Goal: Transaction & Acquisition: Purchase product/service

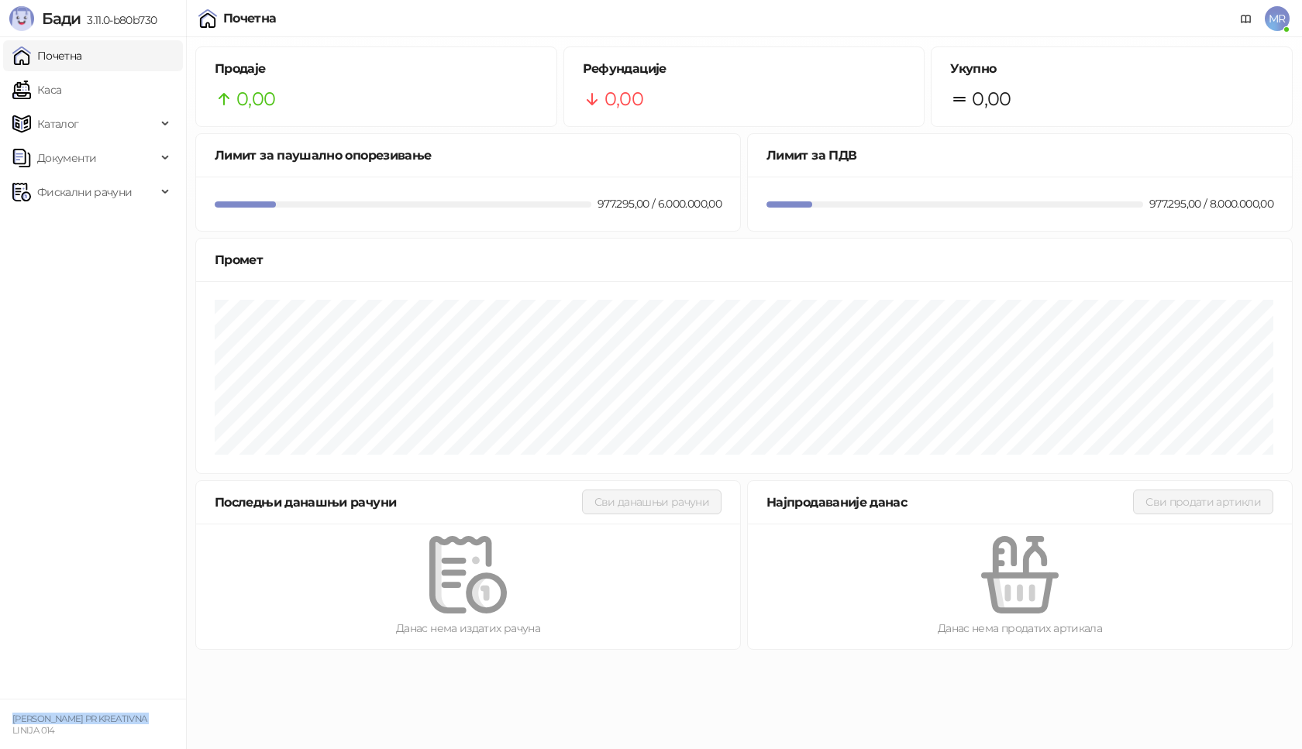
drag, startPoint x: 157, startPoint y: 716, endPoint x: 15, endPoint y: 719, distance: 141.8
click at [15, 719] on div "[PERSON_NAME] PR KREATIVNA LINIJA 014" at bounding box center [92, 724] width 167 height 22
click at [155, 468] on ul "Почетна [PERSON_NAME] Документи Фискални рачуни" at bounding box center [93, 368] width 186 height 662
click at [1278, 19] on span "MR" at bounding box center [1276, 18] width 25 height 25
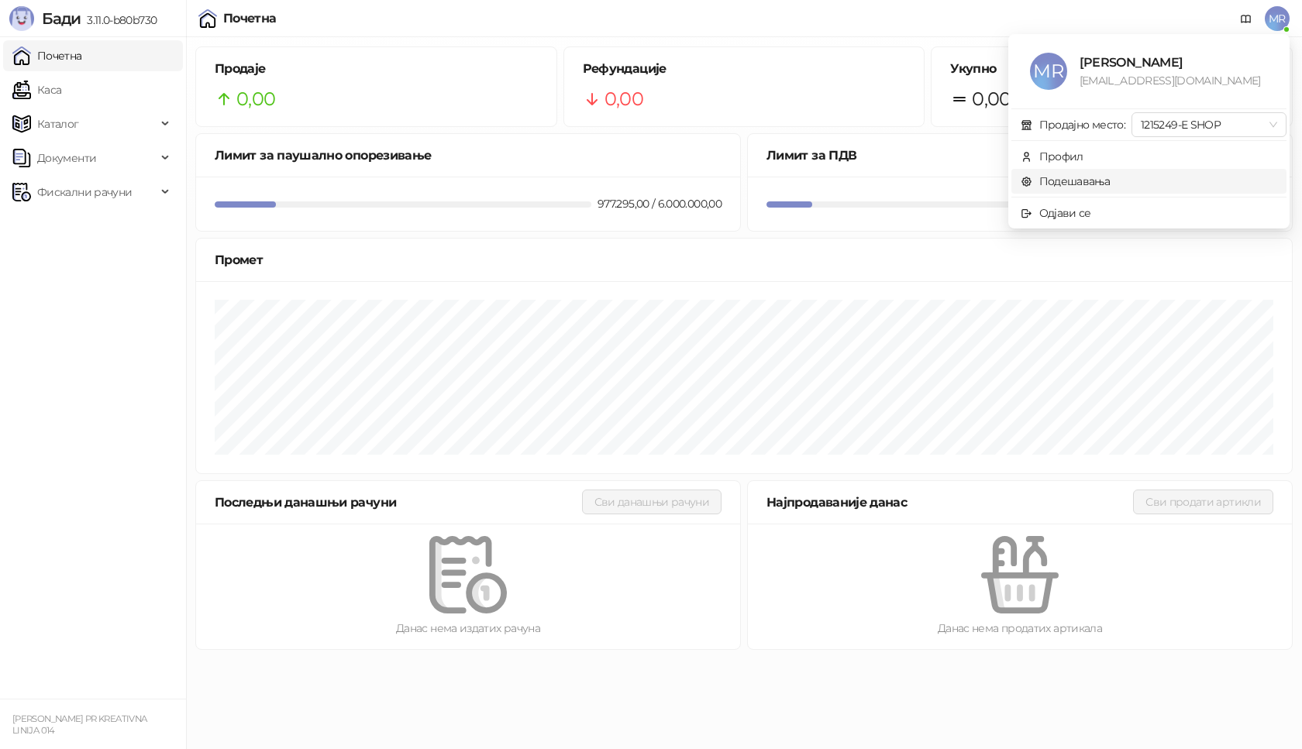
click at [1078, 177] on link "Подешавања" at bounding box center [1065, 181] width 90 height 14
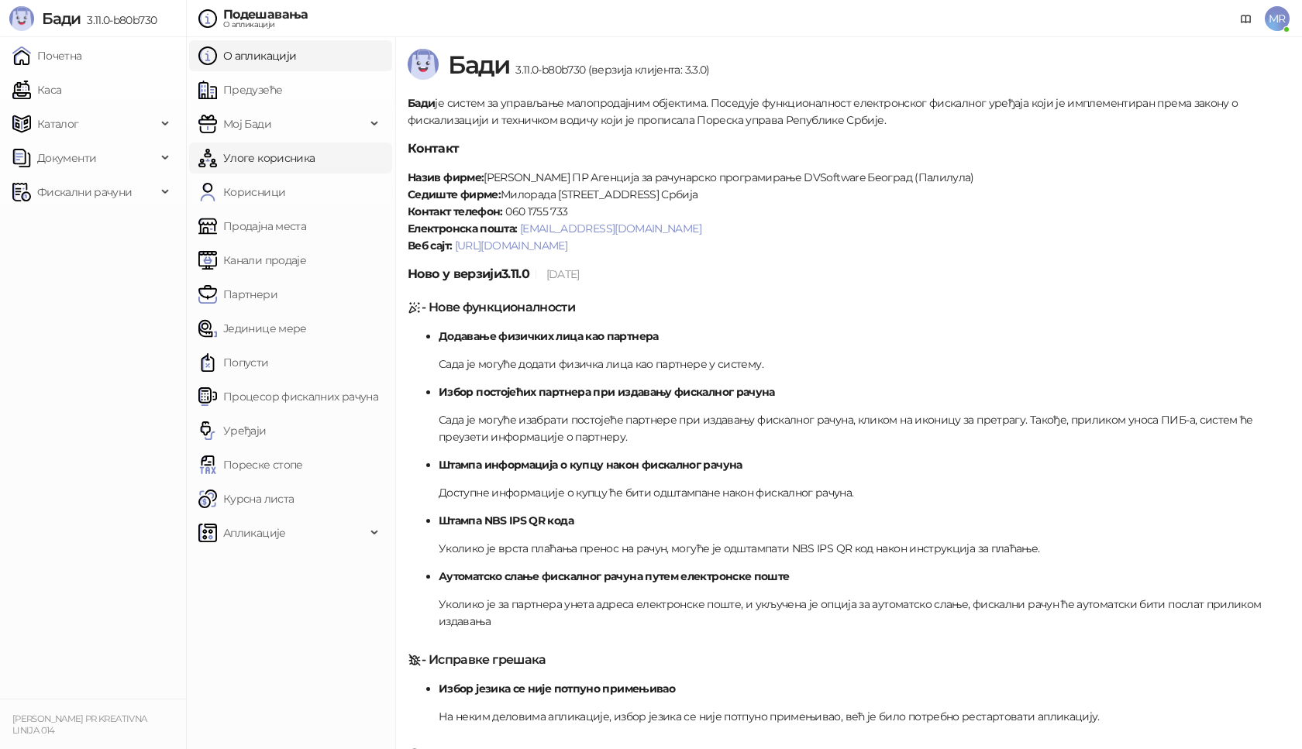
click at [256, 153] on link "Улоге корисника" at bounding box center [256, 158] width 116 height 31
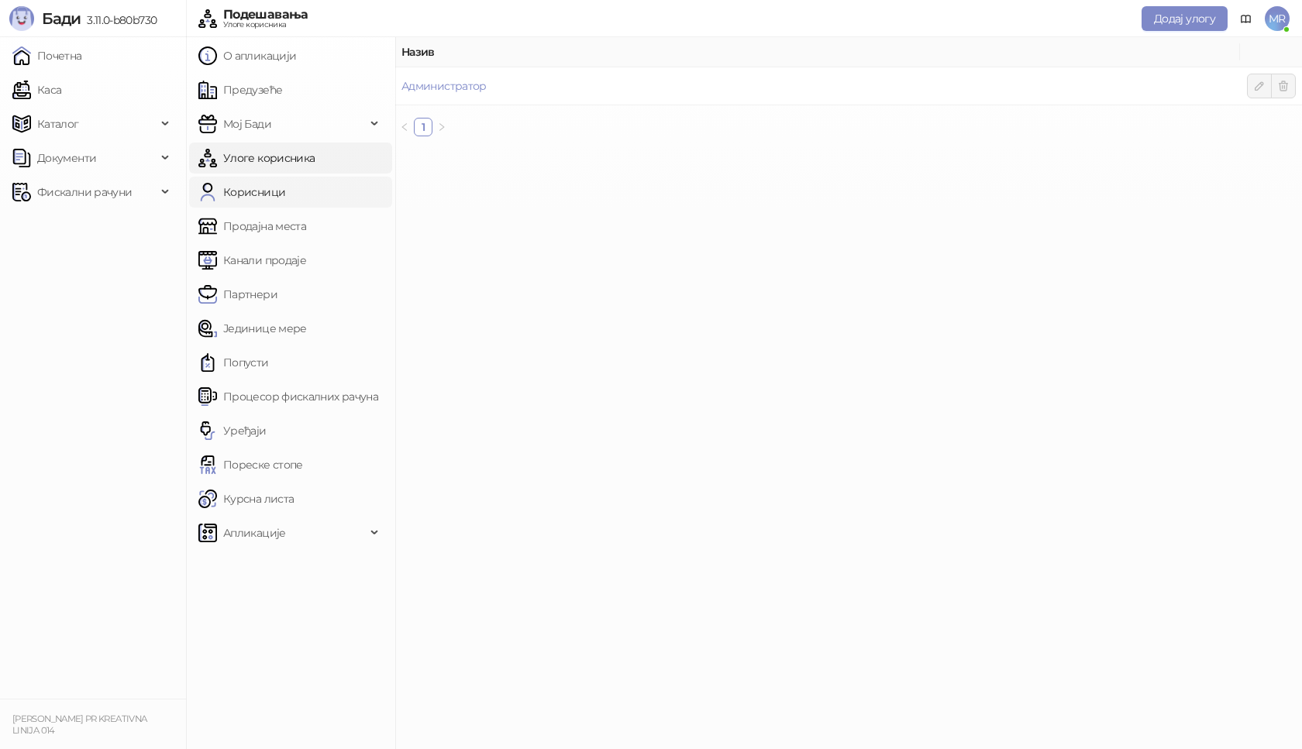
click at [253, 192] on link "Корисници" at bounding box center [241, 192] width 87 height 31
click at [256, 231] on link "Продајна места" at bounding box center [252, 226] width 108 height 31
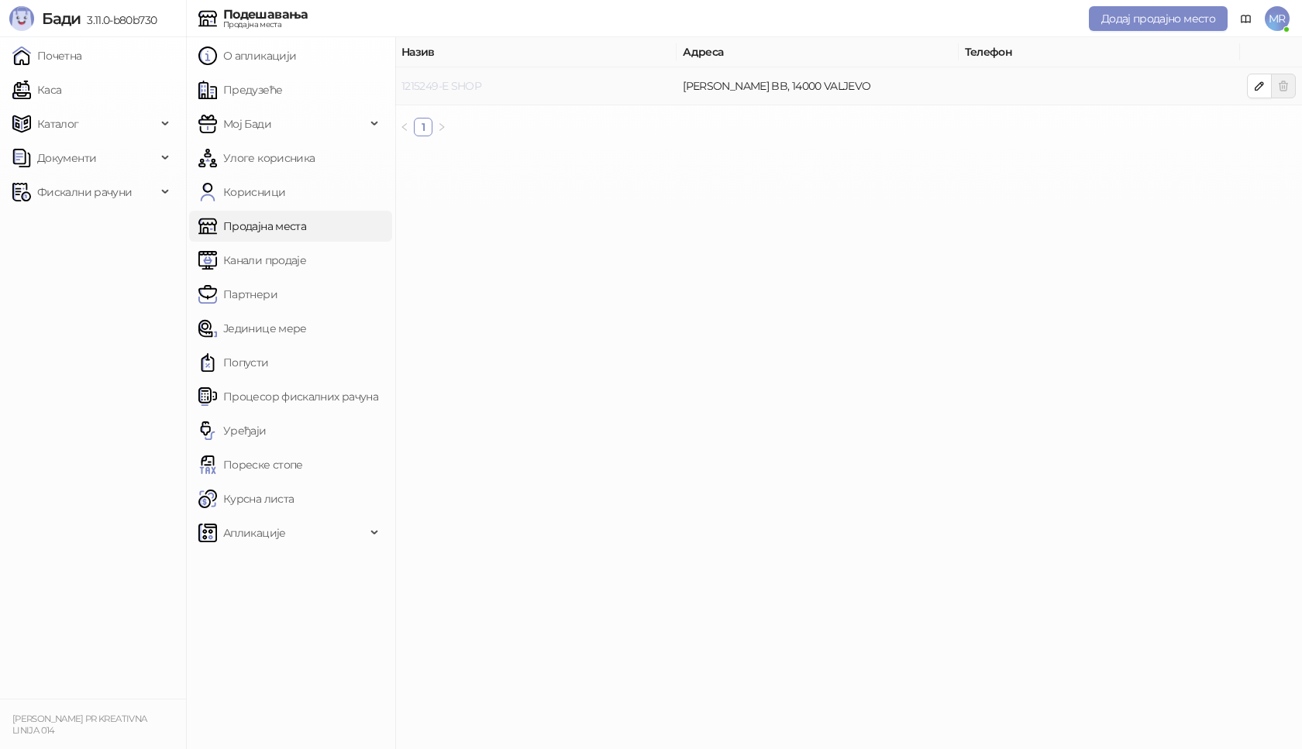
click at [443, 88] on link "1215249-E SHOP" at bounding box center [441, 86] width 80 height 14
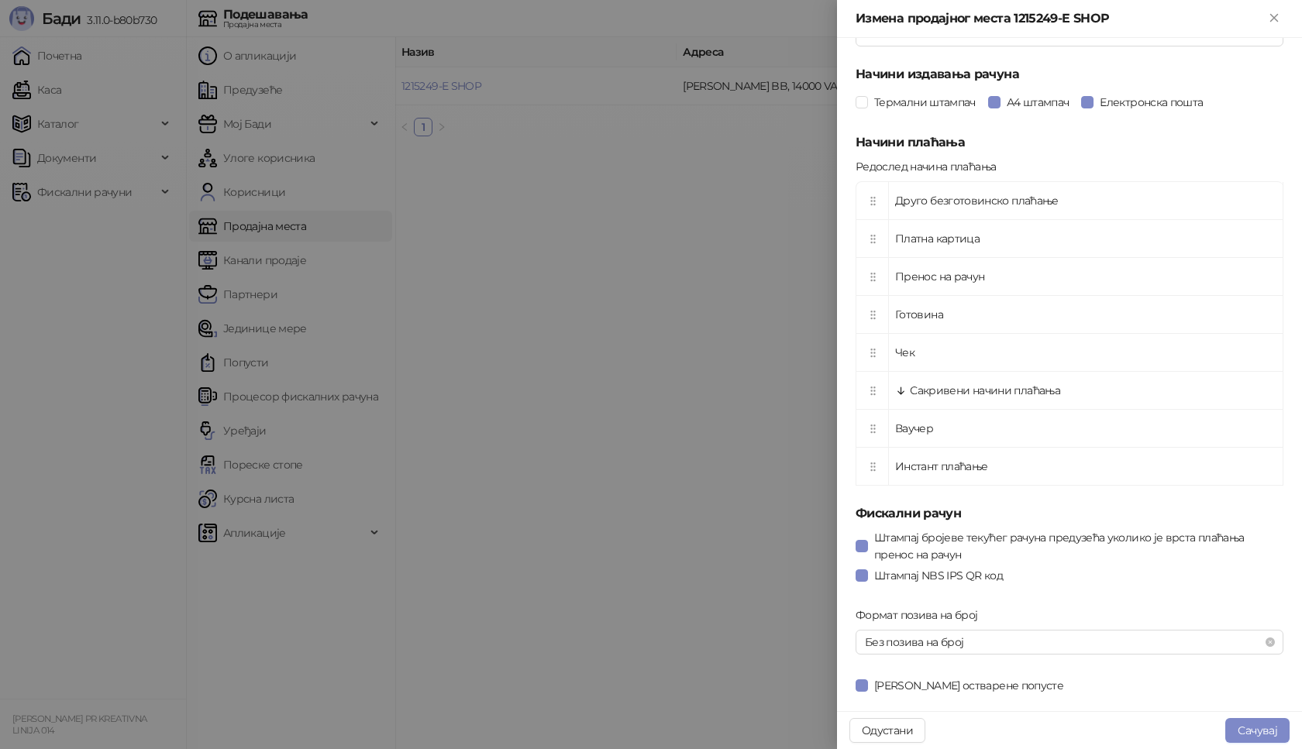
scroll to position [435, 0]
click at [867, 572] on span at bounding box center [861, 574] width 12 height 12
click at [1250, 727] on button "Сачувај" at bounding box center [1257, 730] width 64 height 25
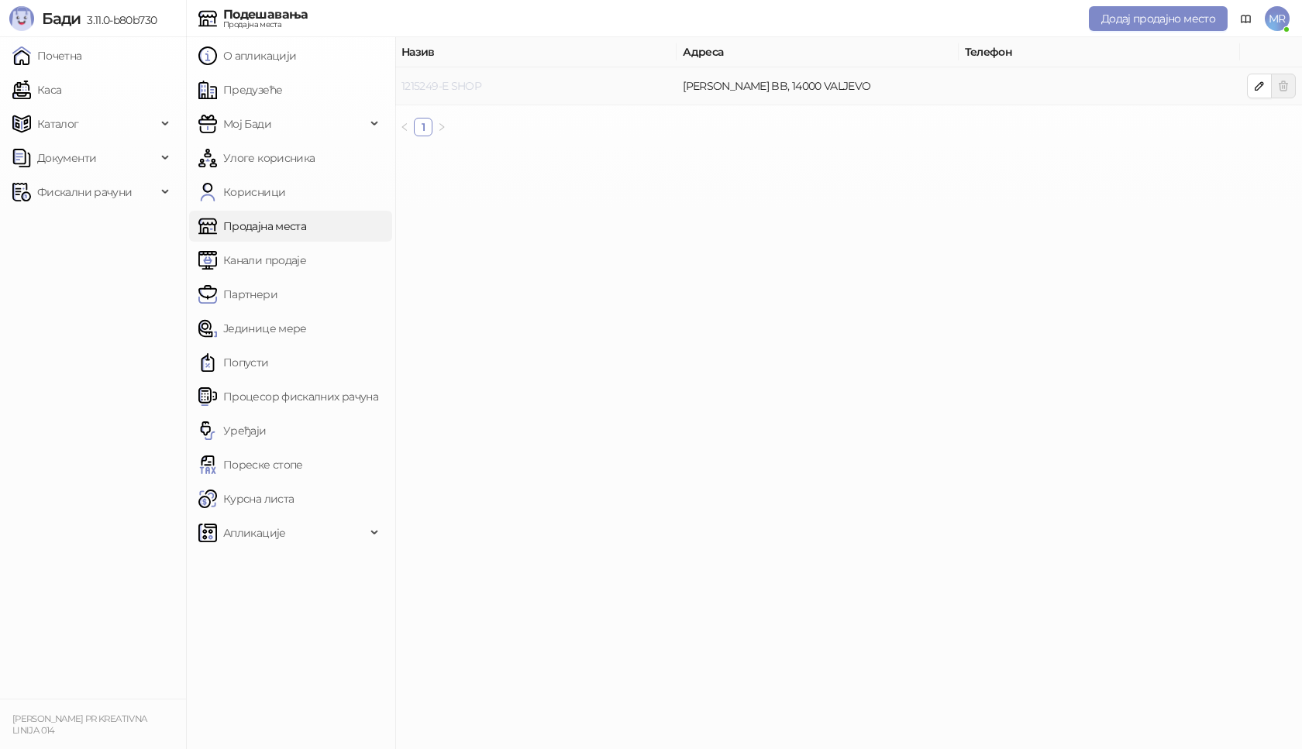
click at [424, 85] on link "1215249-E SHOP" at bounding box center [441, 86] width 80 height 14
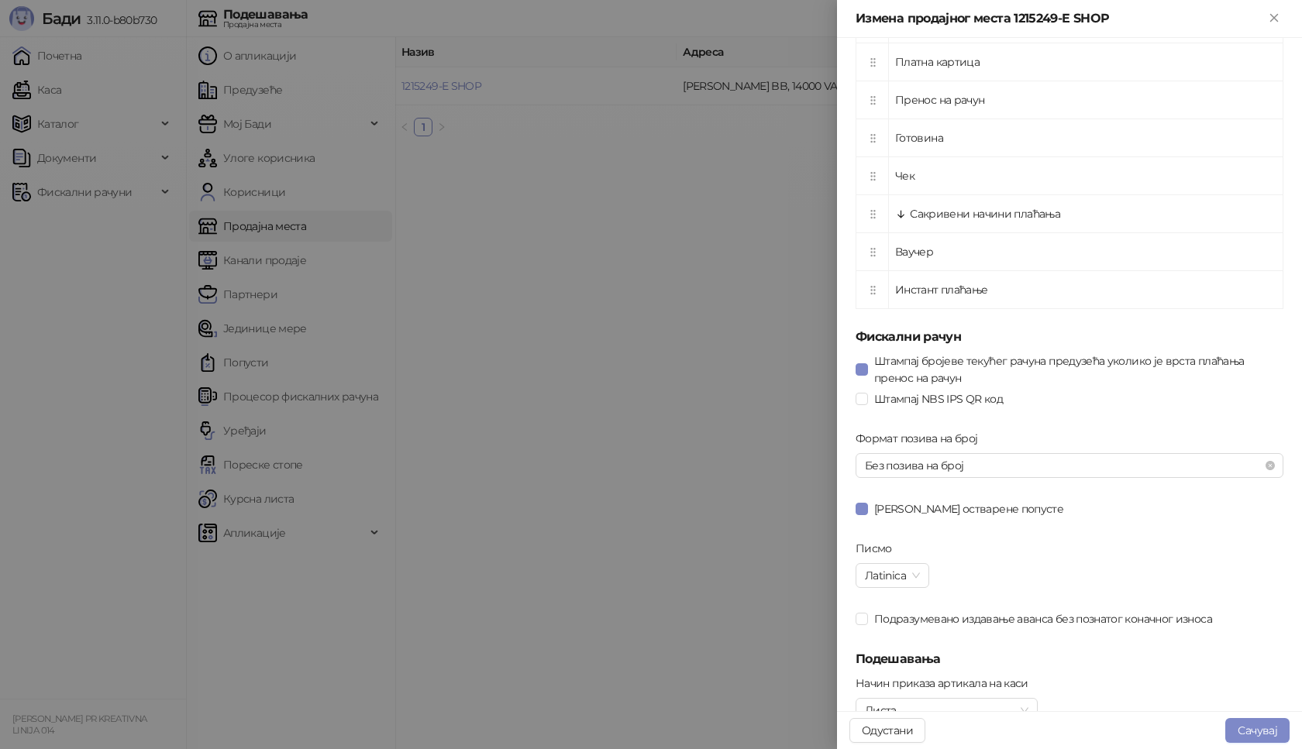
scroll to position [576, 0]
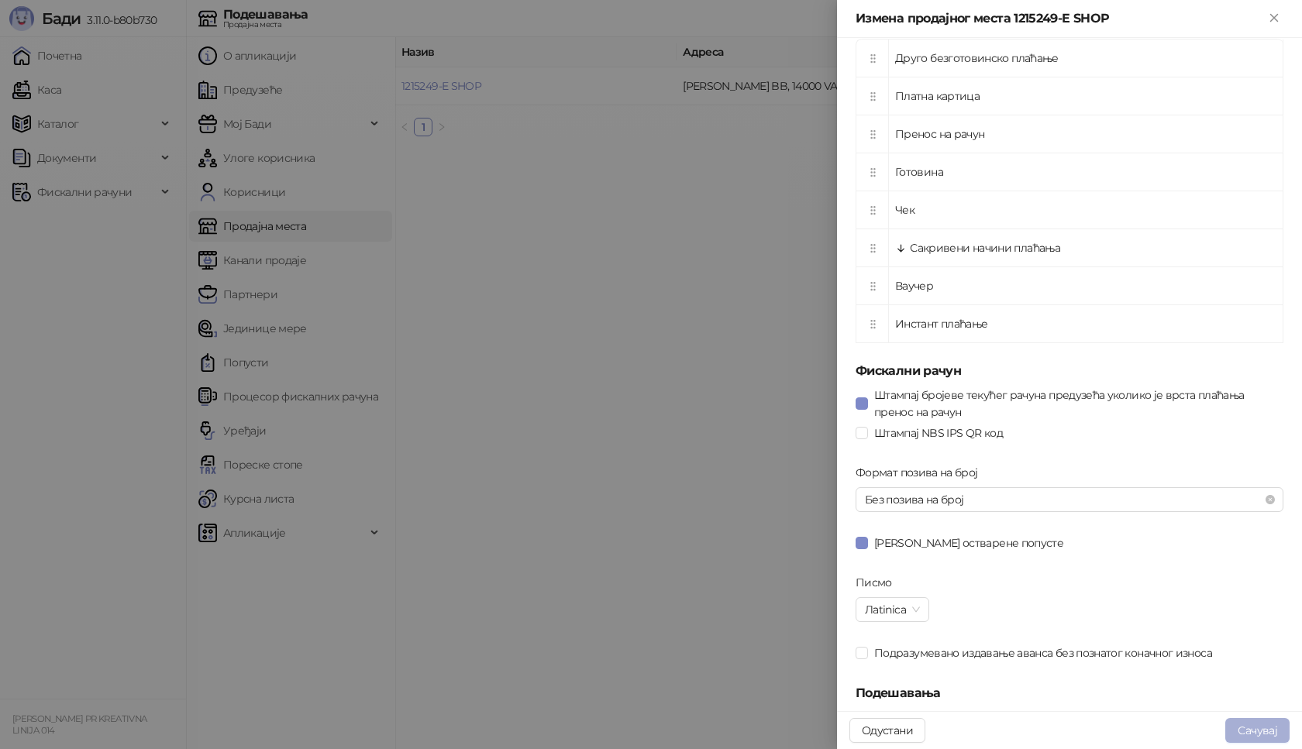
click at [1254, 731] on button "Сачувај" at bounding box center [1257, 730] width 64 height 25
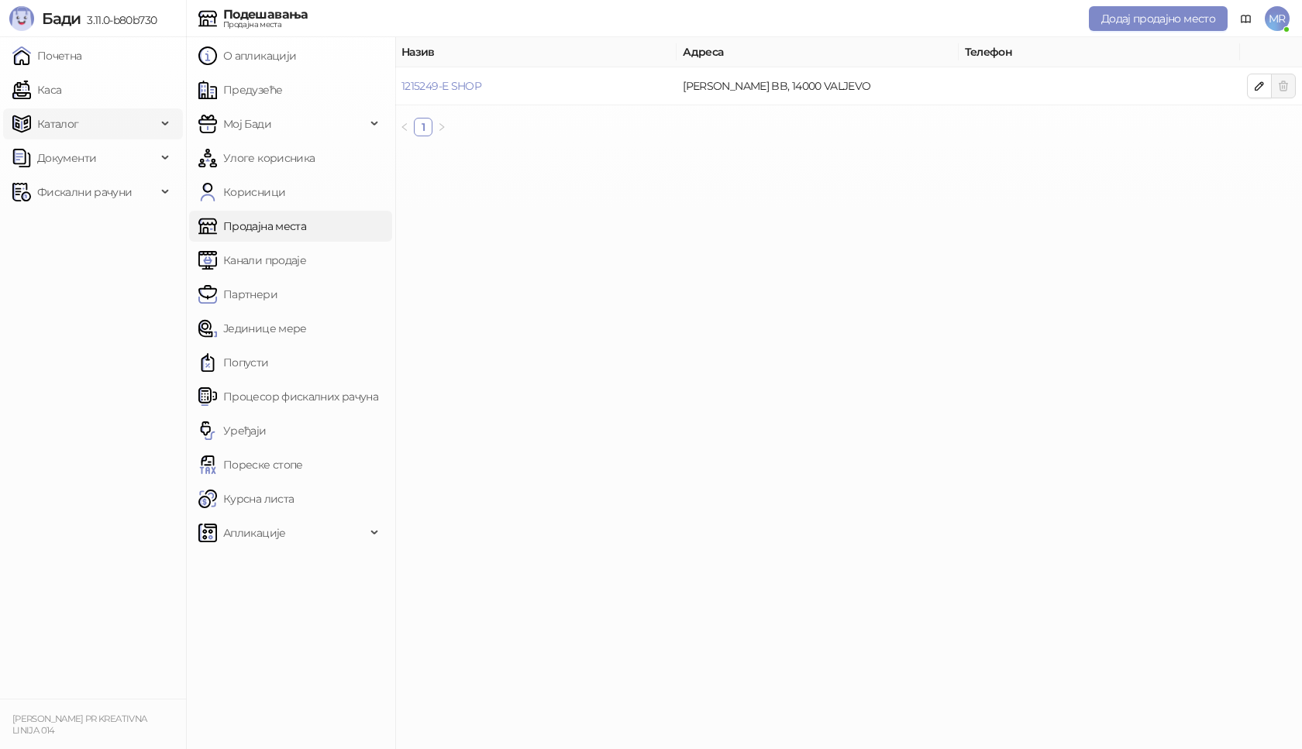
click at [105, 126] on span "Каталог" at bounding box center [84, 123] width 144 height 31
click at [79, 223] on link "Артикли" at bounding box center [54, 226] width 71 height 31
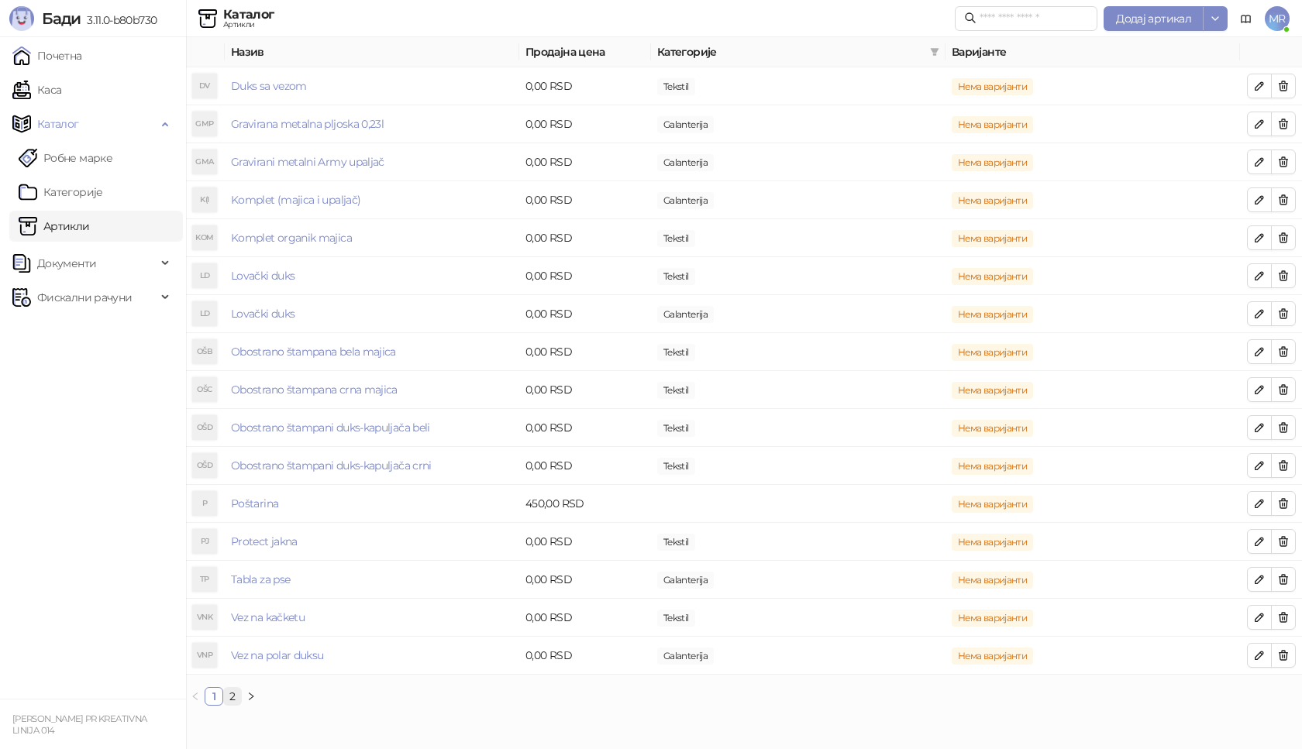
click at [229, 696] on link "2" at bounding box center [232, 696] width 17 height 17
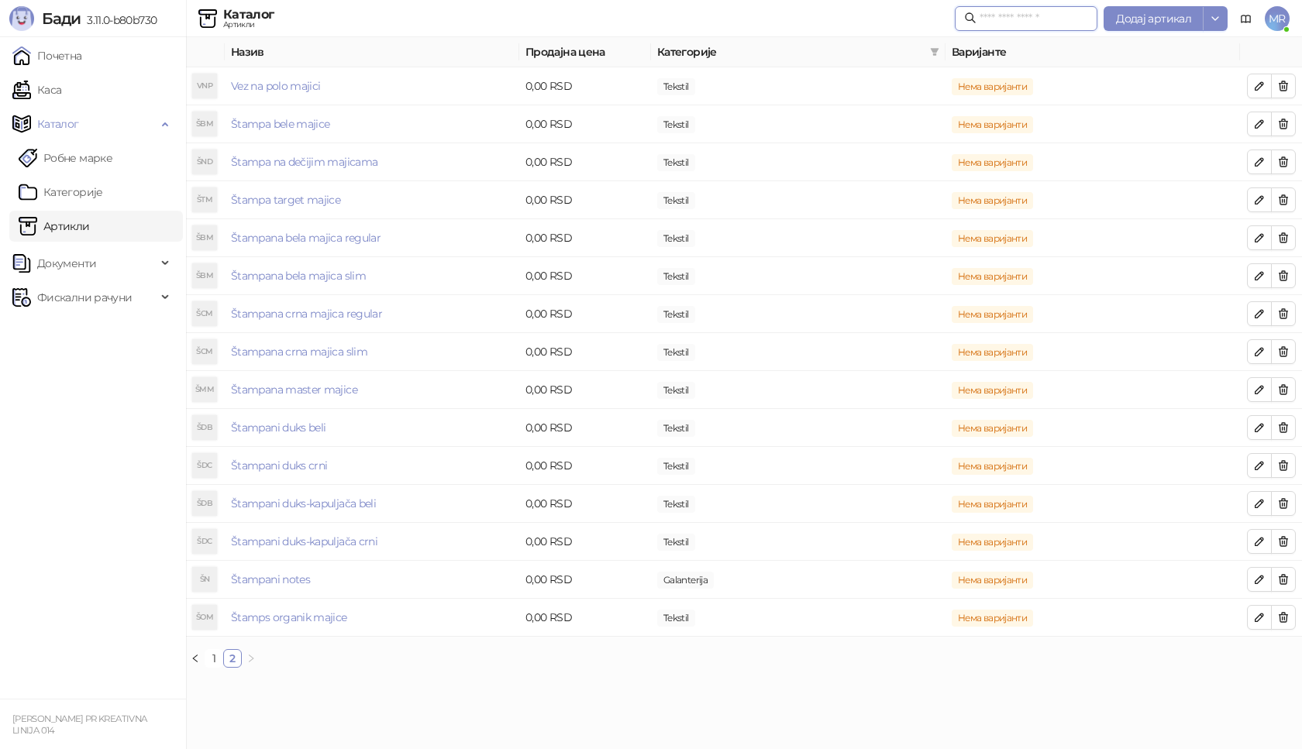
click at [1026, 22] on input "text" at bounding box center [1033, 18] width 108 height 17
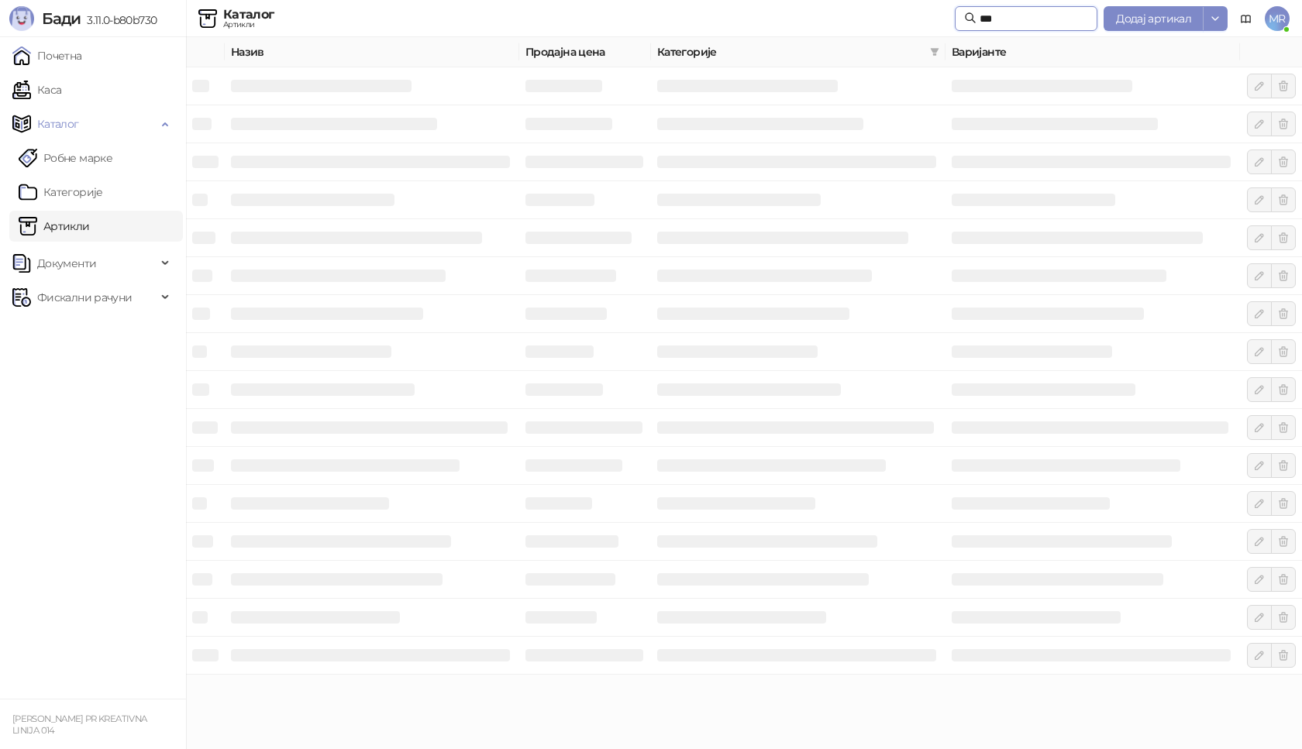
type input "****"
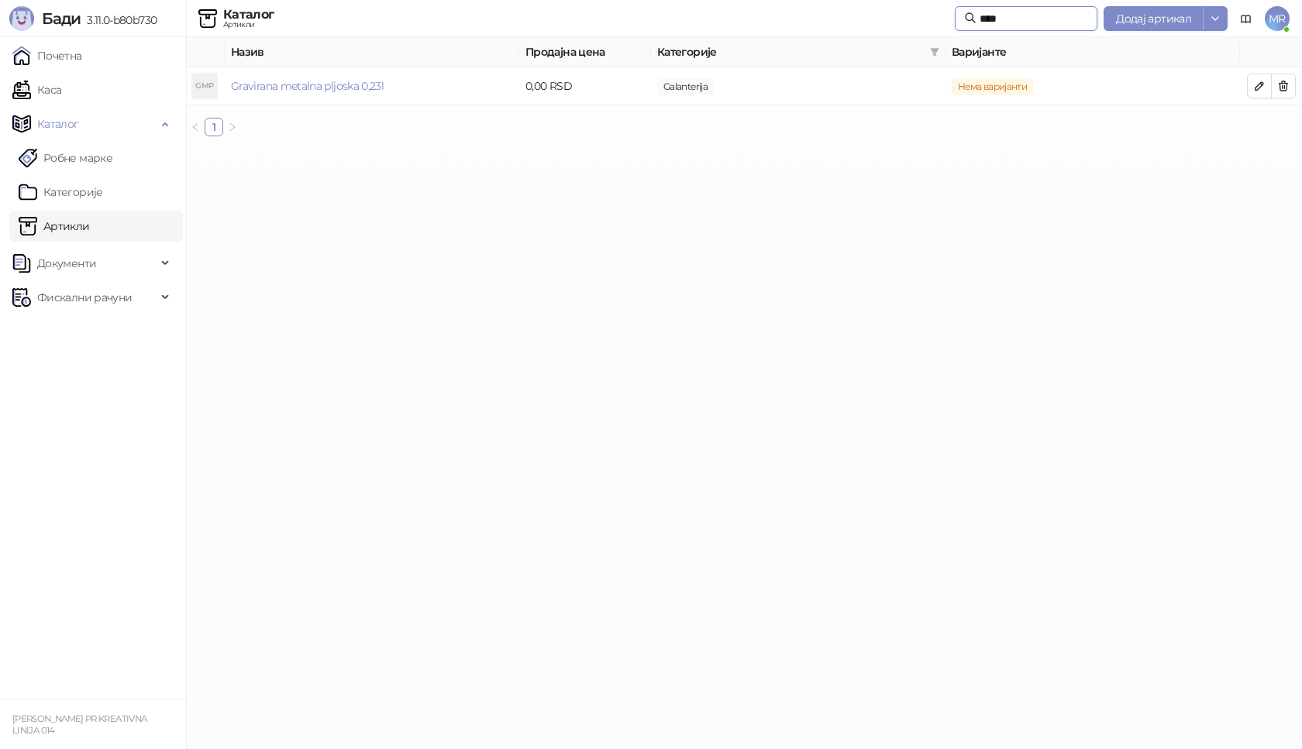
drag, startPoint x: 996, startPoint y: 17, endPoint x: 898, endPoint y: 27, distance: 98.9
click at [898, 27] on div "Каталог Артикли **** Додај артикал MR" at bounding box center [650, 18] width 1277 height 37
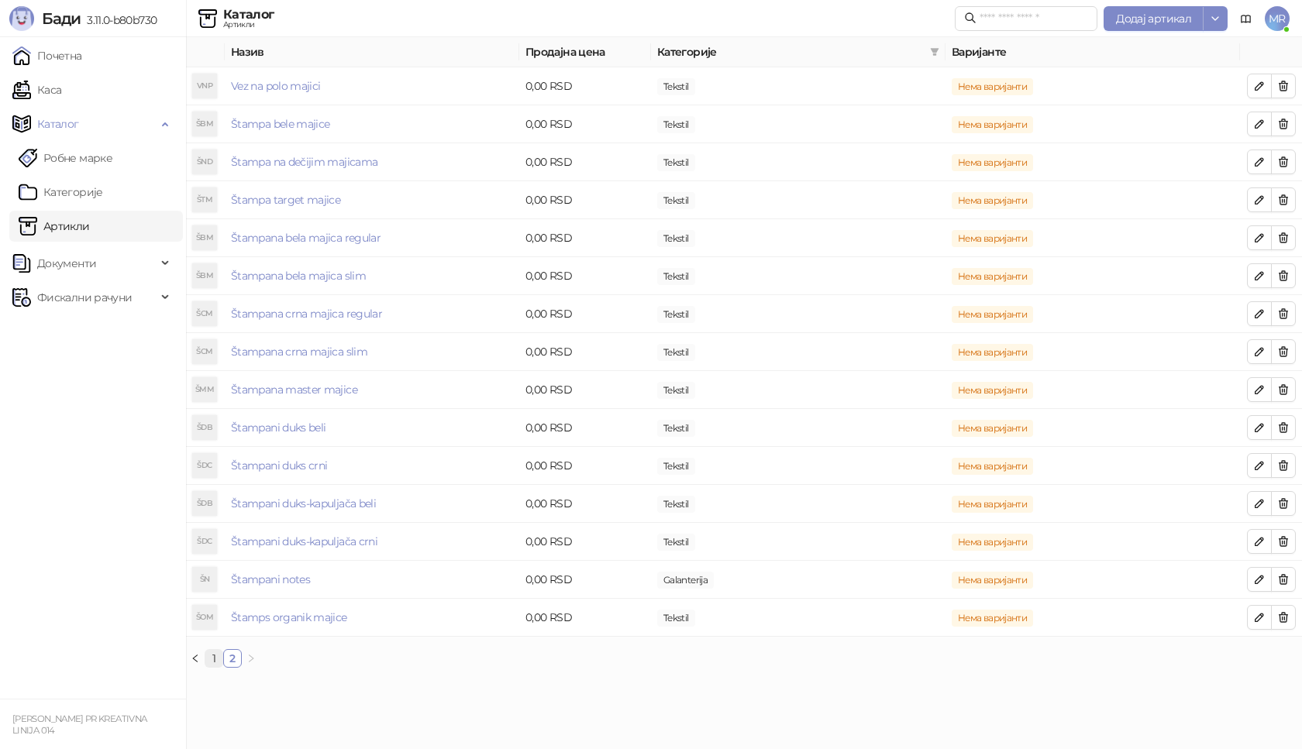
click at [212, 657] on link "1" at bounding box center [213, 658] width 17 height 17
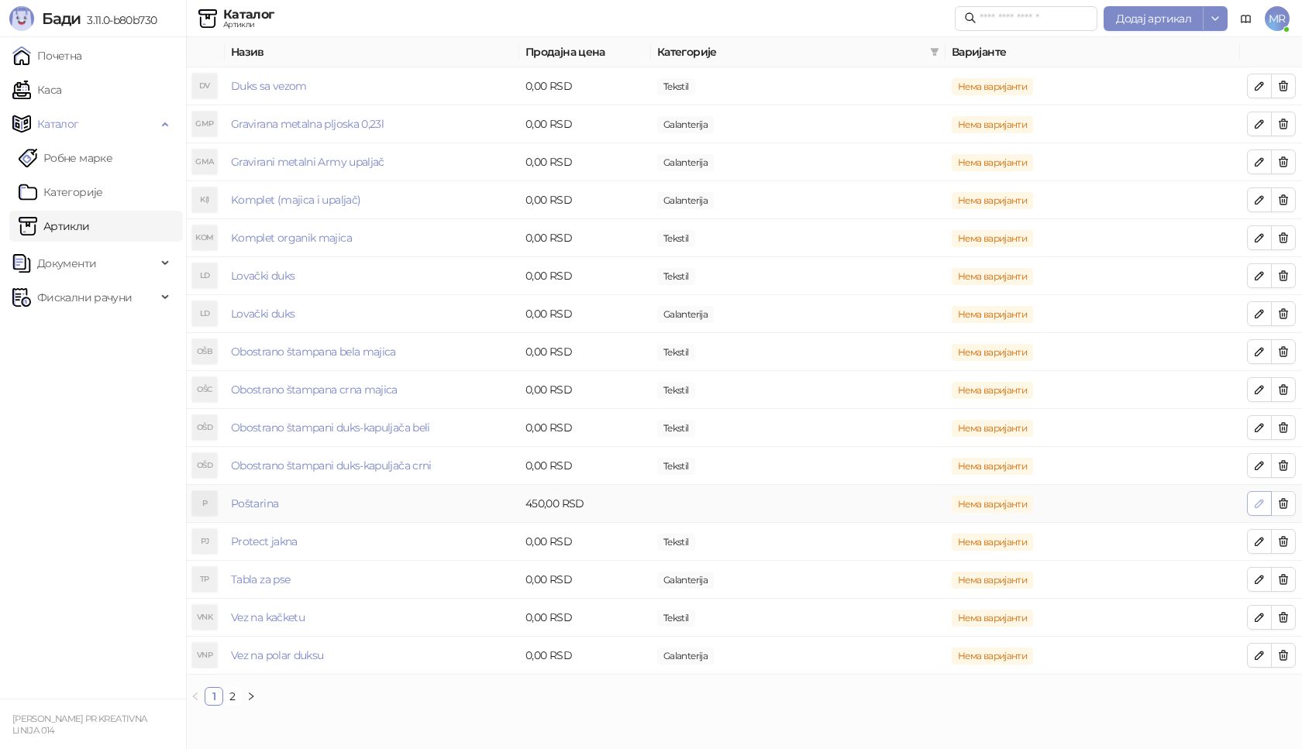
click at [1256, 504] on icon "button" at bounding box center [1259, 504] width 8 height 8
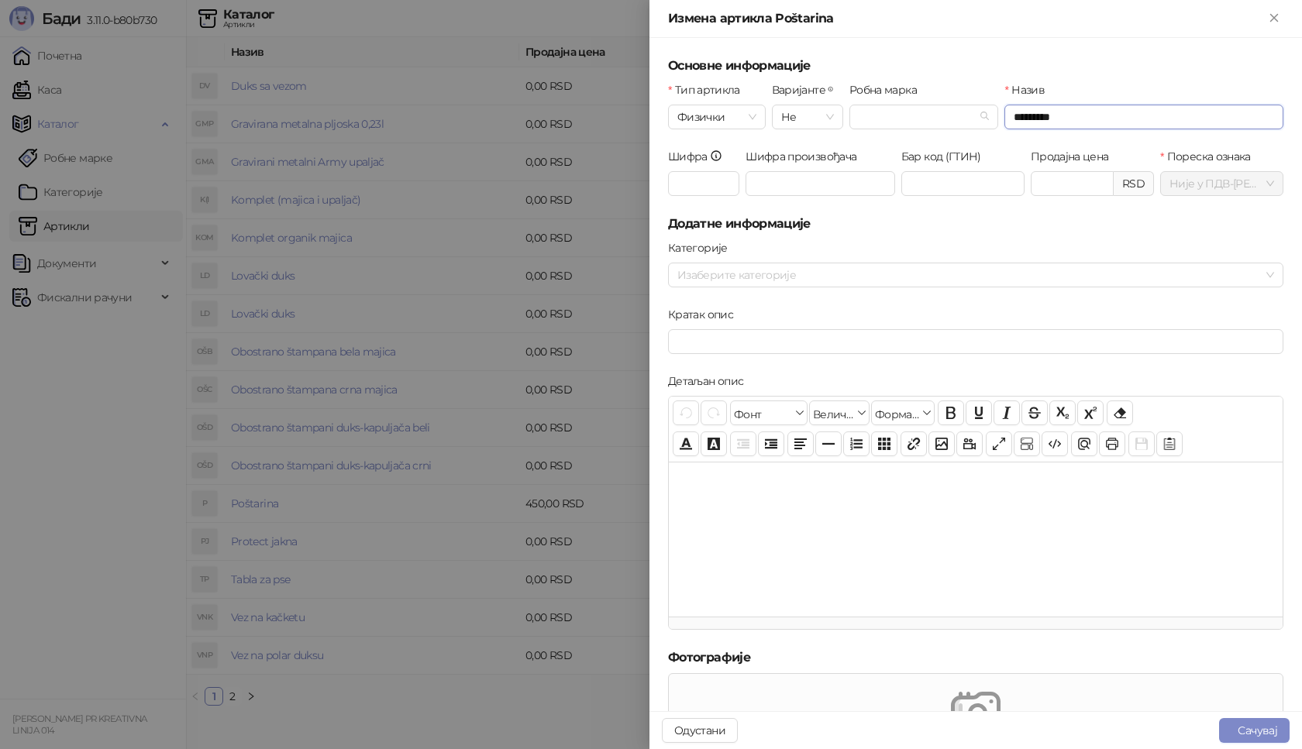
click at [1103, 113] on input "*********" at bounding box center [1143, 117] width 279 height 25
type input "**********"
click at [1262, 726] on button "Сачувај" at bounding box center [1254, 730] width 71 height 25
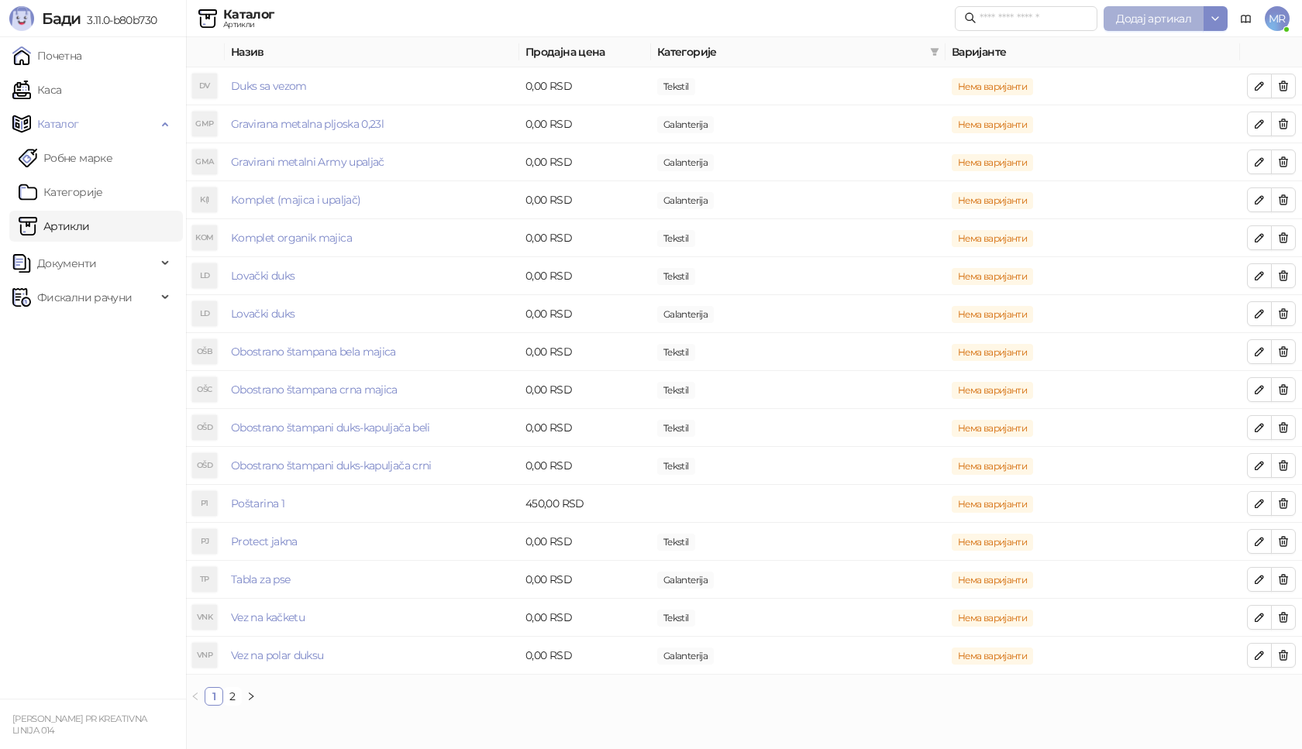
click at [1168, 18] on span "Додај артикал" at bounding box center [1153, 19] width 75 height 14
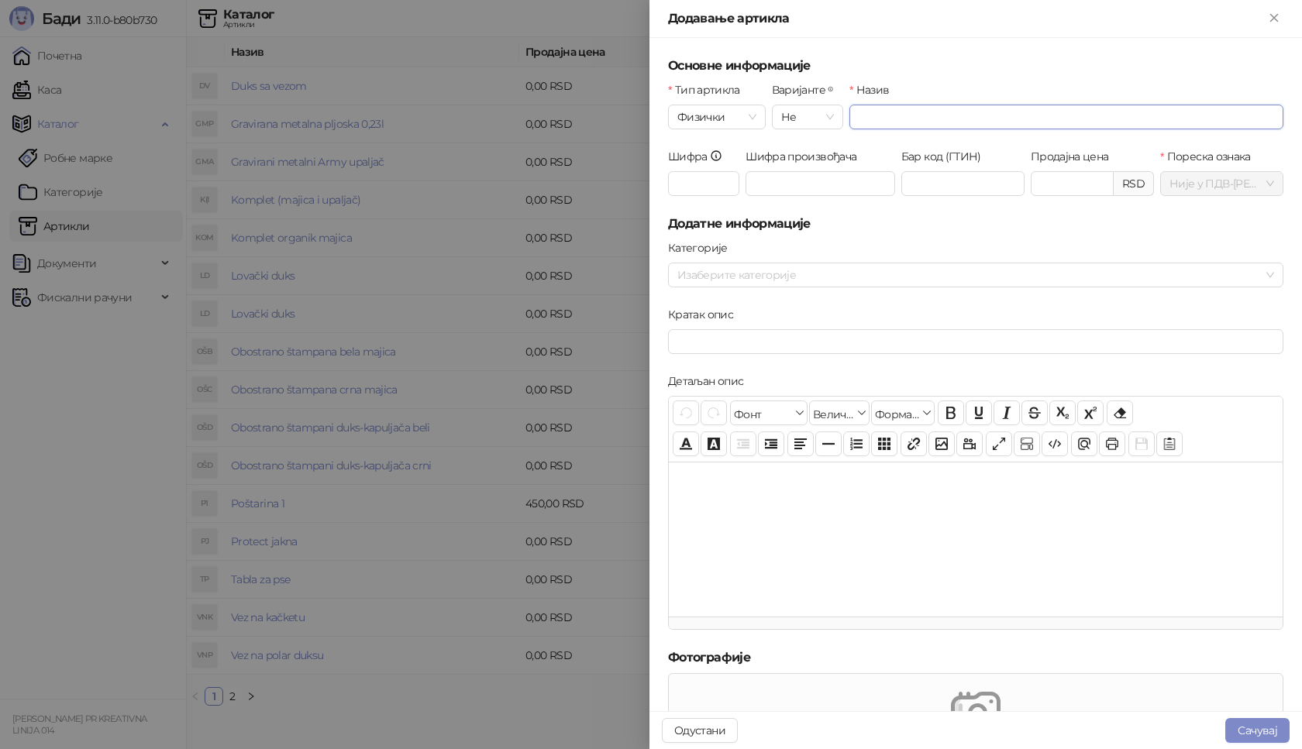
click at [887, 117] on input "Назив" at bounding box center [1066, 117] width 434 height 25
type input "**********"
click at [695, 181] on input "Шифра" at bounding box center [703, 183] width 71 height 25
type input "***"
click at [1070, 184] on input "Продајна цена" at bounding box center [1071, 183] width 81 height 23
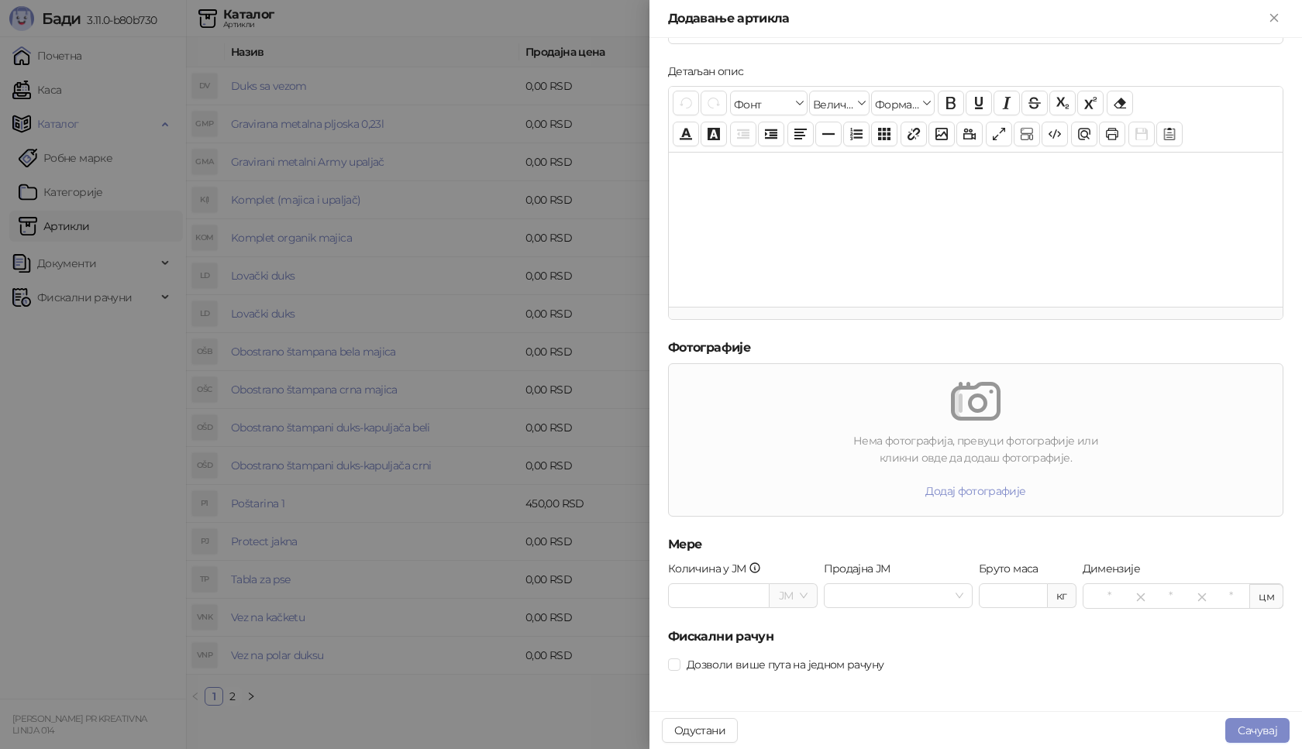
scroll to position [312, 0]
type input "******"
click at [1255, 728] on button "Сачувај" at bounding box center [1257, 730] width 64 height 25
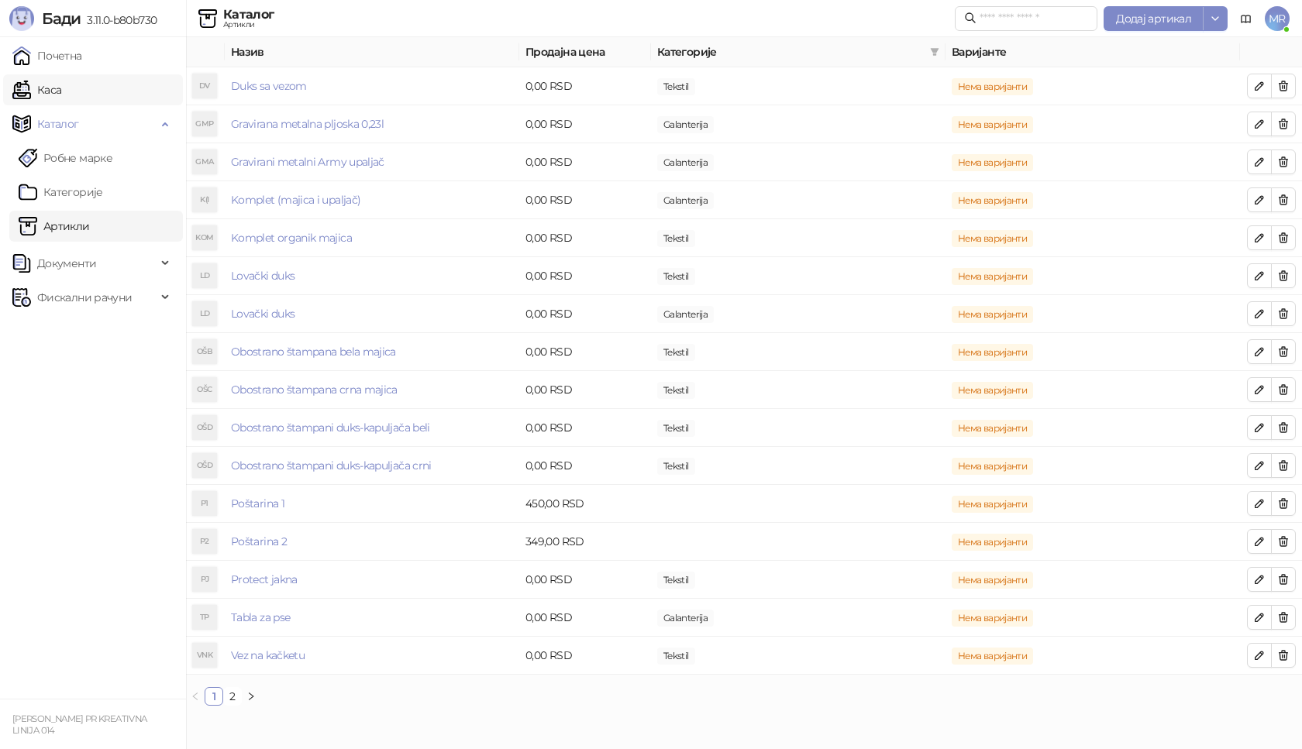
click at [61, 98] on link "Каса" at bounding box center [36, 89] width 49 height 31
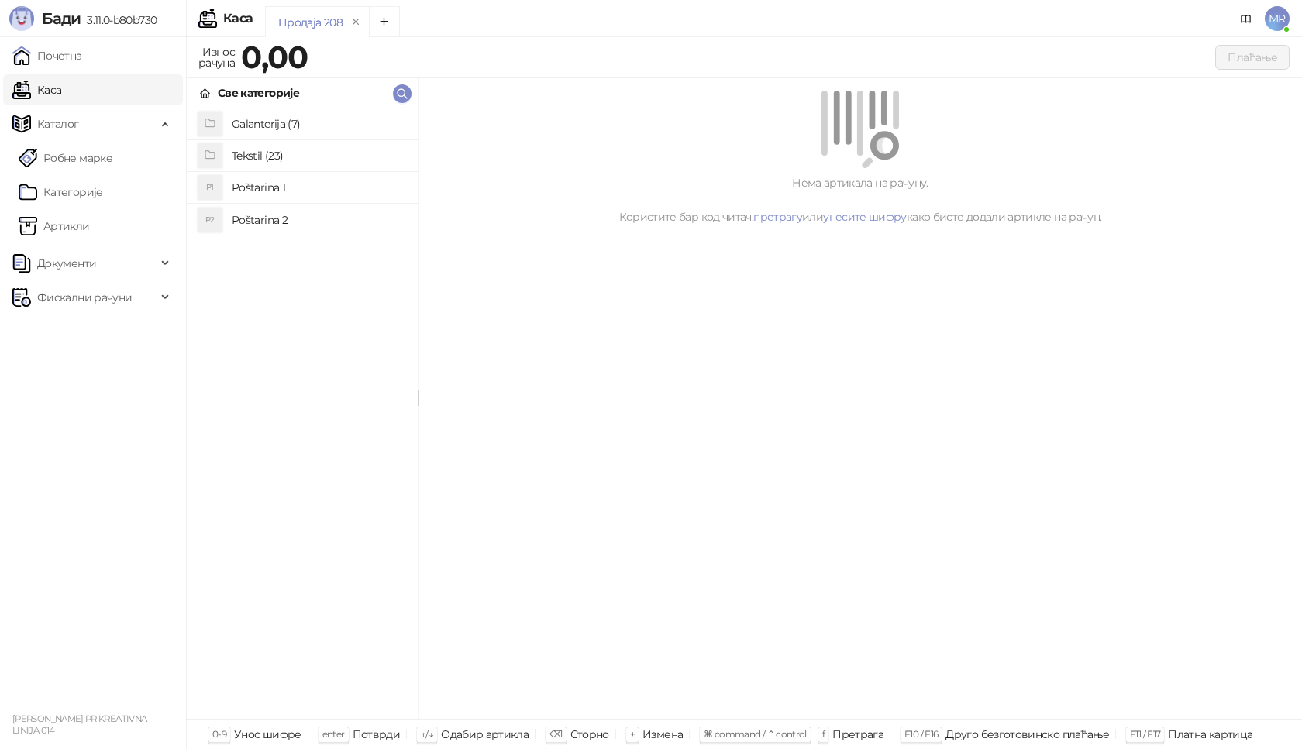
click at [277, 129] on h4 "Galanterija (7)" at bounding box center [319, 124] width 174 height 25
click at [61, 91] on link "Каса" at bounding box center [36, 89] width 49 height 31
click at [210, 92] on icon at bounding box center [205, 94] width 12 height 12
click at [316, 189] on h4 "Poštarina 1" at bounding box center [319, 187] width 174 height 25
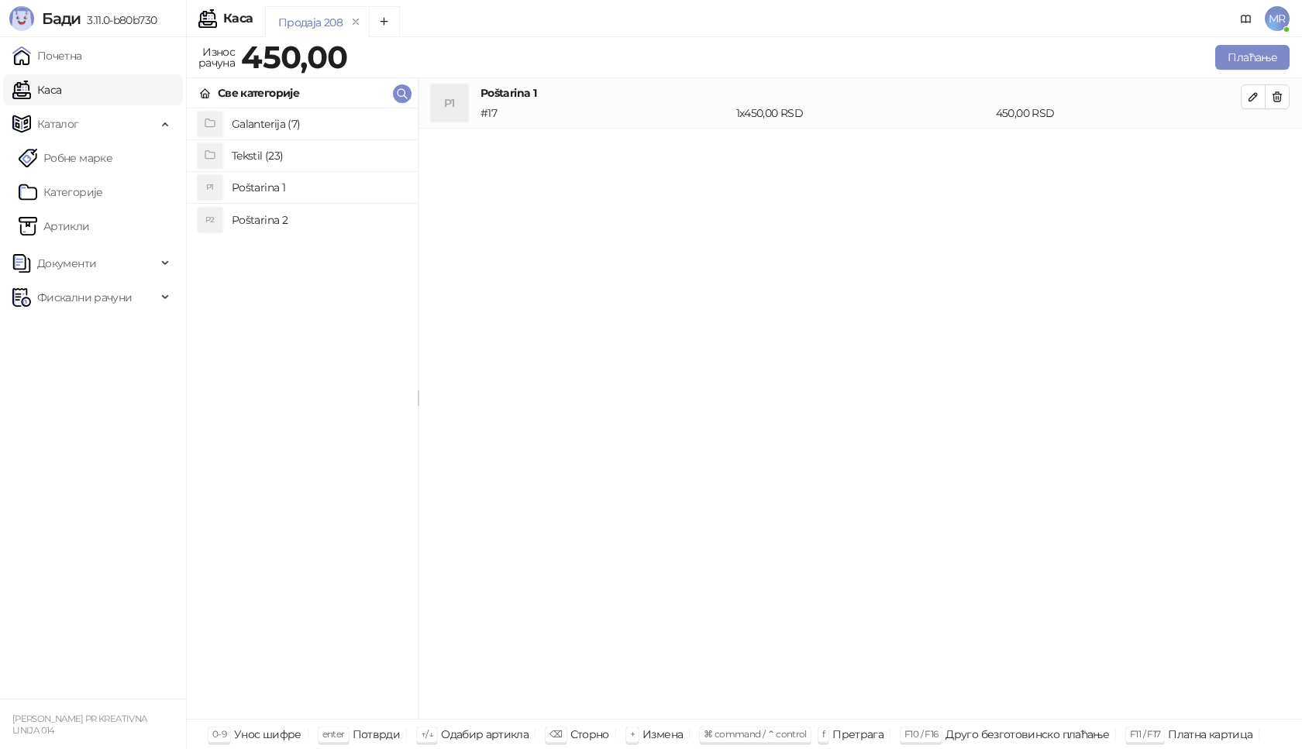
click at [308, 122] on h4 "Galanterija (7)" at bounding box center [319, 124] width 174 height 25
click at [339, 126] on h4 "Gravirana metalna pljoska 0,23l" at bounding box center [319, 124] width 174 height 25
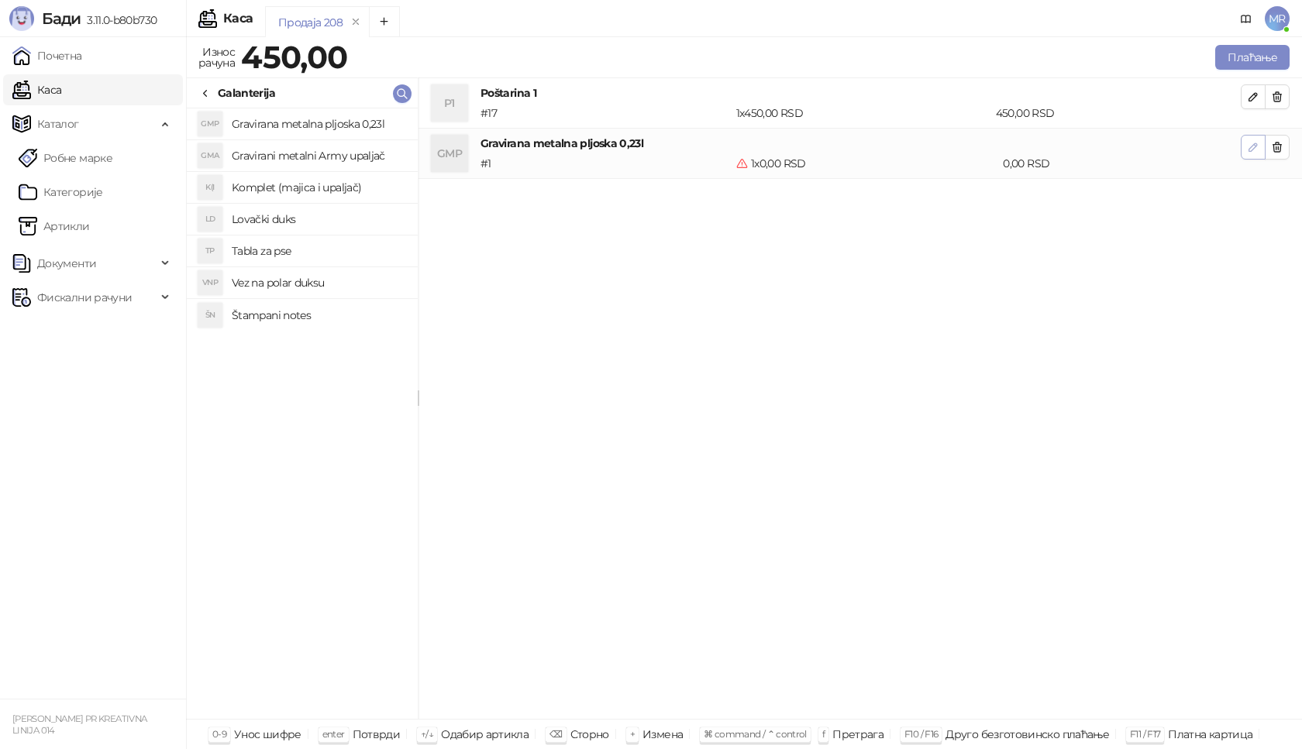
click at [1251, 150] on icon "button" at bounding box center [1253, 147] width 12 height 12
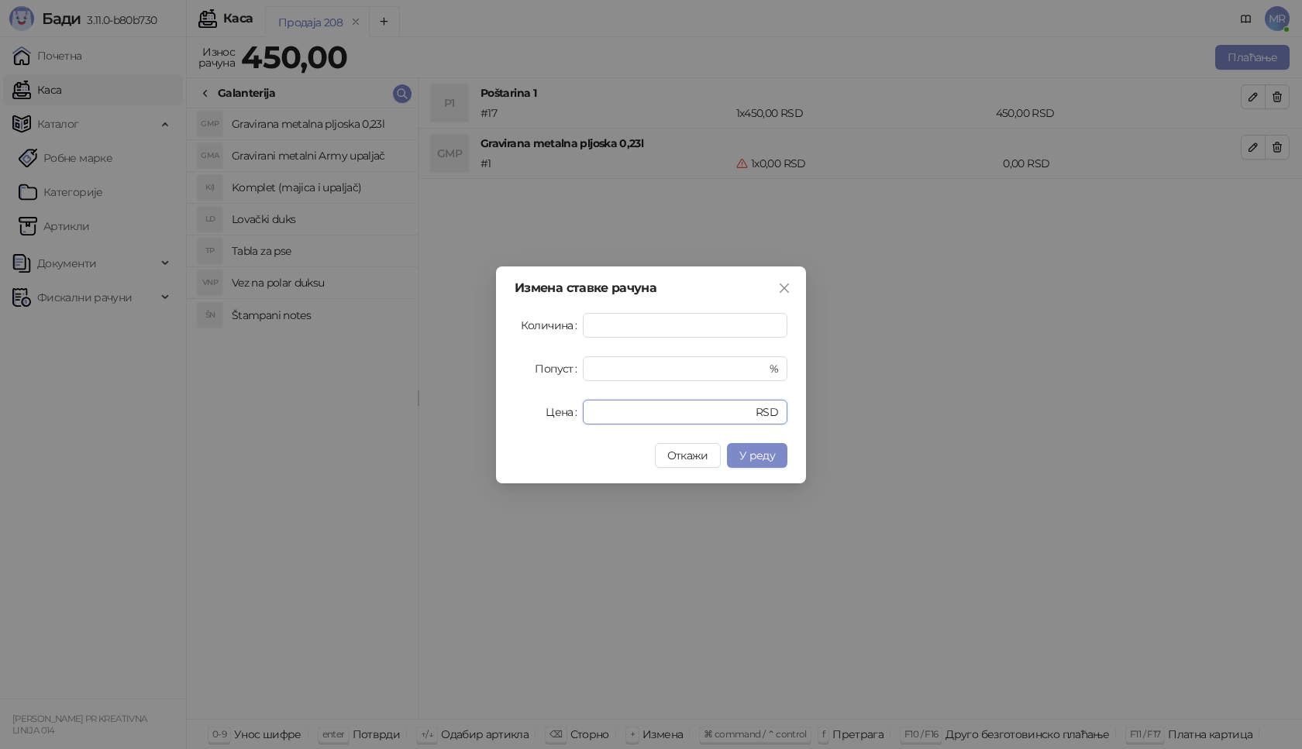
drag, startPoint x: 623, startPoint y: 413, endPoint x: 424, endPoint y: 411, distance: 199.1
click at [424, 411] on div "Измена ставке рачуна Количина * Попуст * % Цена * RSD Откажи У реду" at bounding box center [651, 374] width 1302 height 749
type input "****"
click at [769, 452] on span "У реду" at bounding box center [757, 456] width 36 height 14
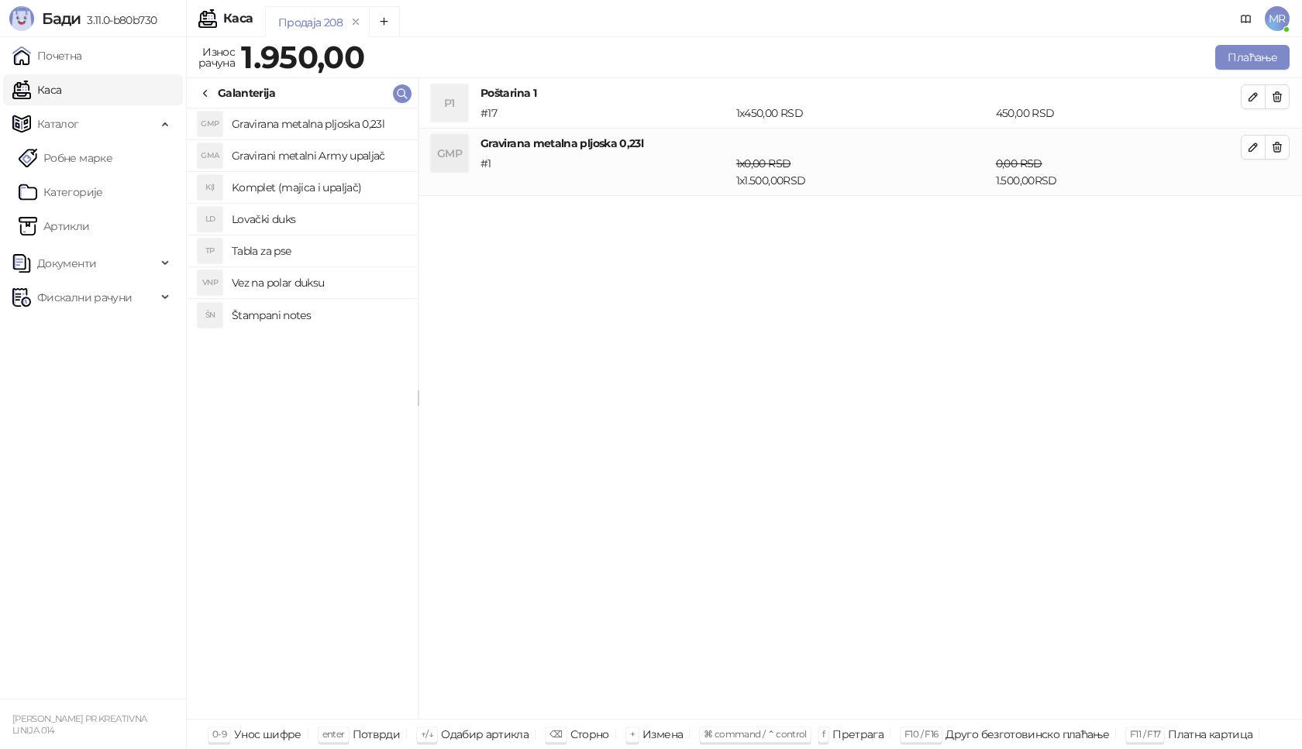
click at [206, 88] on icon at bounding box center [205, 94] width 12 height 12
click at [305, 150] on h4 "Tekstil (23)" at bounding box center [319, 155] width 174 height 25
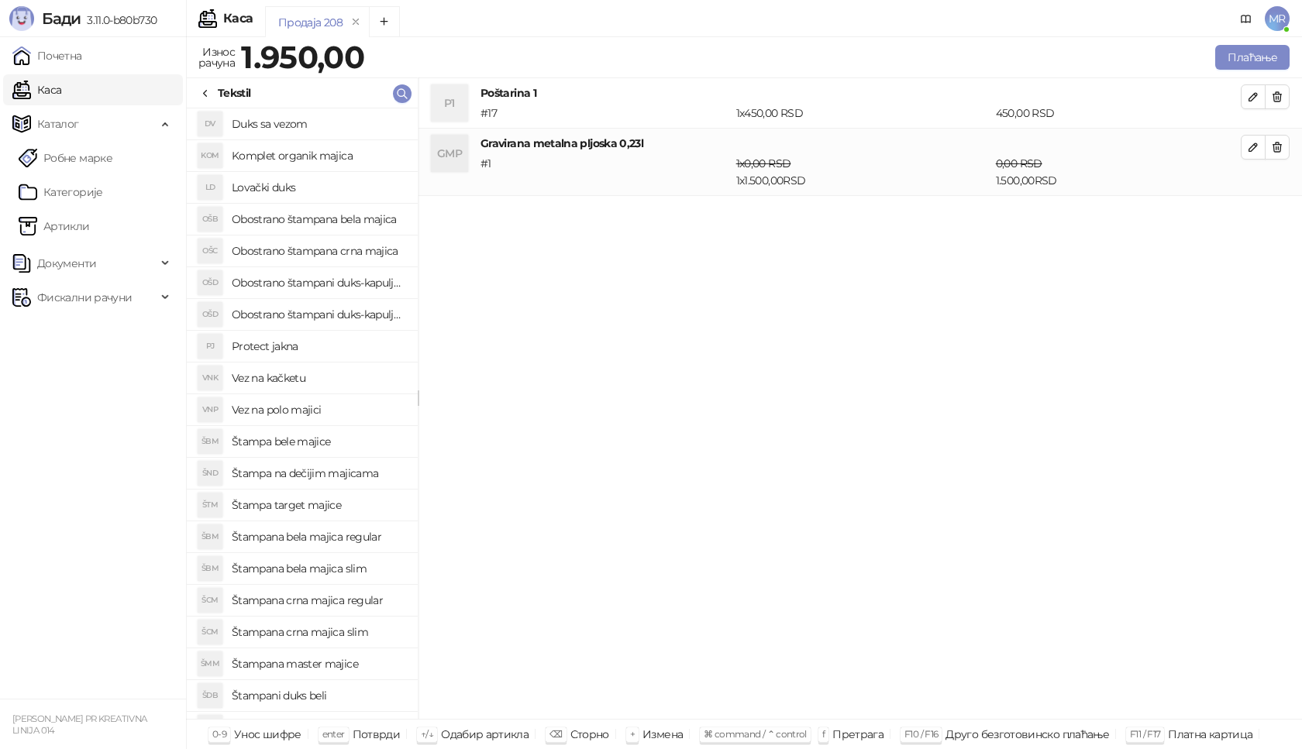
click at [208, 91] on icon at bounding box center [205, 94] width 12 height 12
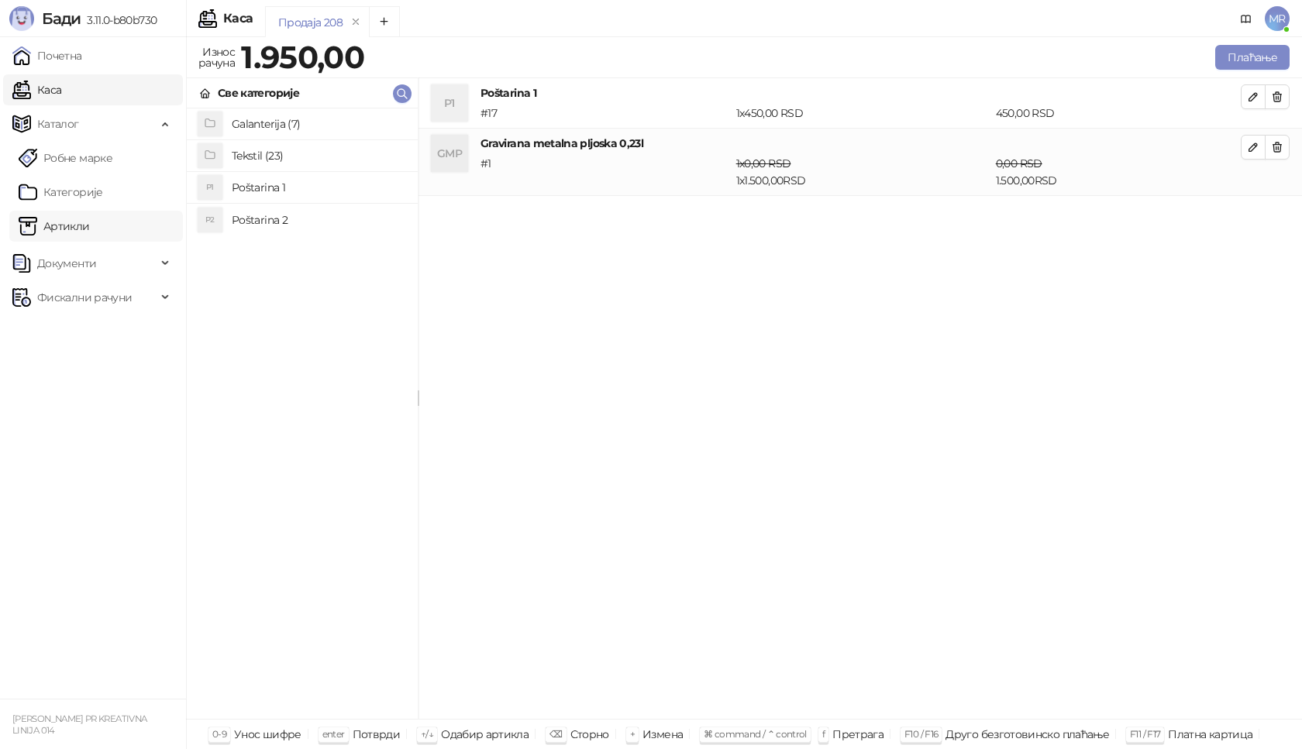
click at [90, 229] on link "Артикли" at bounding box center [54, 226] width 71 height 31
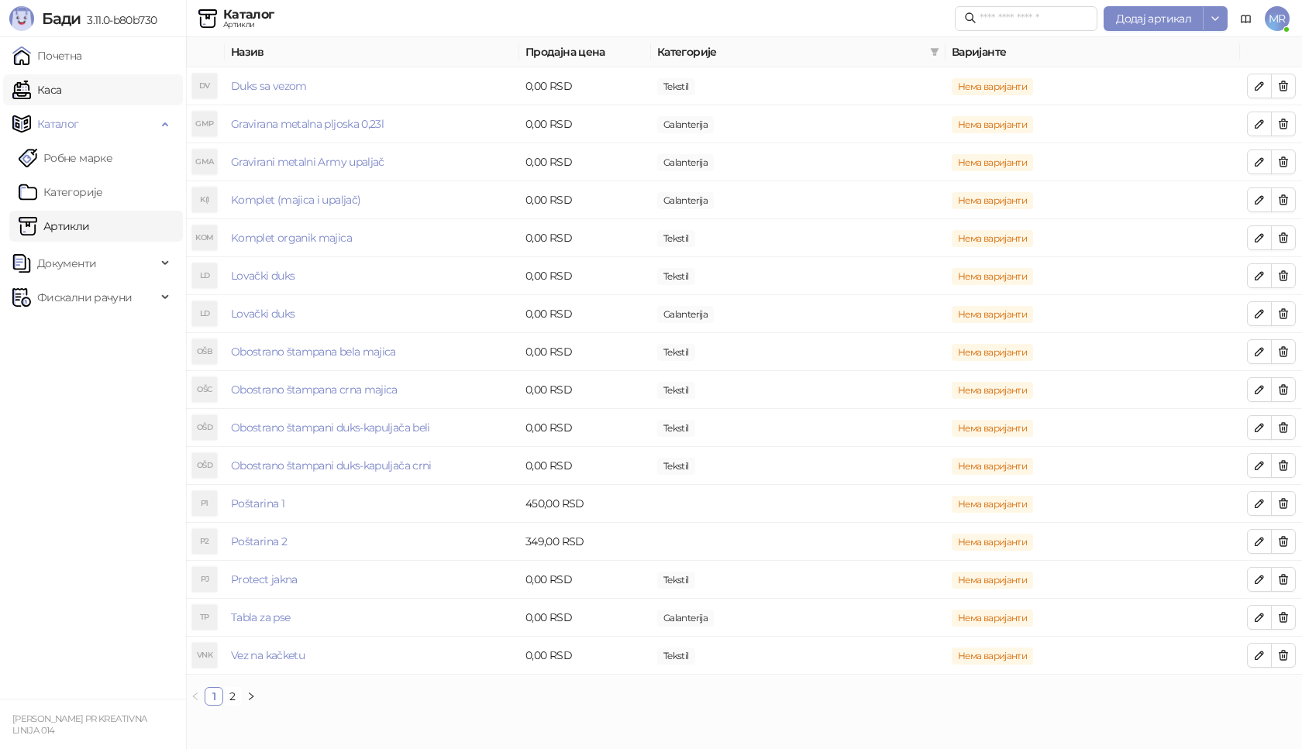
click at [61, 85] on link "Каса" at bounding box center [36, 89] width 49 height 31
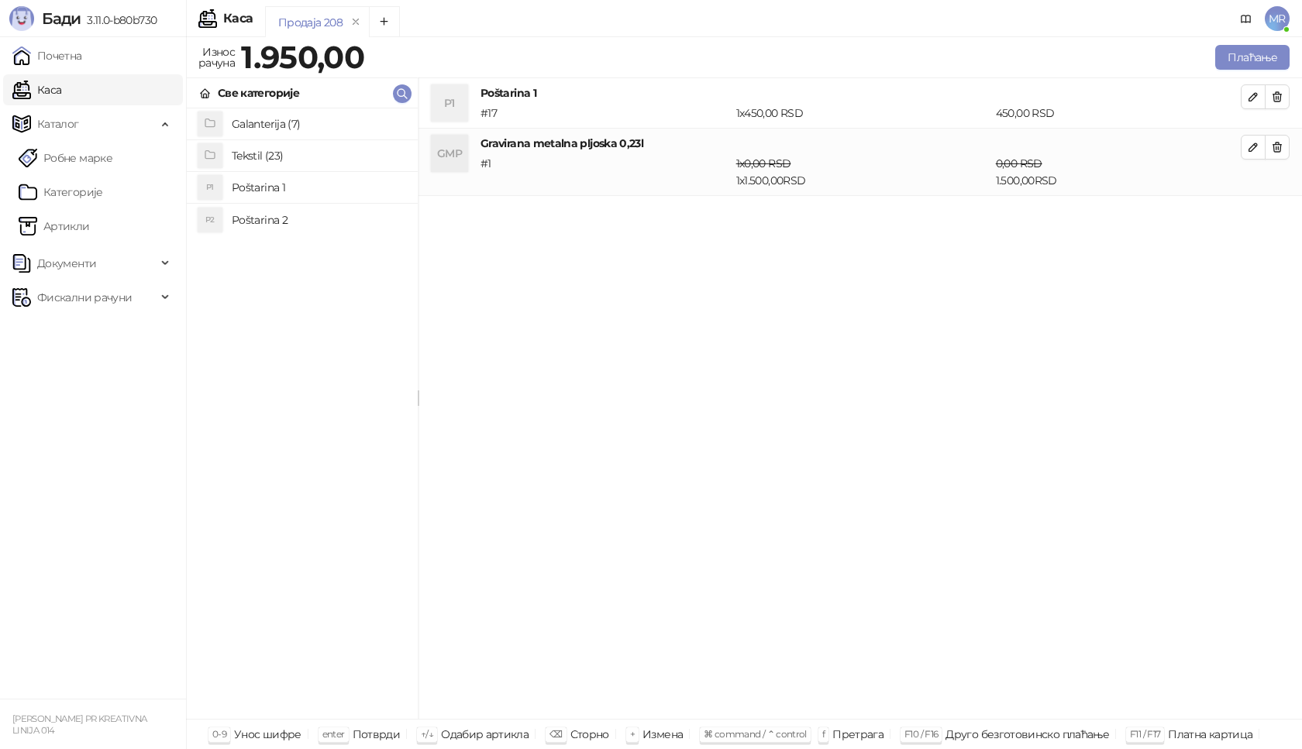
click at [312, 155] on h4 "Tekstil (23)" at bounding box center [319, 155] width 174 height 25
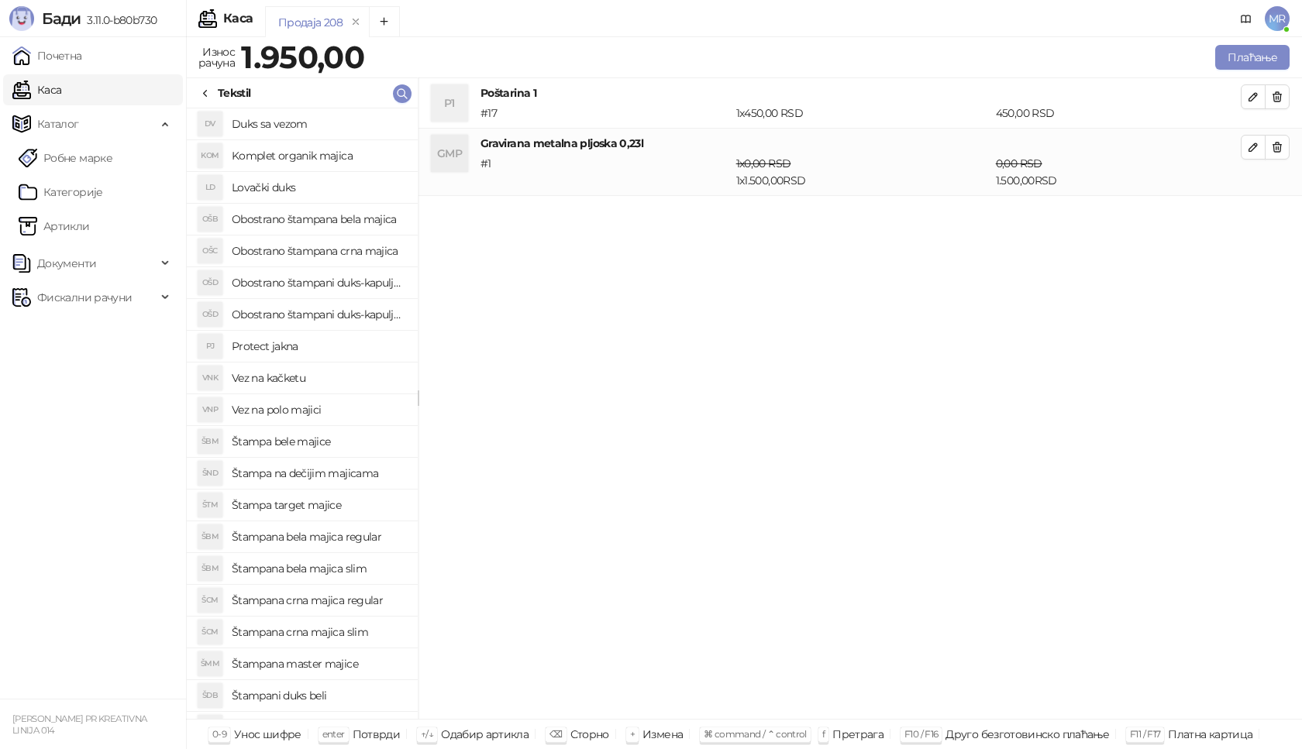
click at [325, 188] on h4 "Lovački duks" at bounding box center [319, 187] width 174 height 25
click at [1254, 219] on icon "button" at bounding box center [1253, 214] width 12 height 12
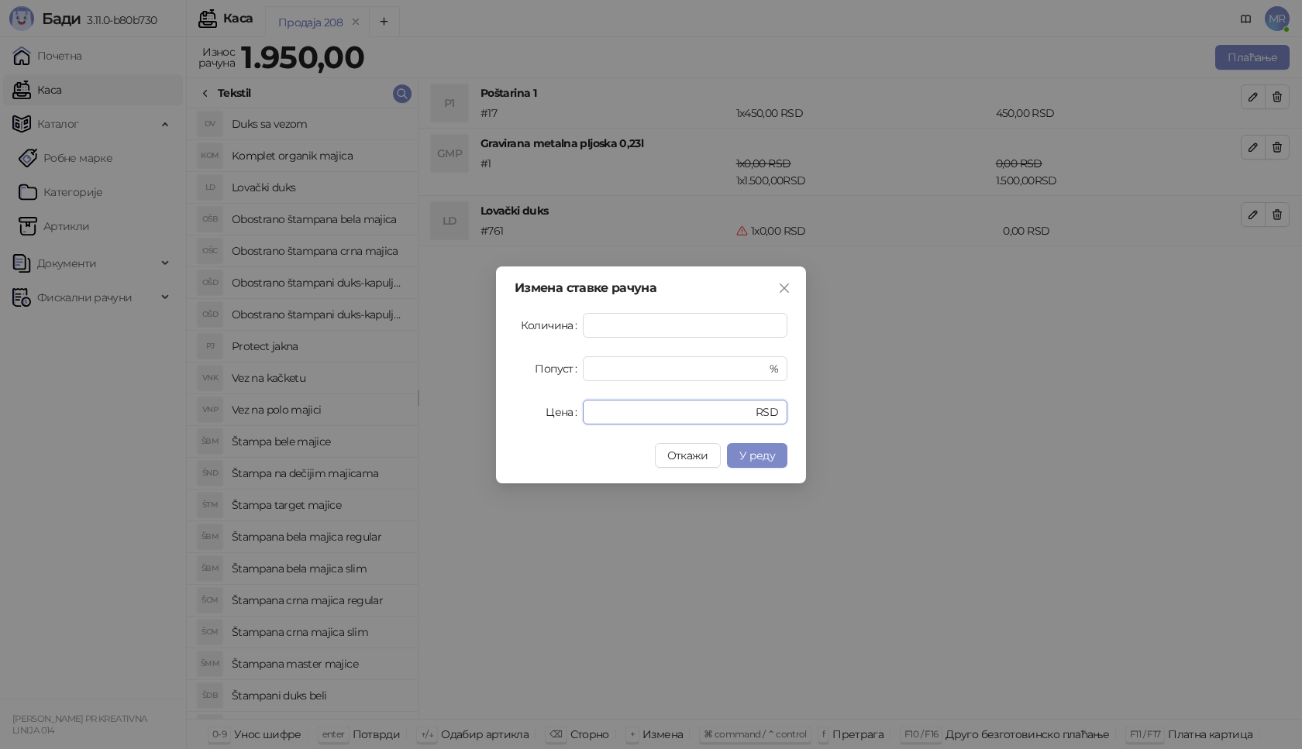
drag, startPoint x: 607, startPoint y: 414, endPoint x: 476, endPoint y: 413, distance: 130.9
click at [476, 413] on div "Измена ставке рачуна Количина * Попуст * % Цена * RSD Откажи У реду" at bounding box center [651, 374] width 1302 height 749
type input "****"
click at [776, 452] on button "У реду" at bounding box center [757, 455] width 60 height 25
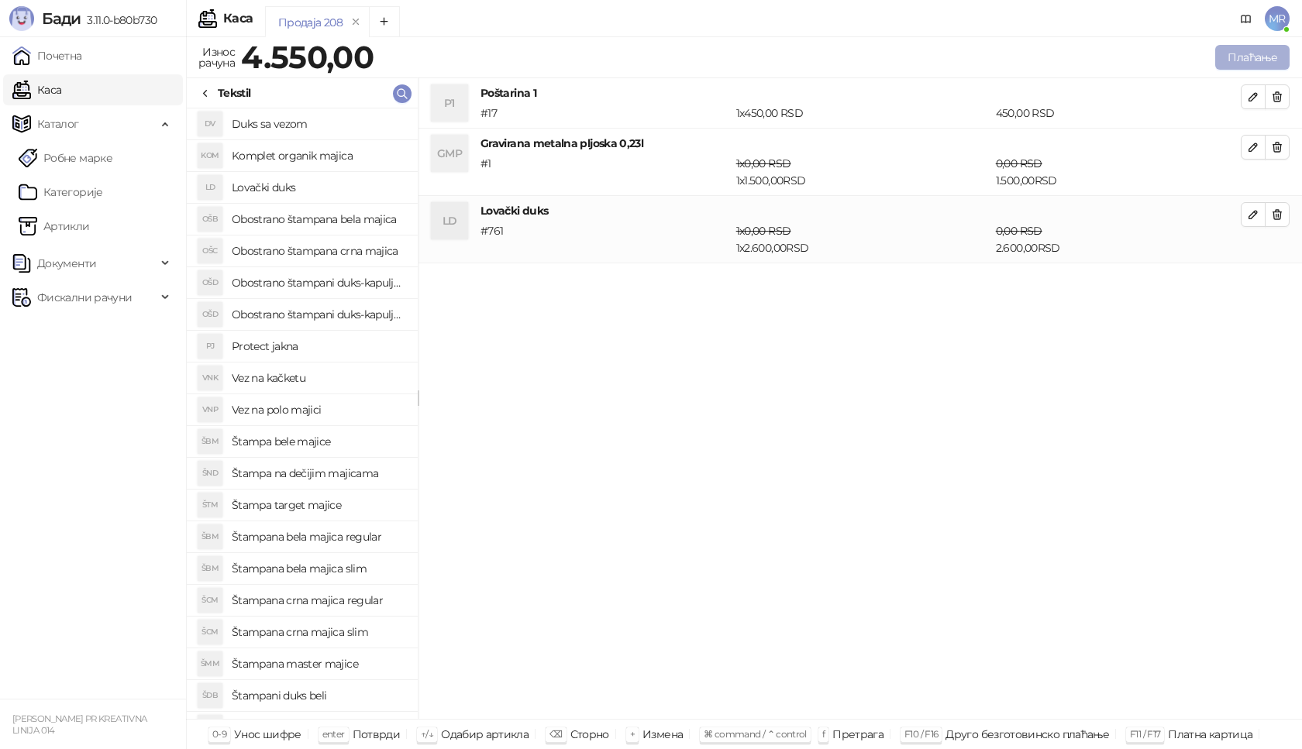
click at [1265, 57] on button "Плаћање" at bounding box center [1252, 57] width 74 height 25
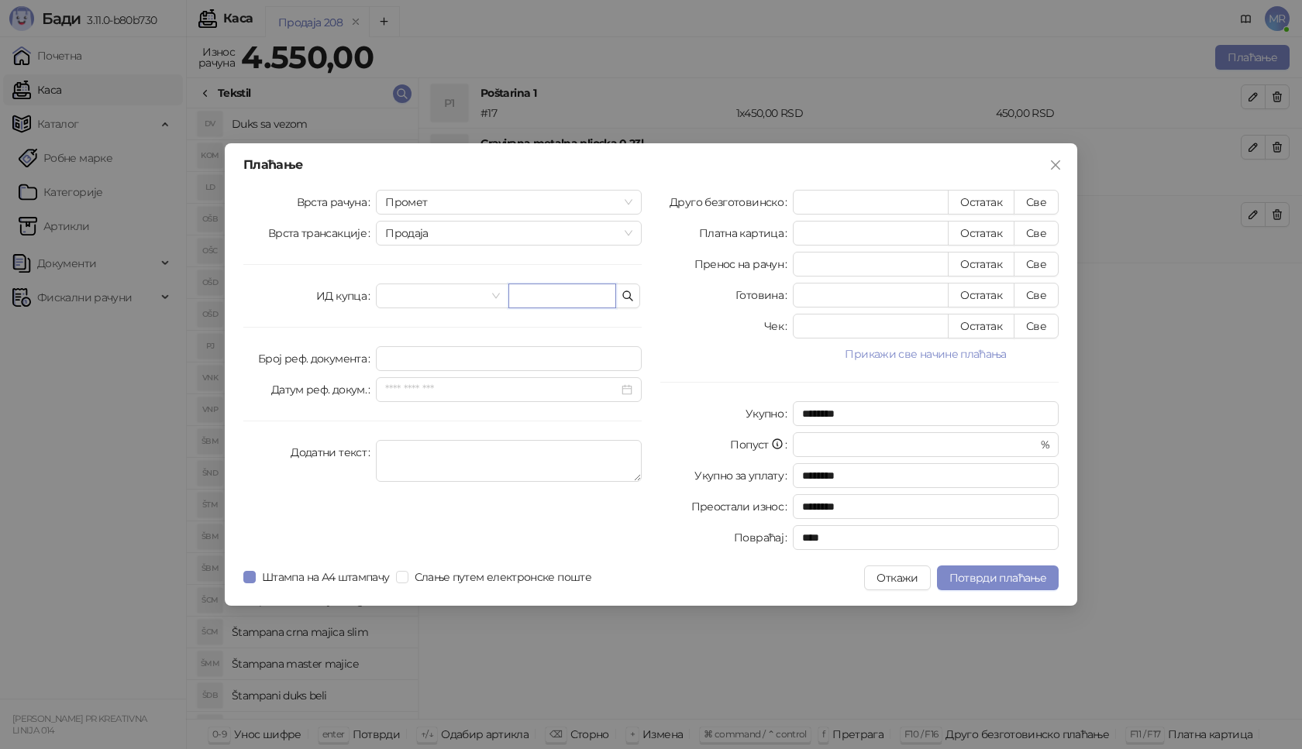
click at [555, 296] on input "text" at bounding box center [562, 296] width 108 height 25
paste input "**********"
type input "**********"
click at [1046, 199] on button "Све" at bounding box center [1035, 202] width 45 height 25
type input "****"
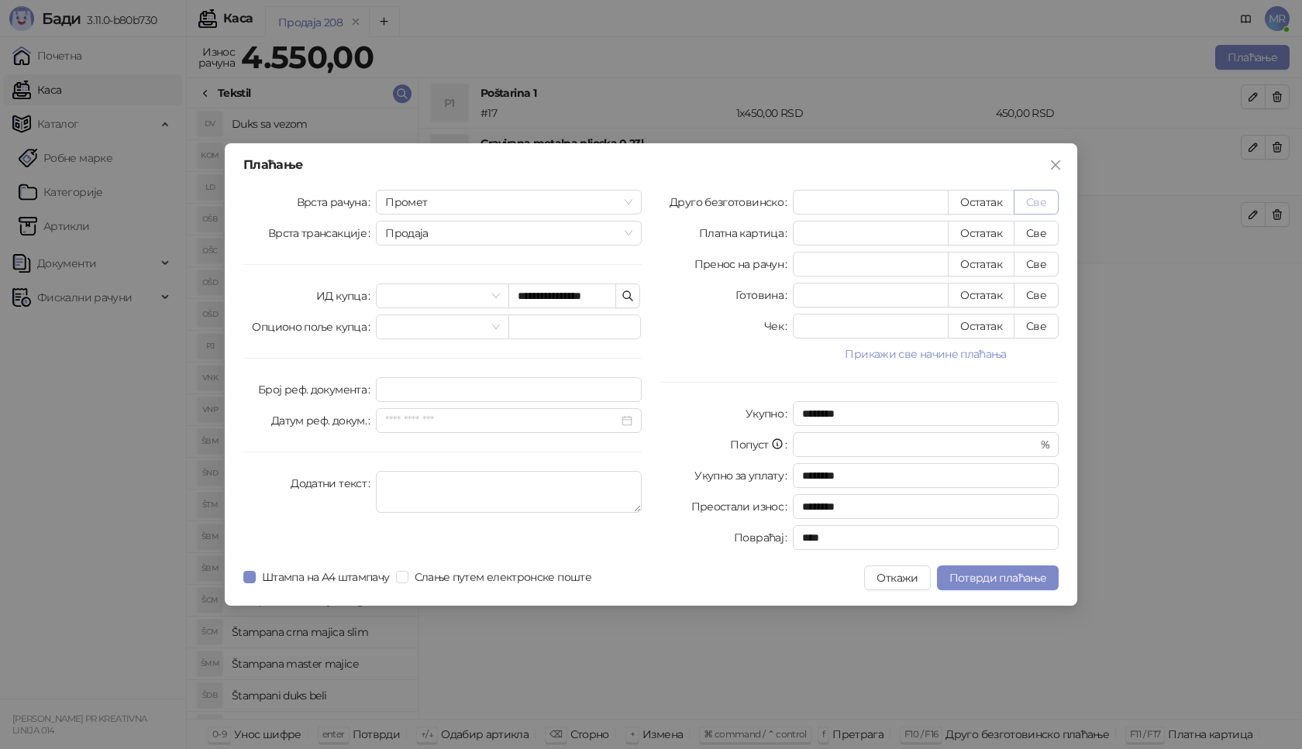
type input "****"
click at [967, 575] on span "Потврди плаћање" at bounding box center [997, 578] width 97 height 14
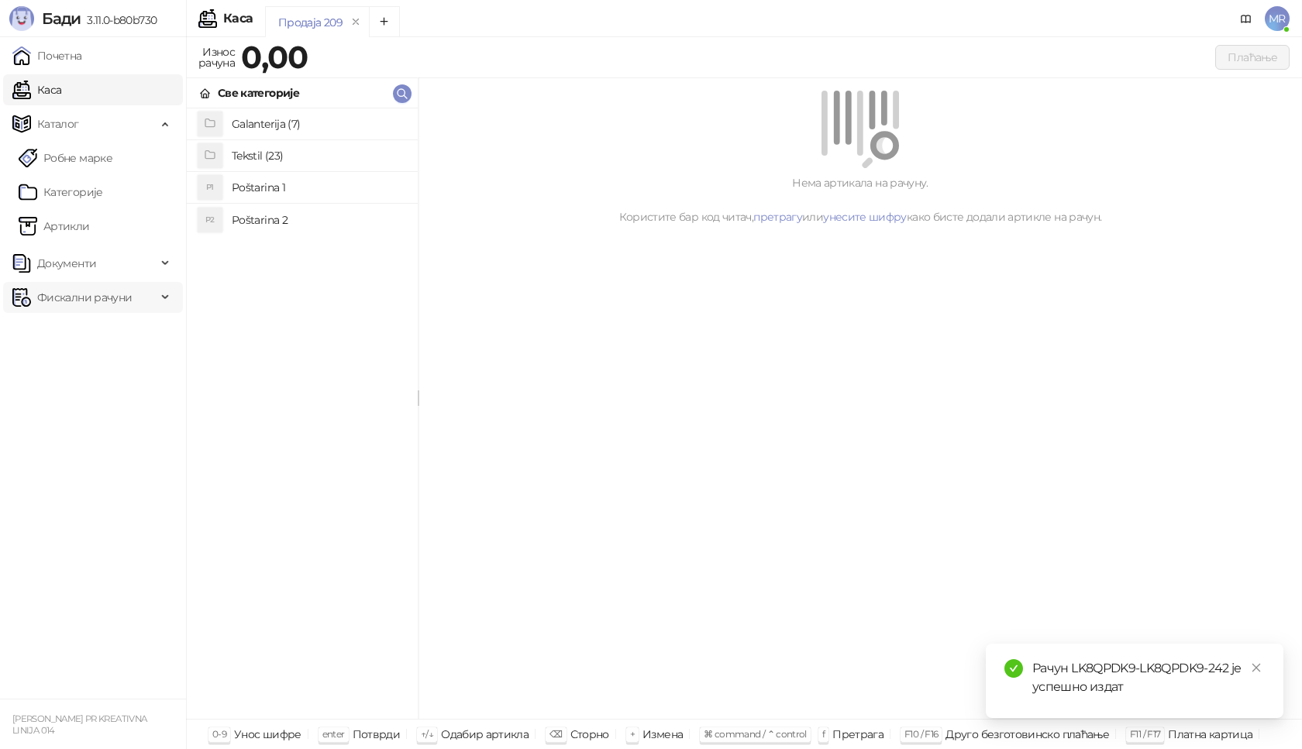
click at [115, 298] on span "Фискални рачуни" at bounding box center [84, 297] width 95 height 31
click at [122, 325] on link "Издати рачуни" at bounding box center [71, 331] width 104 height 31
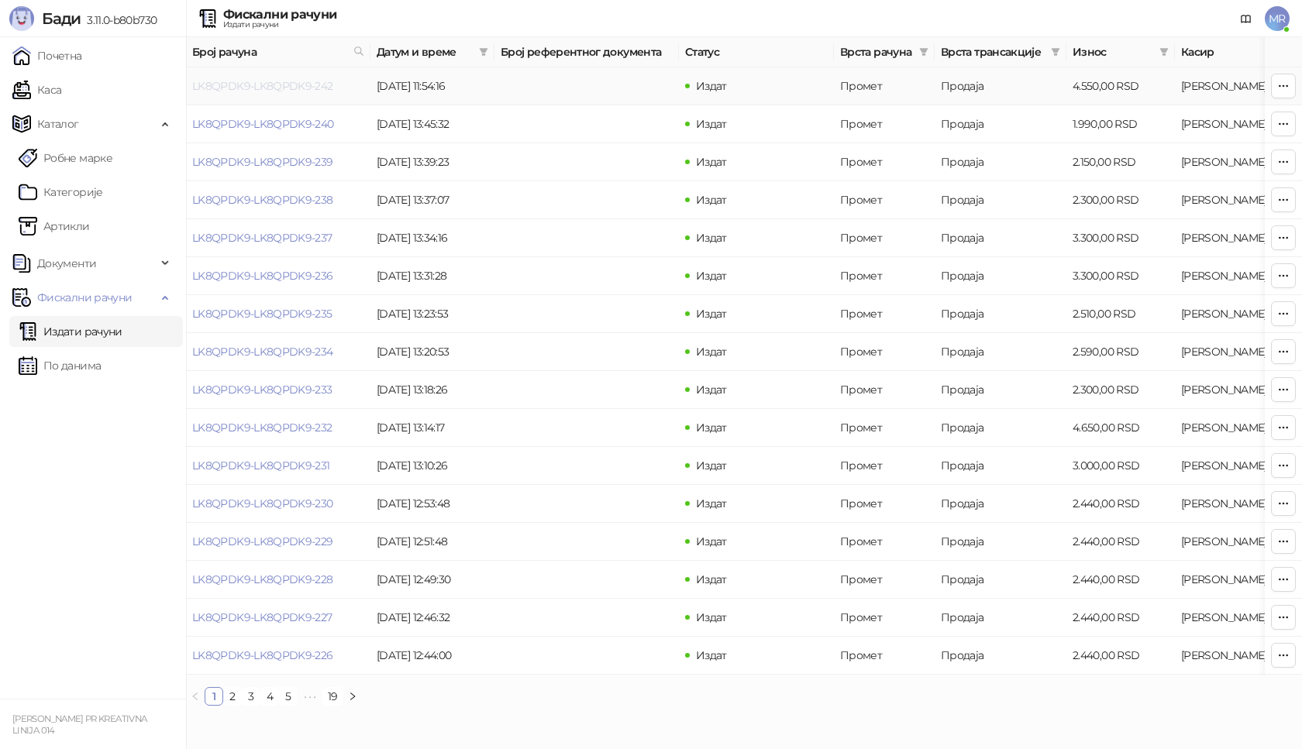
click at [255, 79] on link "LK8QPDK9-LK8QPDK9-242" at bounding box center [262, 86] width 141 height 14
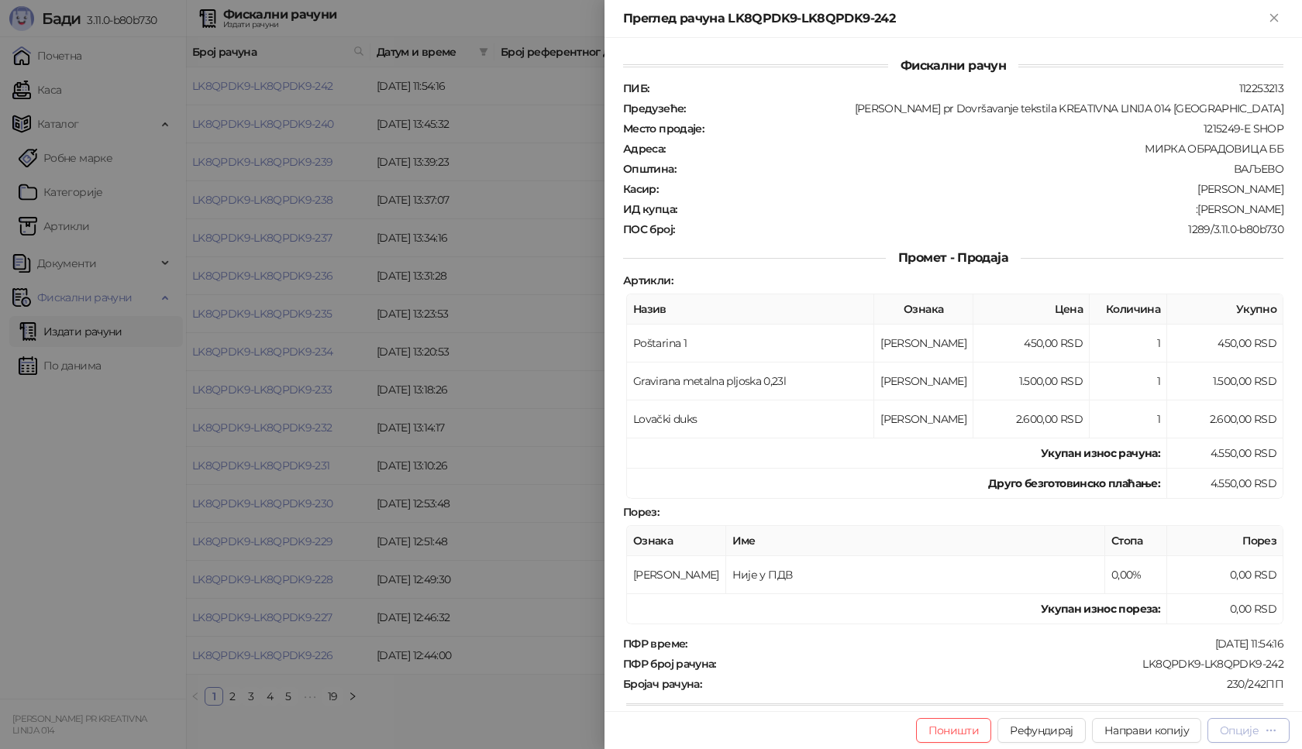
click at [1228, 734] on div "Опције" at bounding box center [1238, 731] width 39 height 14
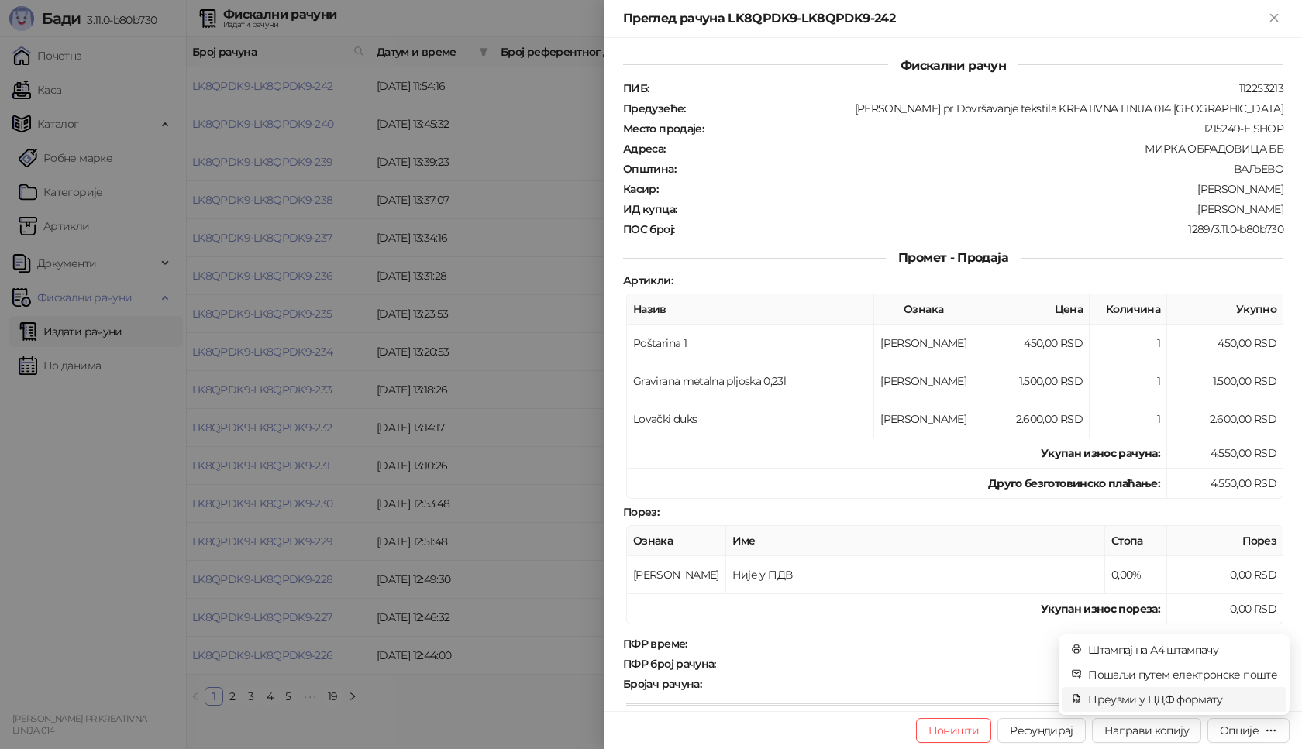
click at [1212, 696] on span "Преузми у ПДФ формату" at bounding box center [1182, 699] width 189 height 17
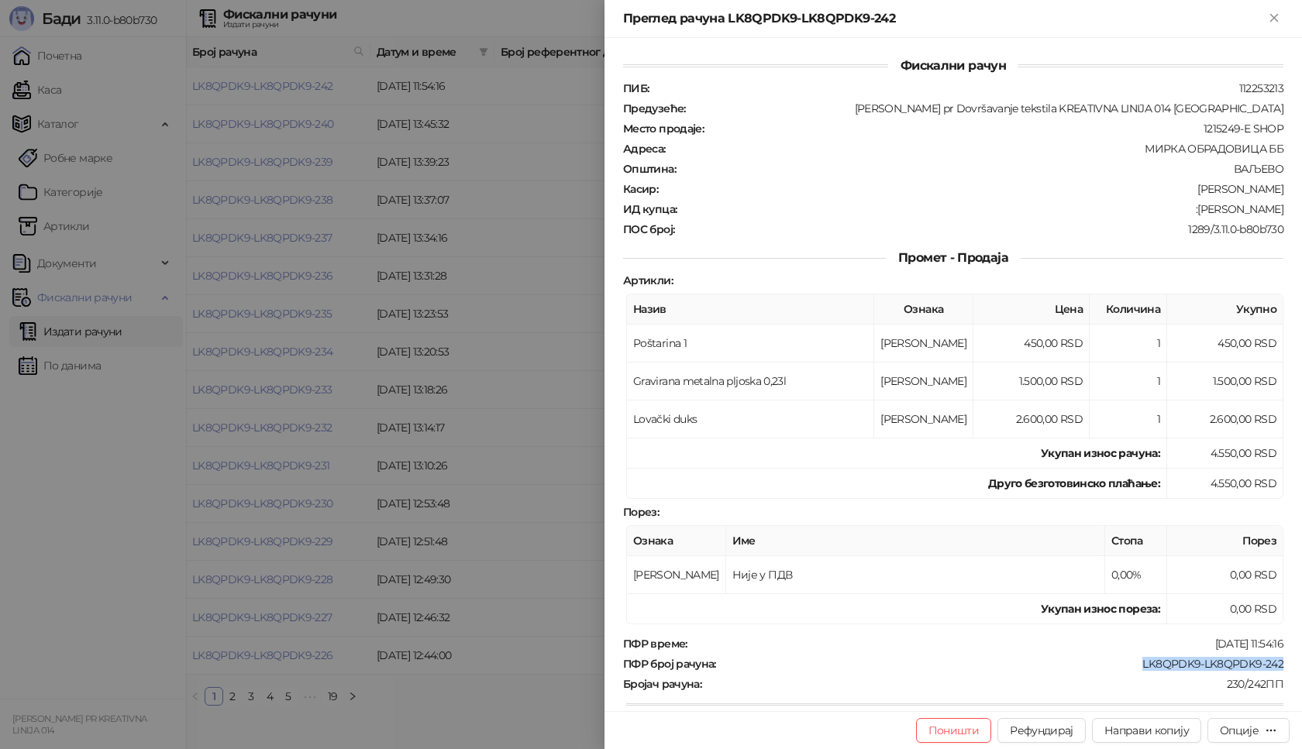
drag, startPoint x: 1127, startPoint y: 664, endPoint x: 1270, endPoint y: 658, distance: 142.7
click at [1270, 658] on div "LK8QPDK9-LK8QPDK9-242" at bounding box center [1000, 664] width 567 height 14
copy div "LK8QPDK9-LK8QPDK9-242"
drag, startPoint x: 1190, startPoint y: 211, endPoint x: 1276, endPoint y: 213, distance: 86.0
click at [1276, 213] on div "Фискални рачун ПИБ : 112253213 Предузеће : [PERSON_NAME] pr Dovršavanje tekstil…" at bounding box center [952, 374] width 697 height 673
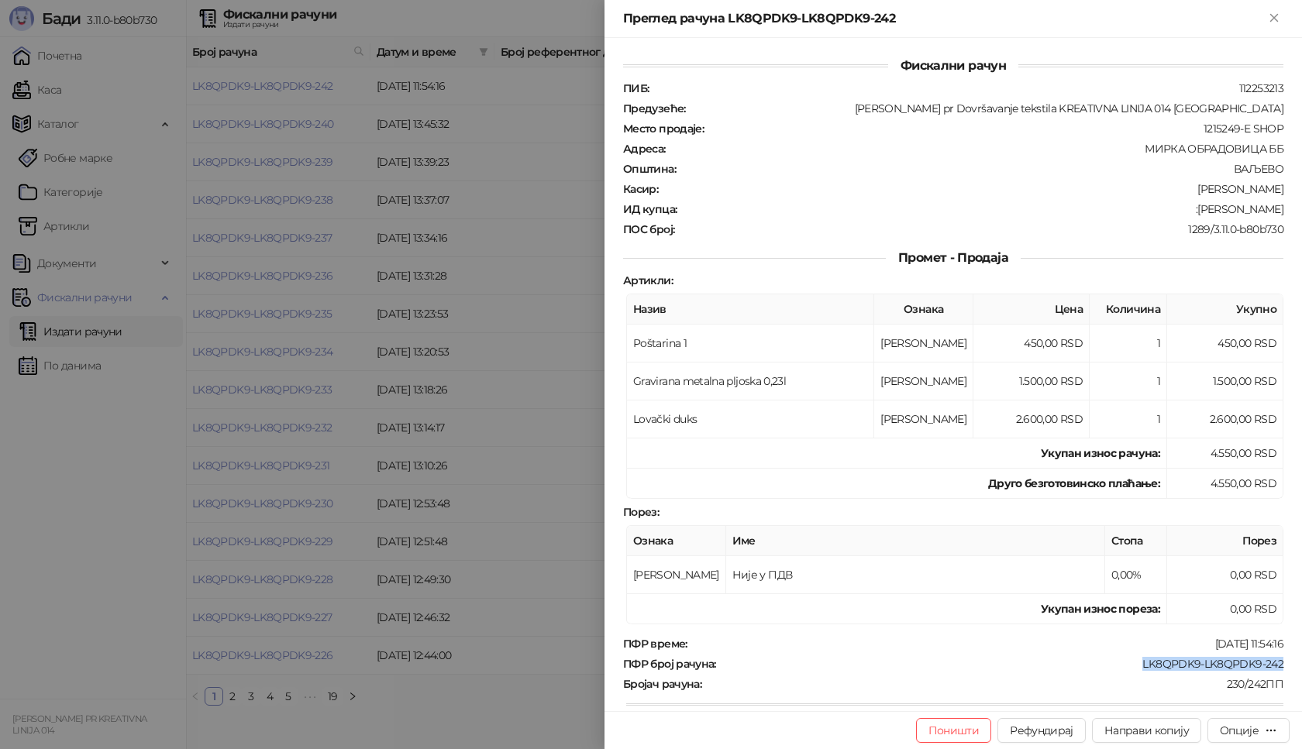
copy div "[PERSON_NAME]"
click at [558, 14] on div at bounding box center [651, 374] width 1302 height 749
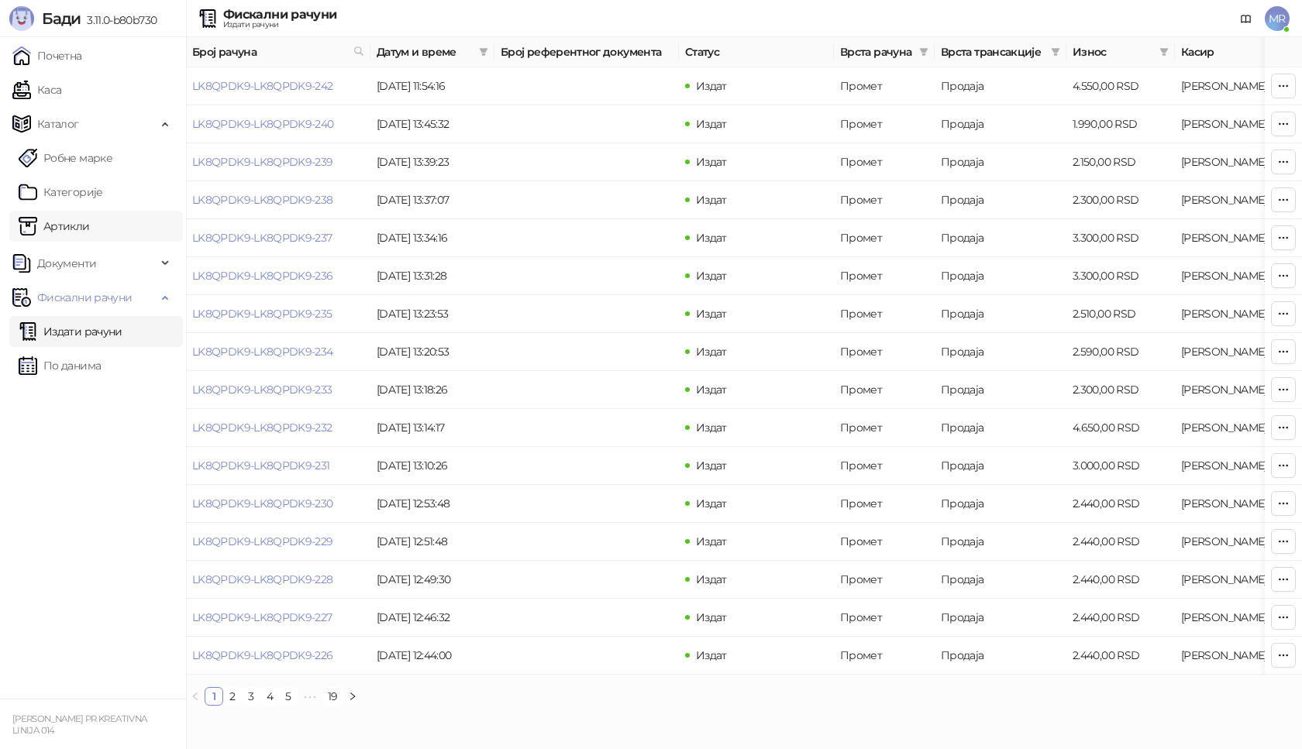
click at [62, 229] on link "Артикли" at bounding box center [54, 226] width 71 height 31
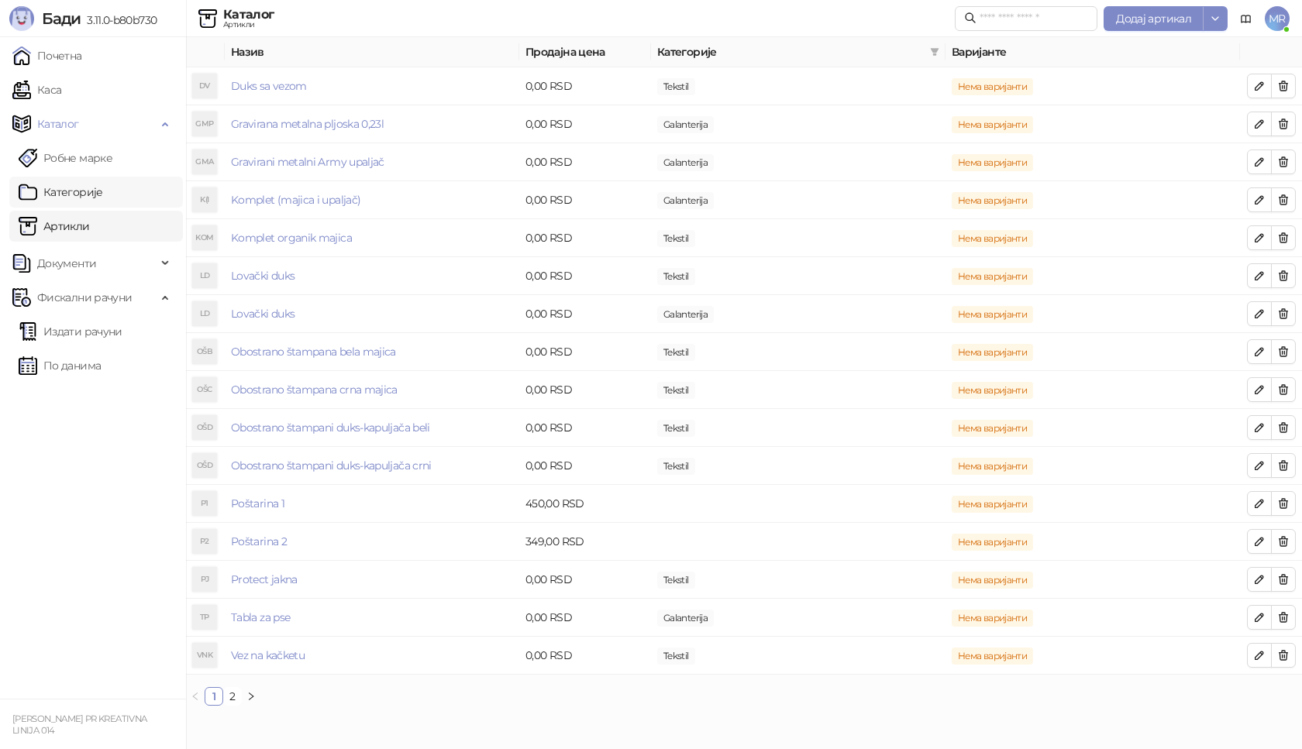
click at [77, 188] on link "Категорије" at bounding box center [61, 192] width 84 height 31
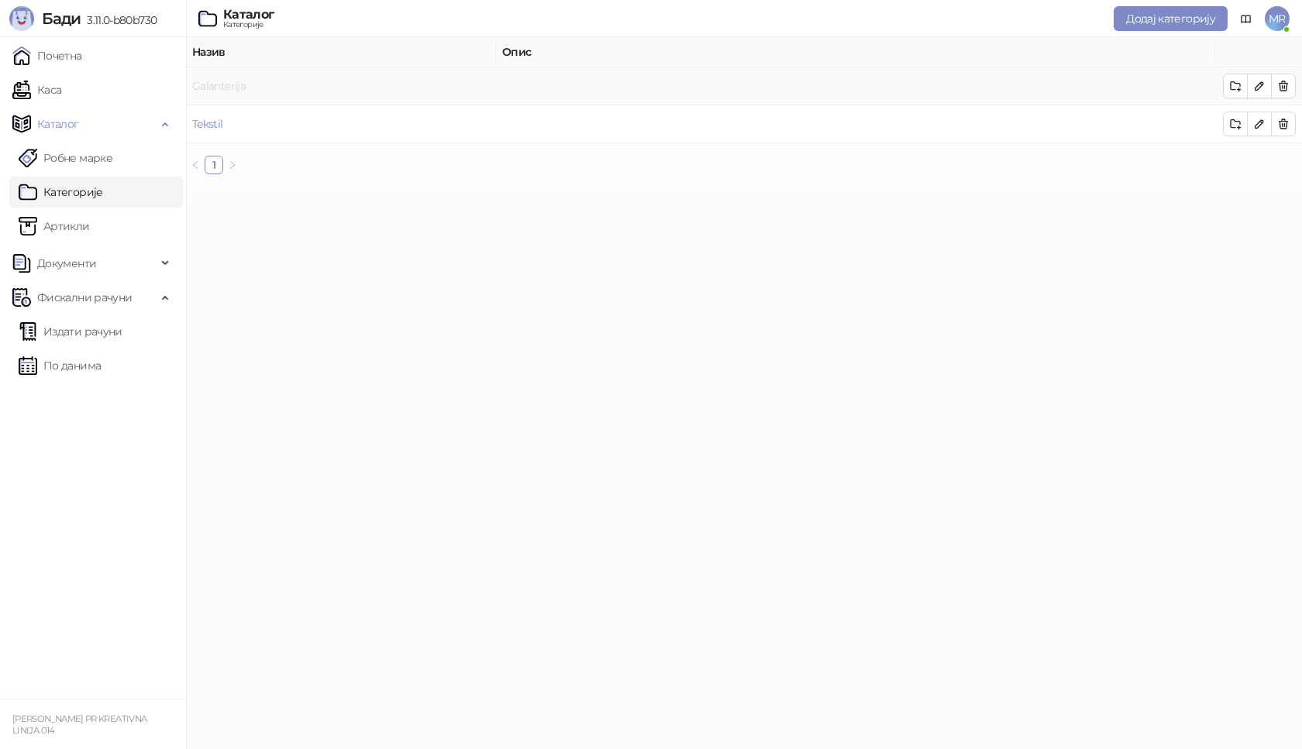
click at [224, 83] on link "Galanterija" at bounding box center [218, 86] width 53 height 14
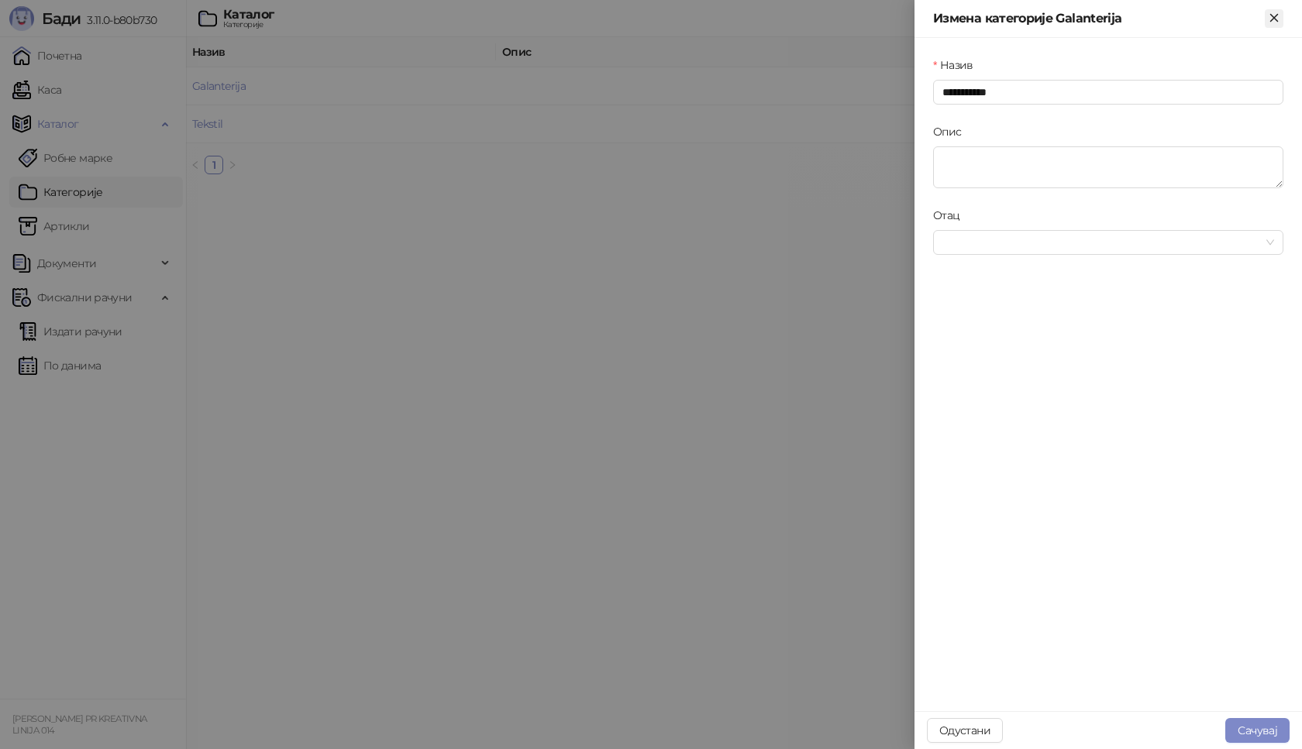
click at [1271, 15] on icon "Close" at bounding box center [1273, 17] width 7 height 7
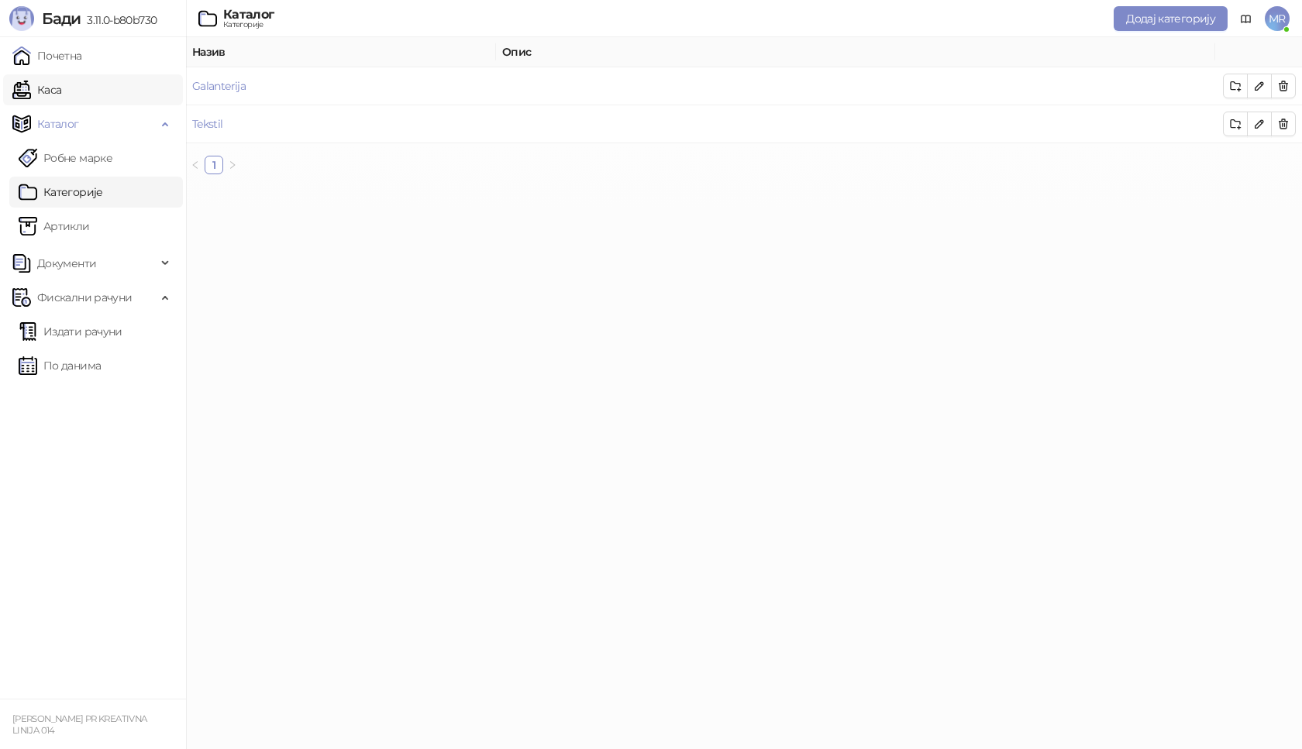
click at [57, 91] on link "Каса" at bounding box center [36, 89] width 49 height 31
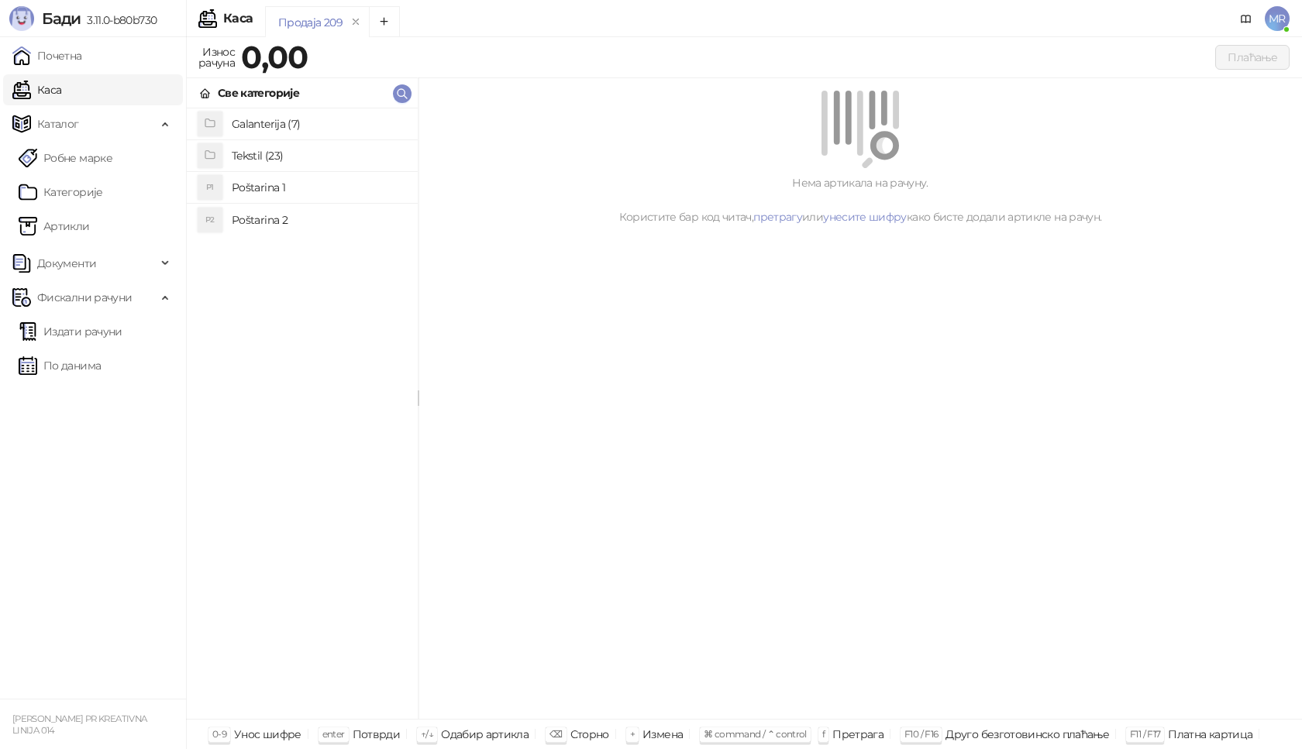
click at [267, 125] on h4 "Galanterija (7)" at bounding box center [319, 124] width 174 height 25
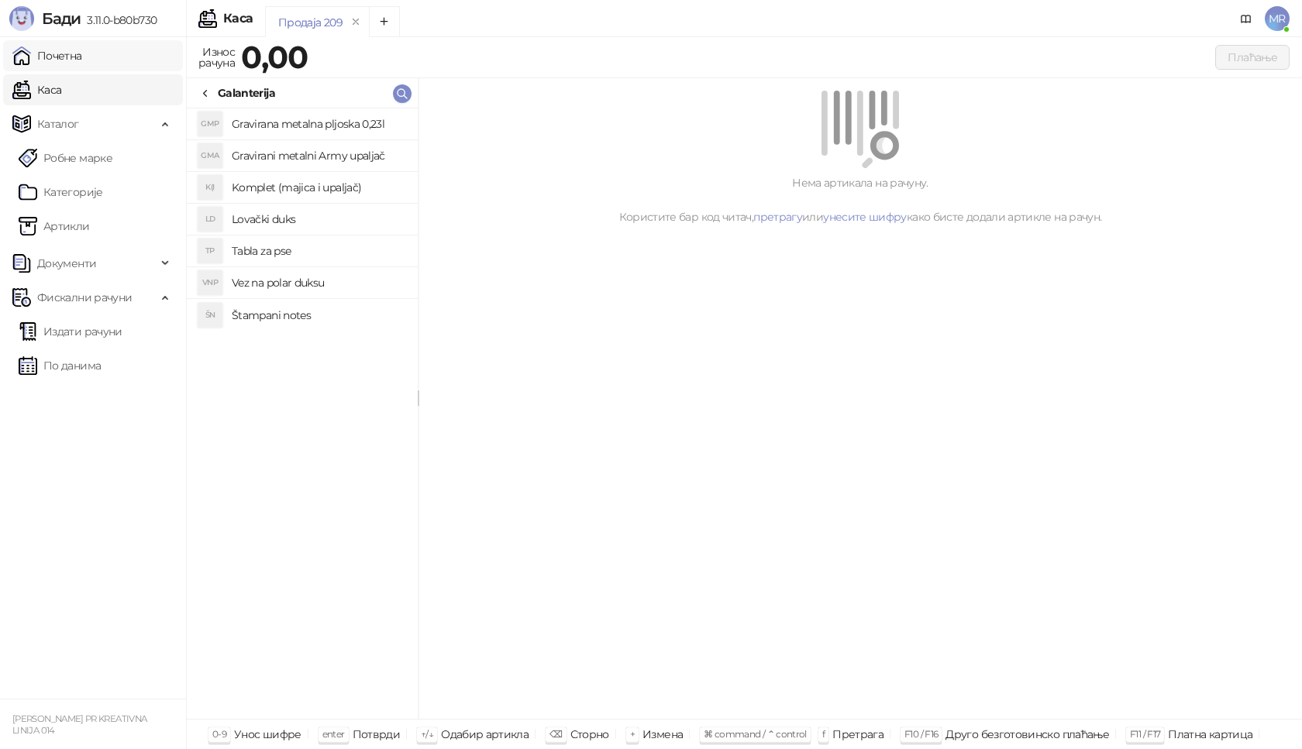
click at [66, 51] on link "Почетна" at bounding box center [47, 55] width 70 height 31
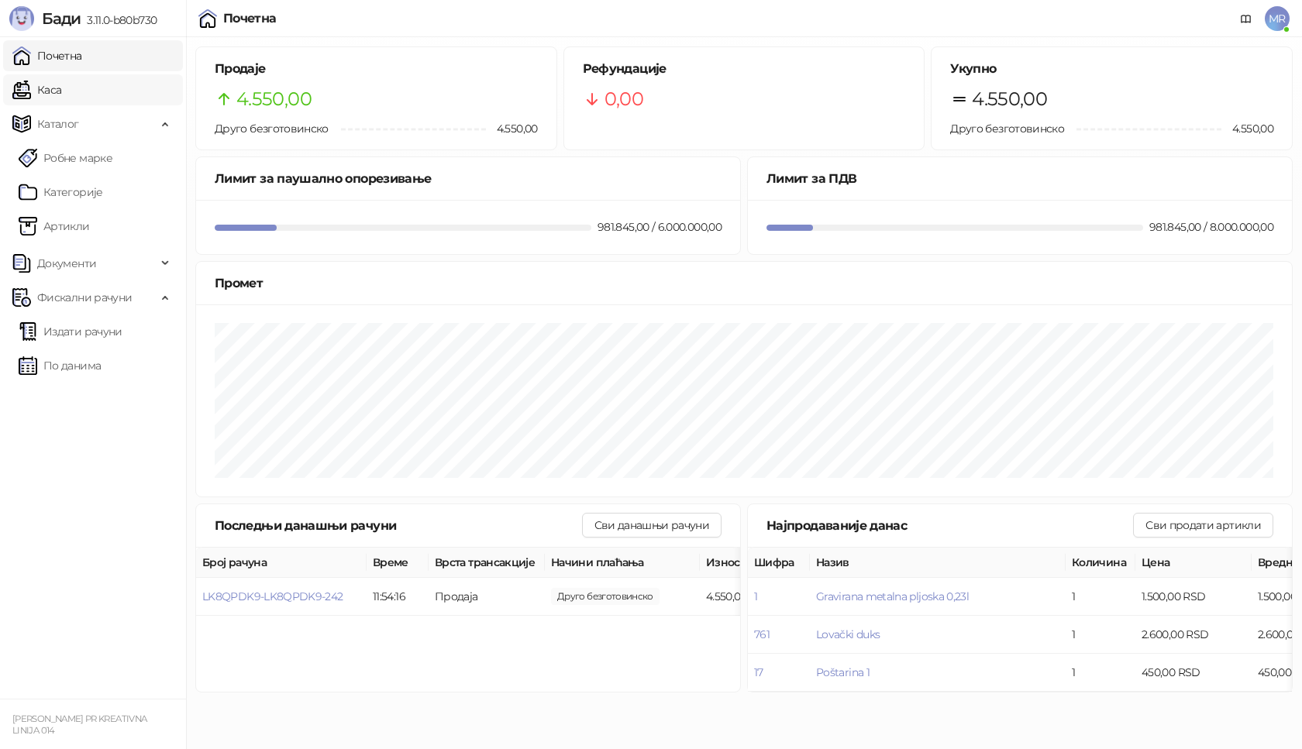
click at [61, 81] on link "Каса" at bounding box center [36, 89] width 49 height 31
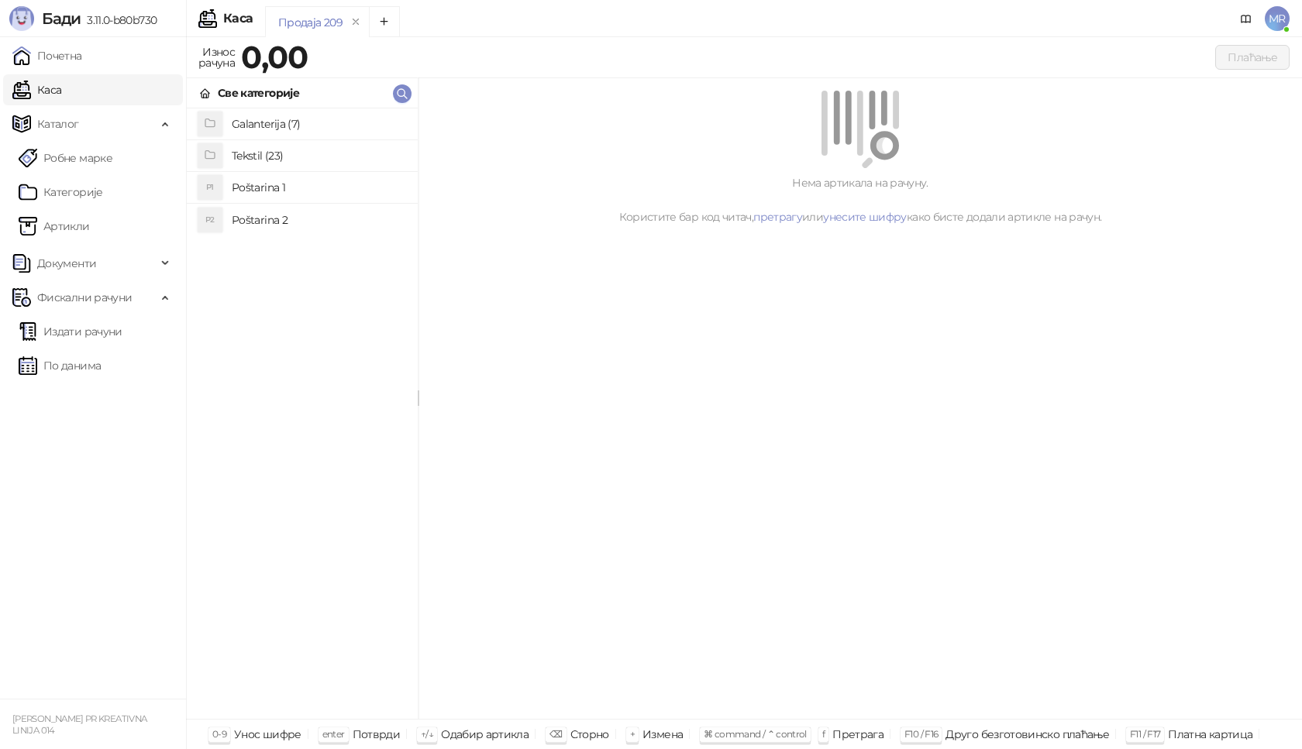
click at [330, 194] on h4 "Poštarina 1" at bounding box center [319, 187] width 174 height 25
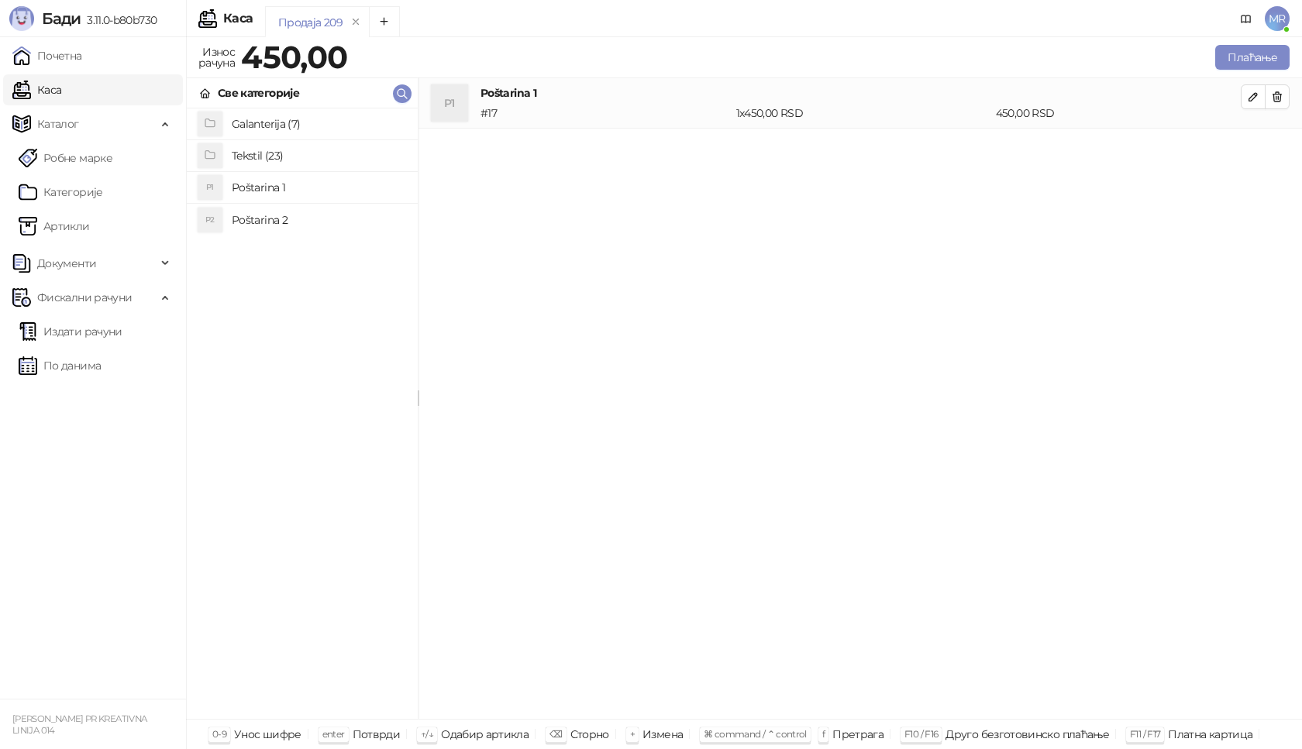
click at [261, 153] on h4 "Tekstil (23)" at bounding box center [319, 155] width 174 height 25
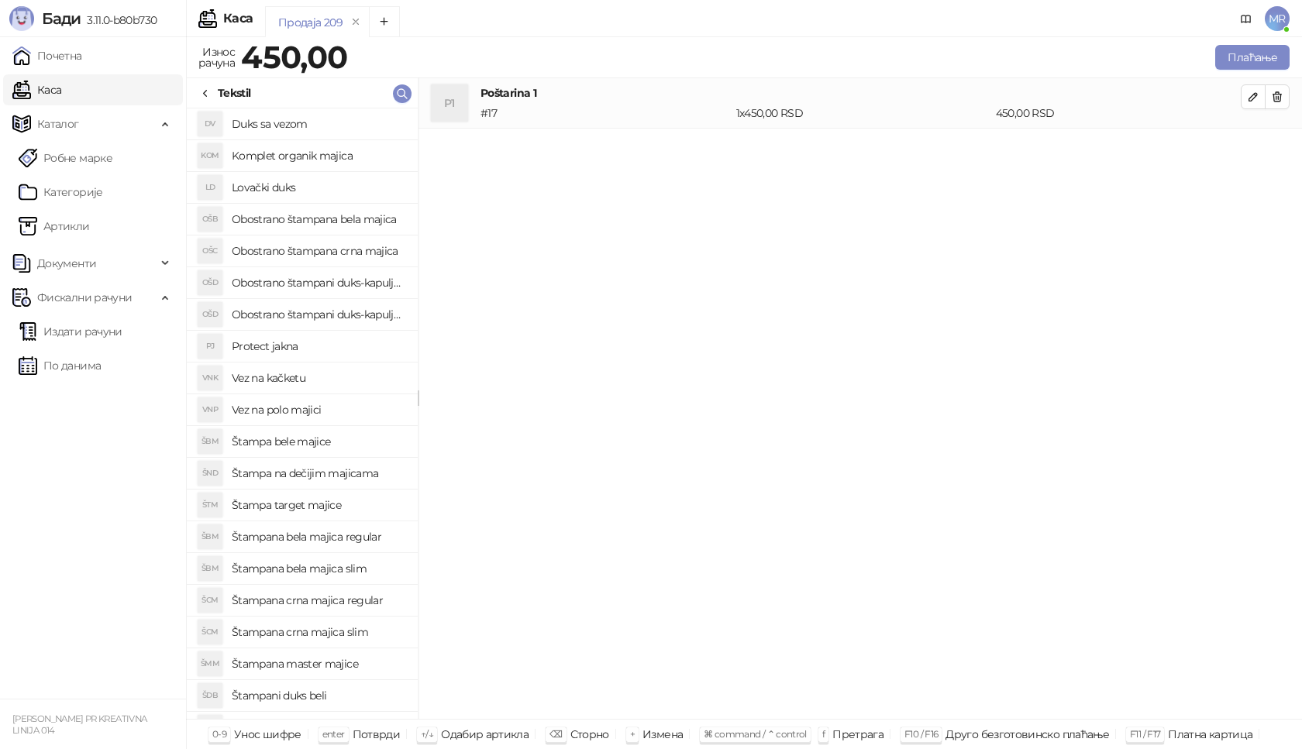
click at [353, 667] on h4 "Štampana master majice" at bounding box center [319, 664] width 174 height 25
click at [1254, 144] on icon "button" at bounding box center [1253, 147] width 8 height 8
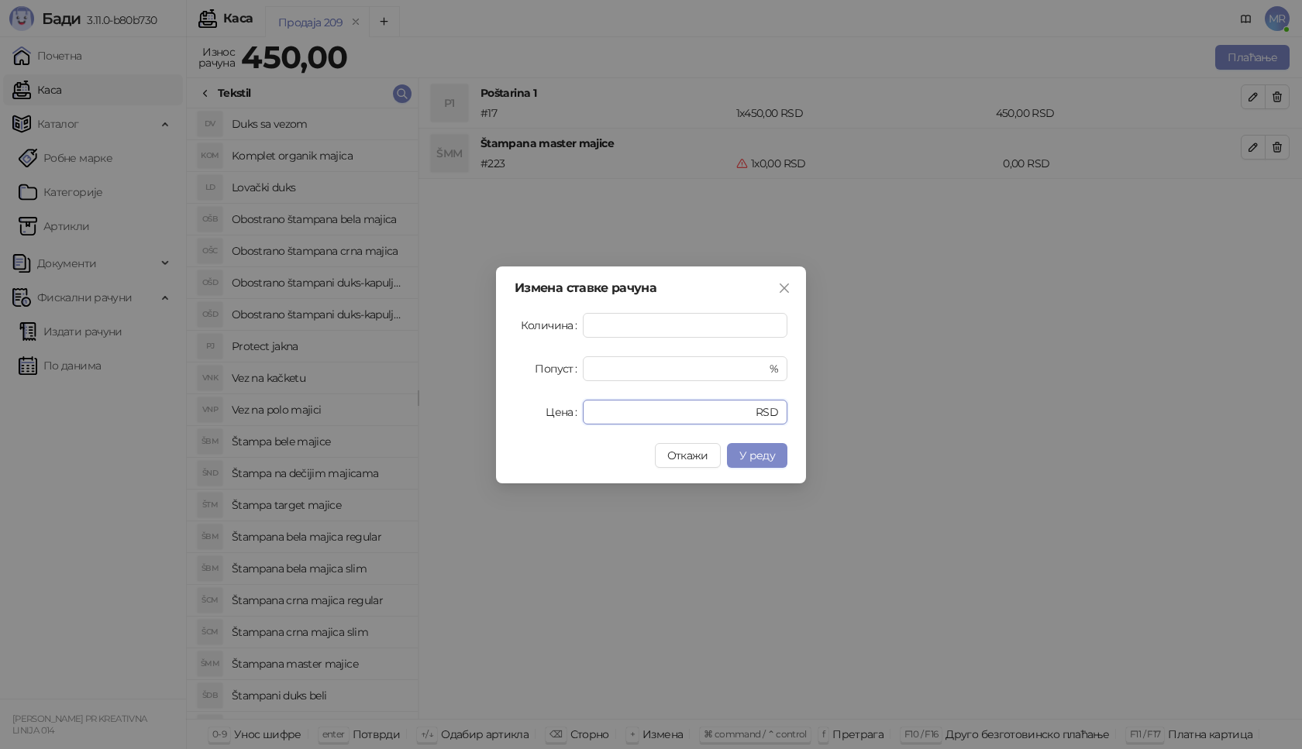
drag, startPoint x: 631, startPoint y: 410, endPoint x: 394, endPoint y: 410, distance: 236.3
click at [394, 410] on div "Измена ставке рачуна Количина * Попуст * % Цена * RSD Откажи У реду" at bounding box center [651, 374] width 1302 height 749
type input "****"
click at [758, 453] on span "У реду" at bounding box center [757, 456] width 36 height 14
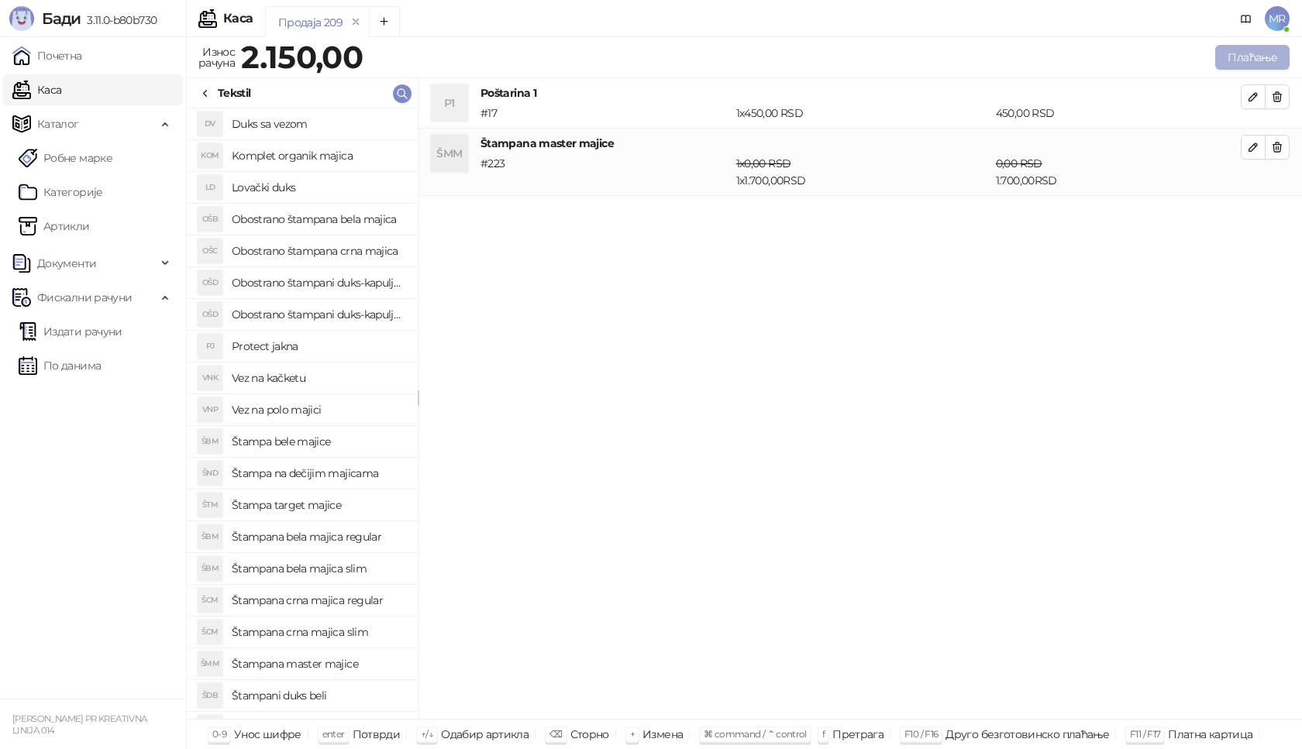
click at [1253, 56] on button "Плаћање" at bounding box center [1252, 57] width 74 height 25
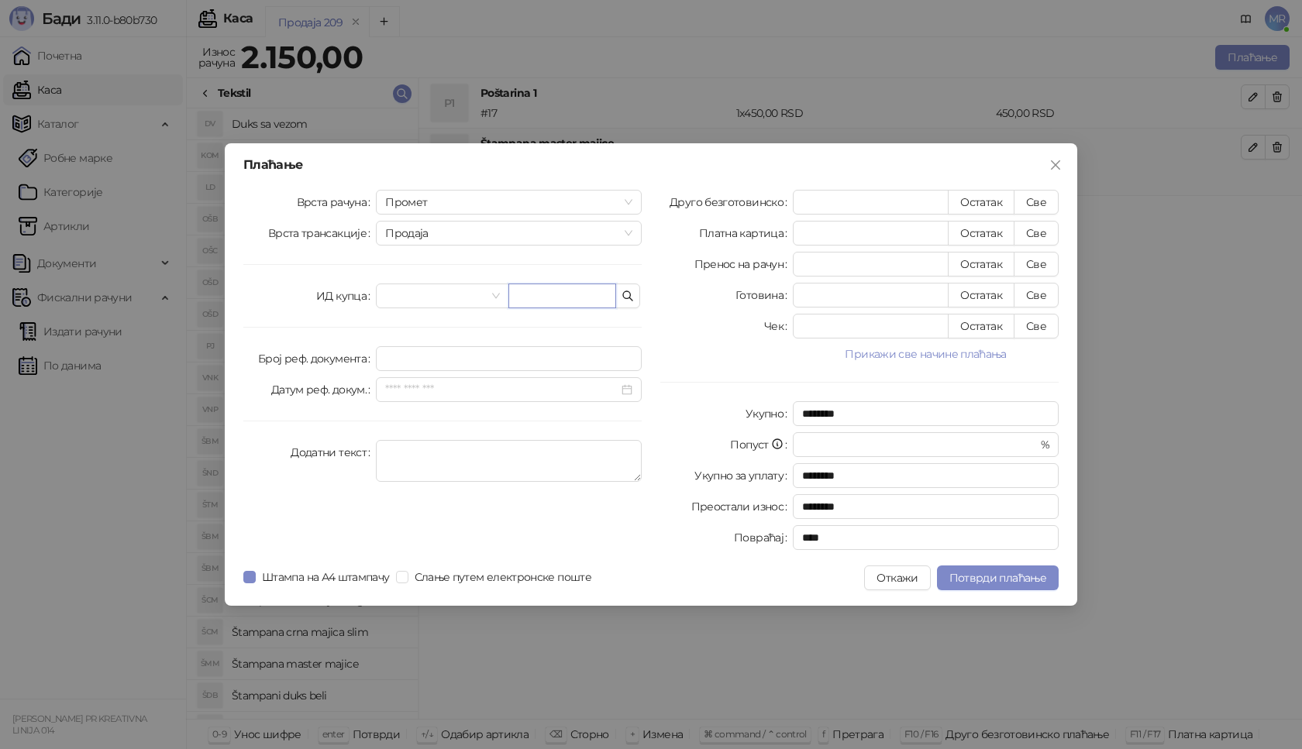
click at [563, 296] on input "text" at bounding box center [562, 296] width 108 height 25
paste input "**********"
type input "**********"
click at [1038, 197] on button "Све" at bounding box center [1035, 202] width 45 height 25
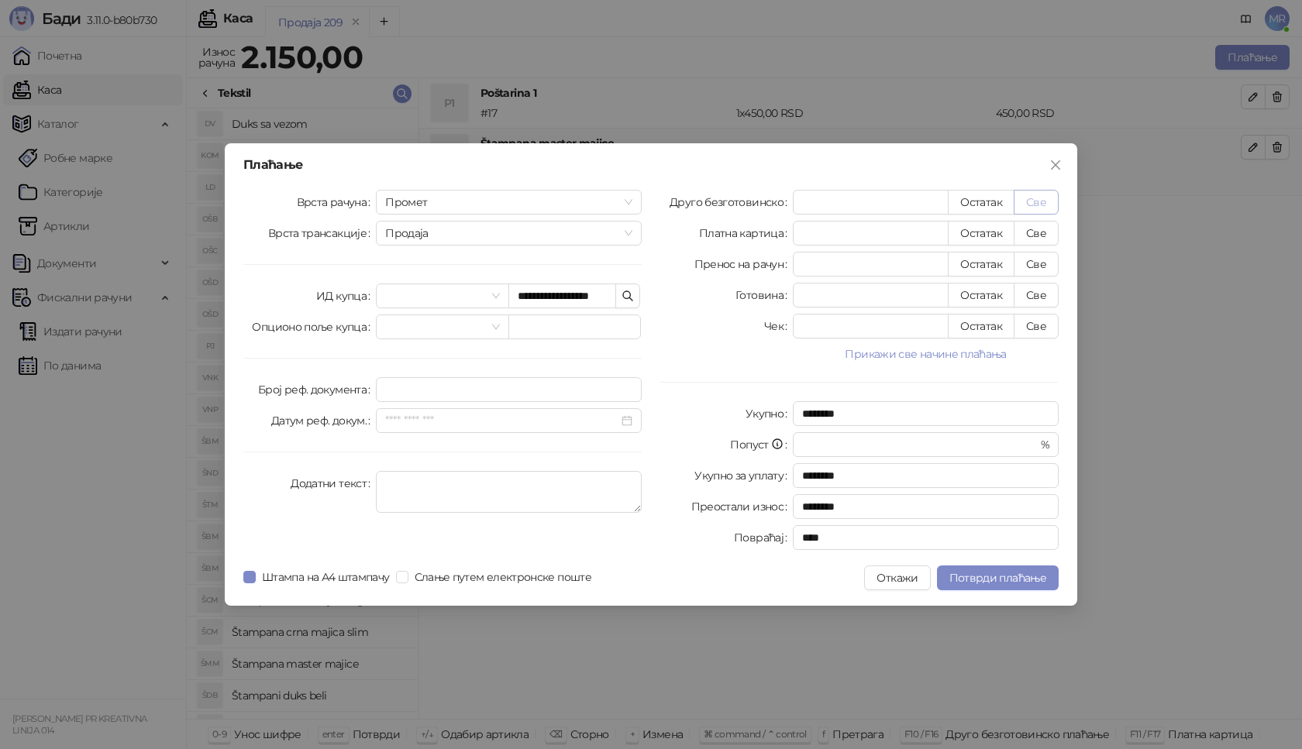
type input "****"
click at [1007, 584] on span "Потврди плаћање" at bounding box center [997, 578] width 97 height 14
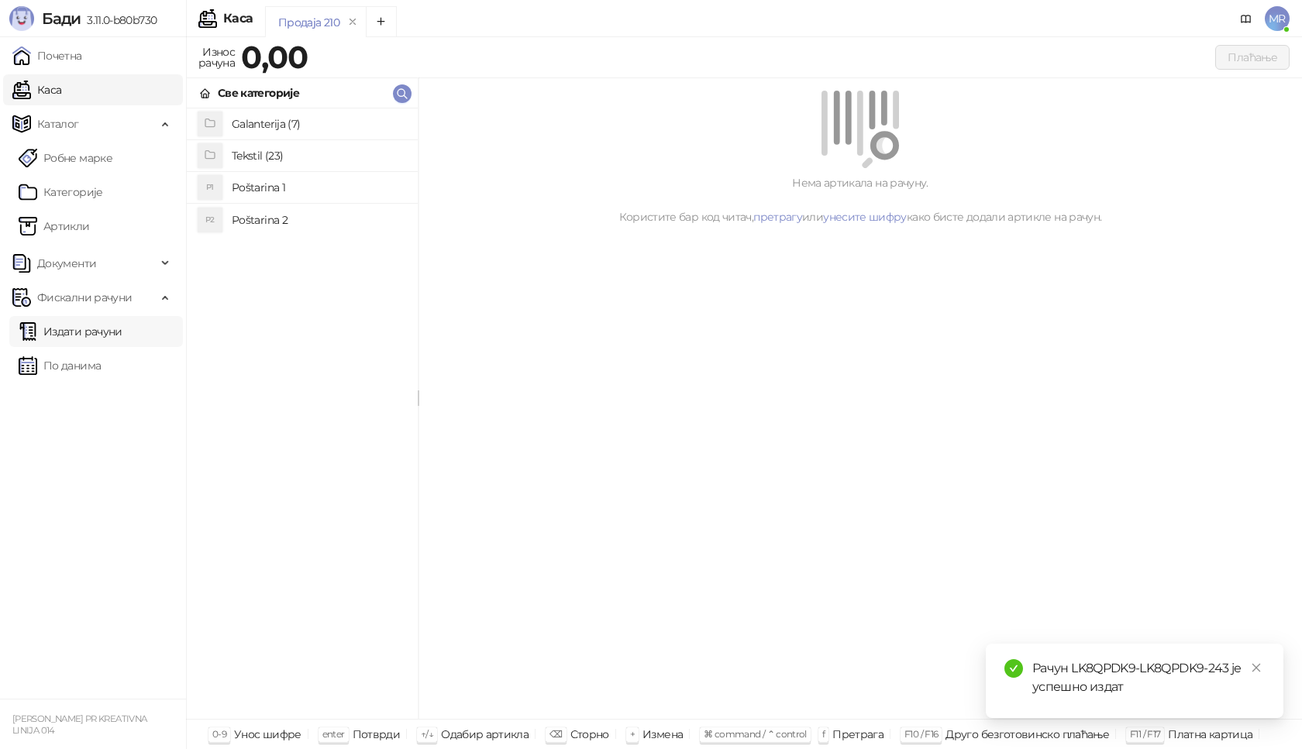
click at [113, 330] on link "Издати рачуни" at bounding box center [71, 331] width 104 height 31
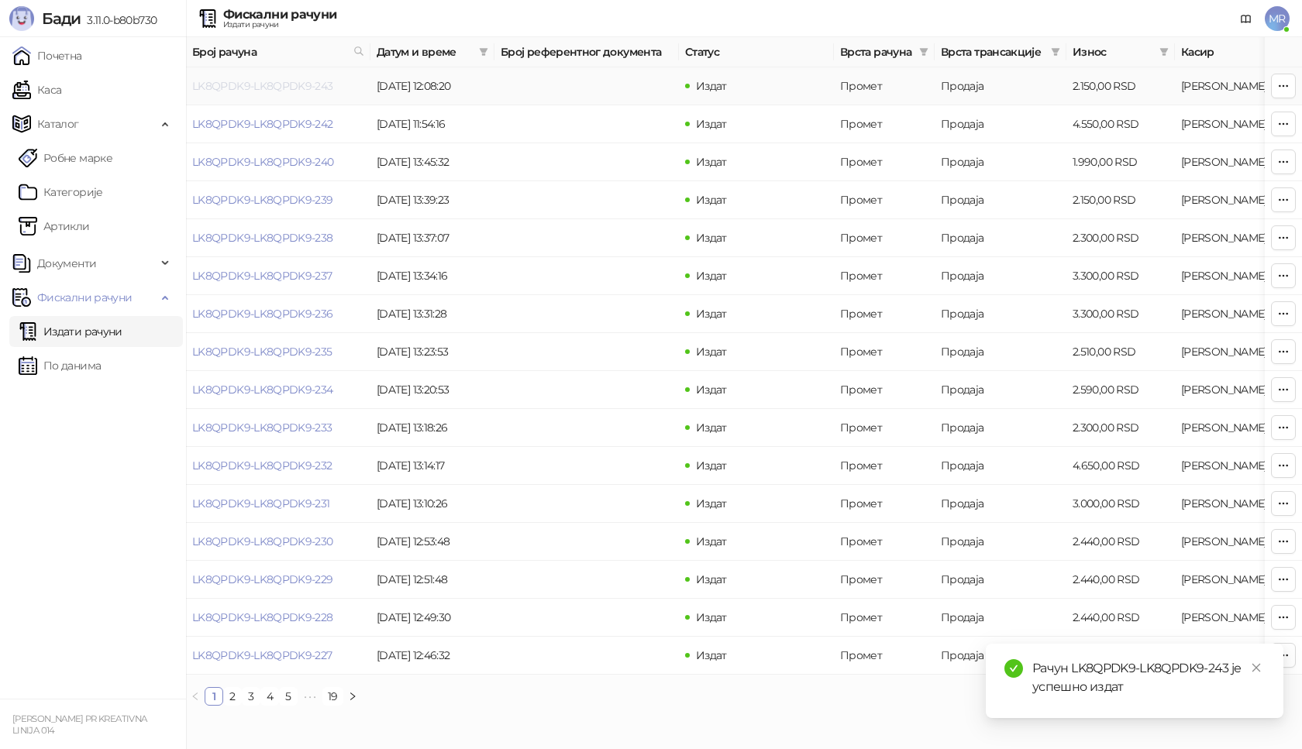
click at [262, 87] on link "LK8QPDK9-LK8QPDK9-243" at bounding box center [262, 86] width 141 height 14
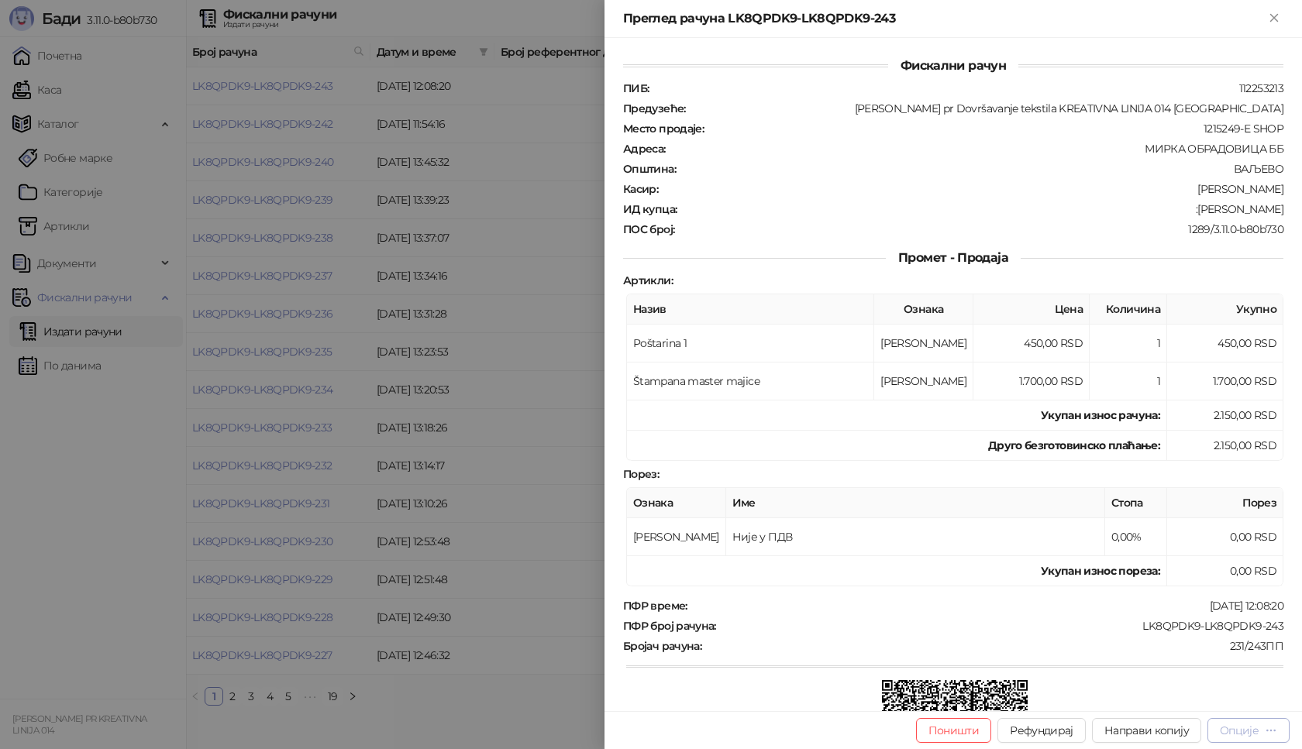
click at [1243, 727] on div "Опције" at bounding box center [1238, 731] width 39 height 14
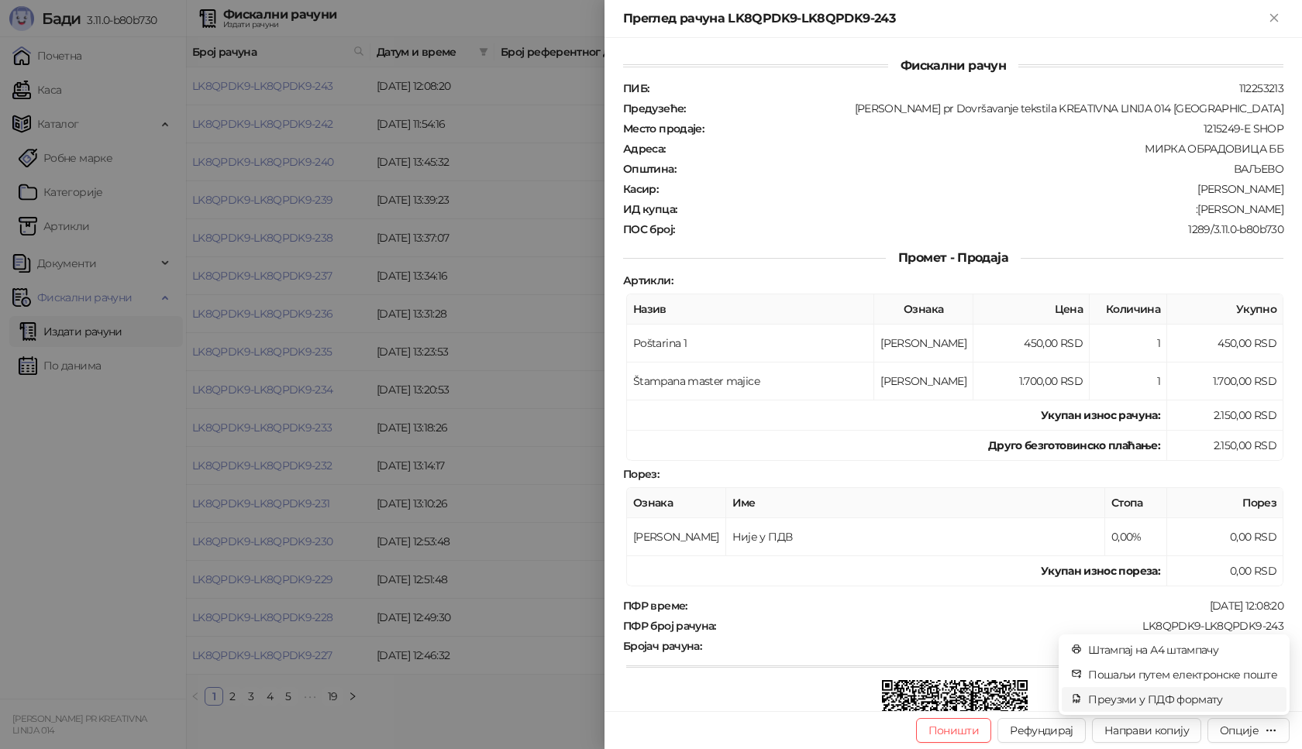
click at [1149, 701] on span "Преузми у ПДФ формату" at bounding box center [1182, 699] width 189 height 17
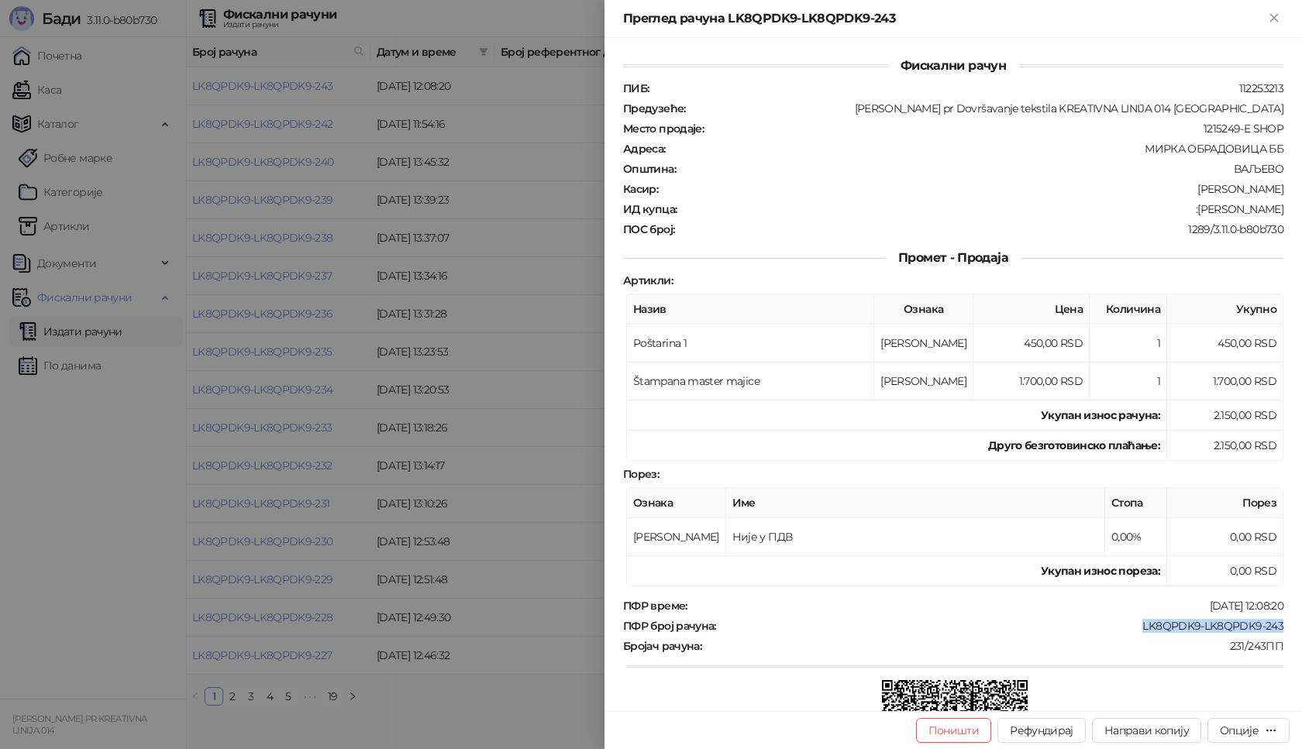
drag, startPoint x: 1130, startPoint y: 623, endPoint x: 1278, endPoint y: 631, distance: 148.2
click at [1278, 631] on div "Фискални рачун ПИБ : 112253213 Предузеће : [PERSON_NAME] pr Dovršavanje tekstil…" at bounding box center [952, 374] width 697 height 673
copy div "LK8QPDK9-LK8QPDK9-243"
drag, startPoint x: 1173, startPoint y: 210, endPoint x: 1285, endPoint y: 207, distance: 111.6
click at [1285, 207] on div "Фискални рачун ПИБ : 112253213 Предузеће : [PERSON_NAME] pr Dovršavanje tekstil…" at bounding box center [952, 374] width 697 height 673
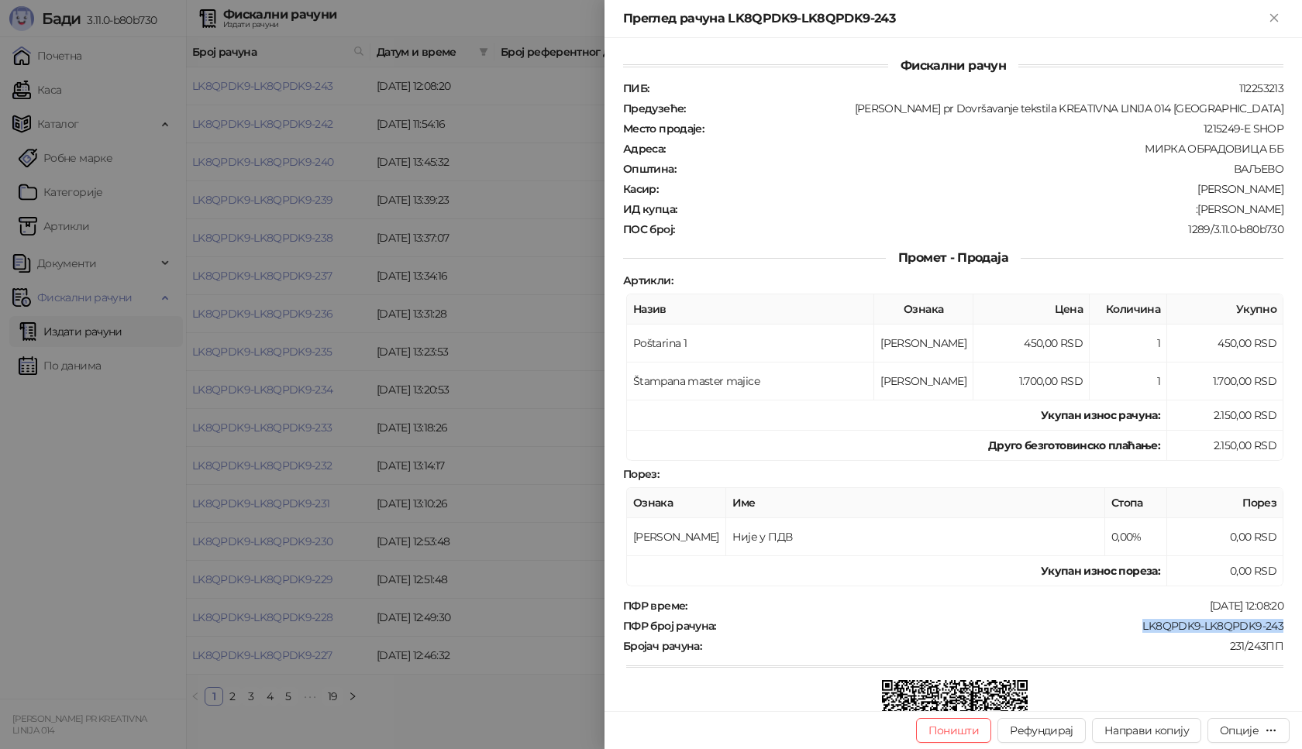
copy div "[PERSON_NAME]"
click at [1274, 16] on icon "Close" at bounding box center [1273, 17] width 7 height 7
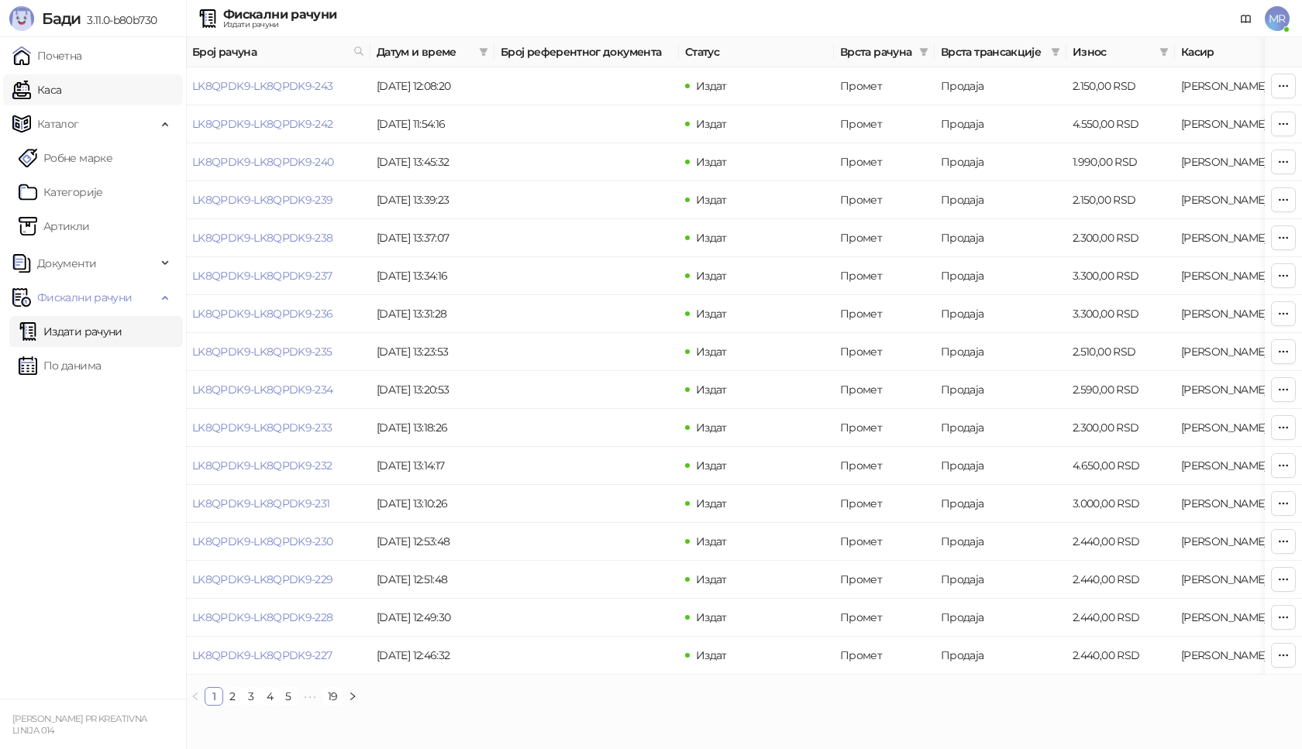
click at [61, 97] on link "Каса" at bounding box center [36, 89] width 49 height 31
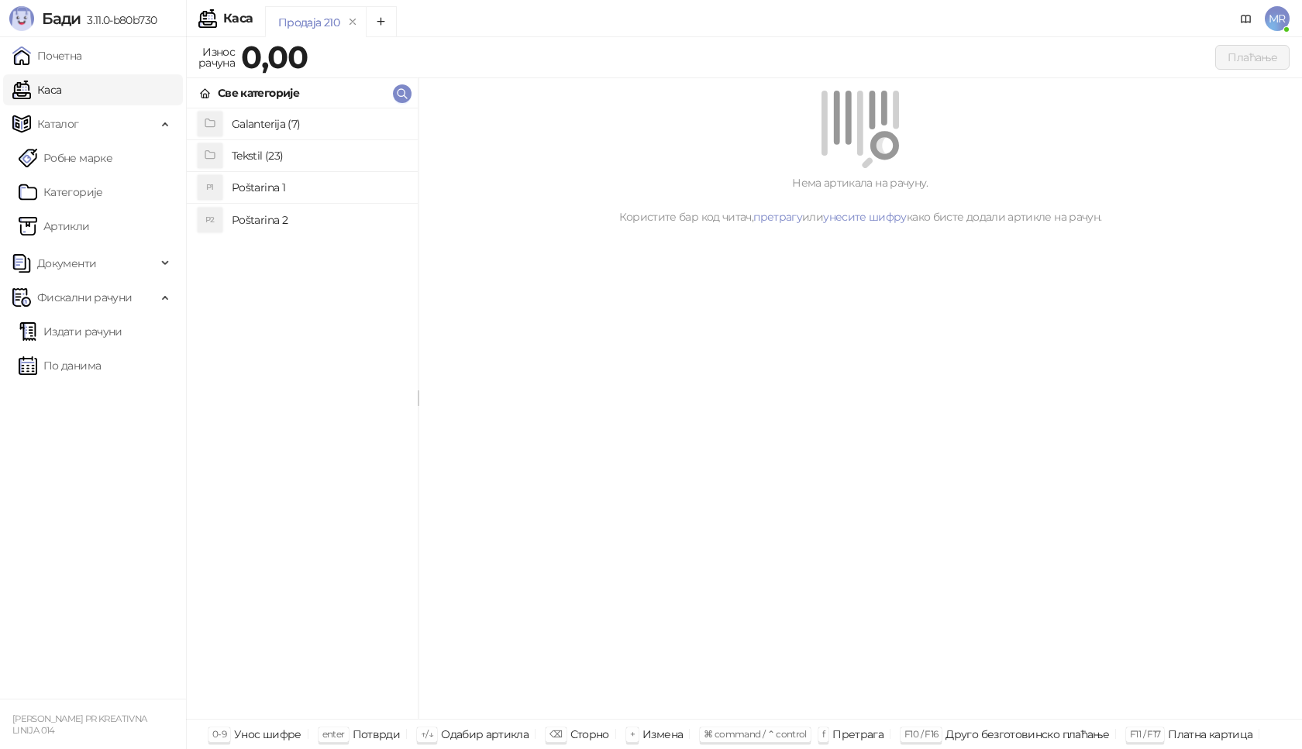
click at [260, 185] on h4 "Poštarina 1" at bounding box center [319, 187] width 174 height 25
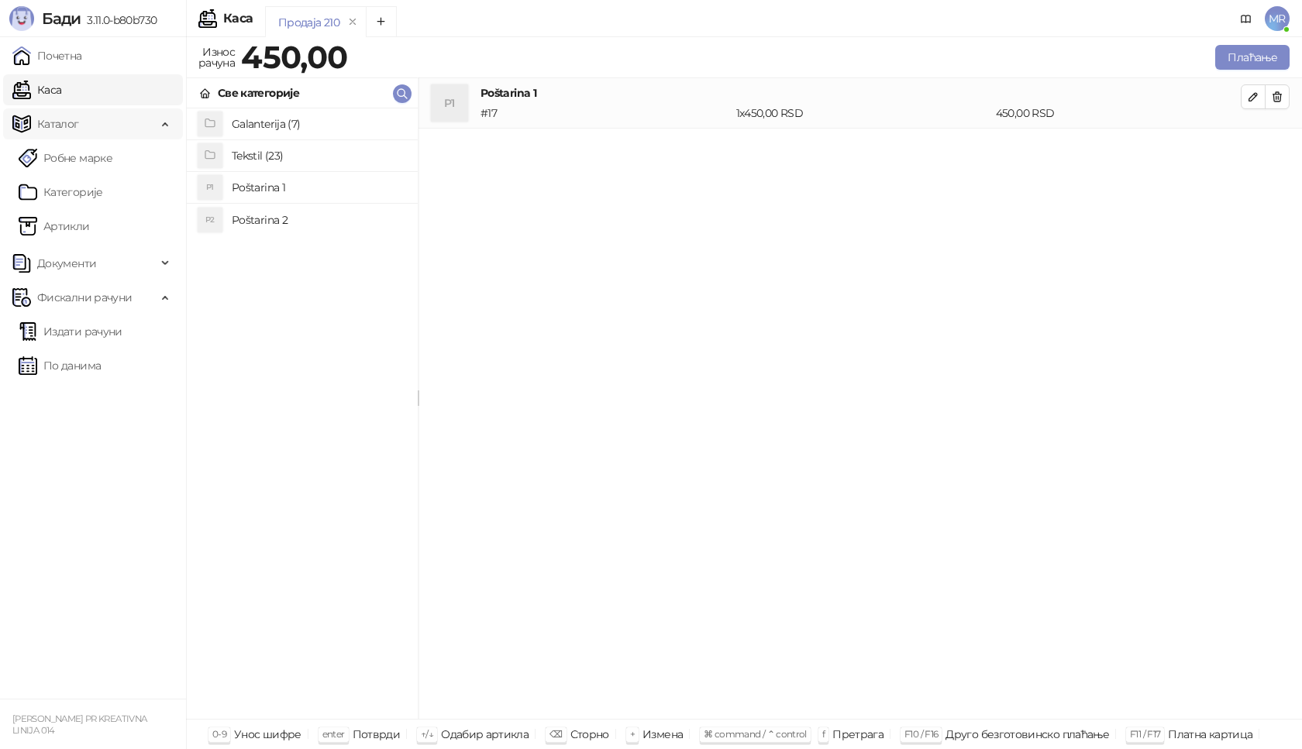
click at [120, 124] on span "Каталог" at bounding box center [84, 123] width 144 height 31
click at [322, 153] on h4 "Tekstil (23)" at bounding box center [319, 155] width 174 height 25
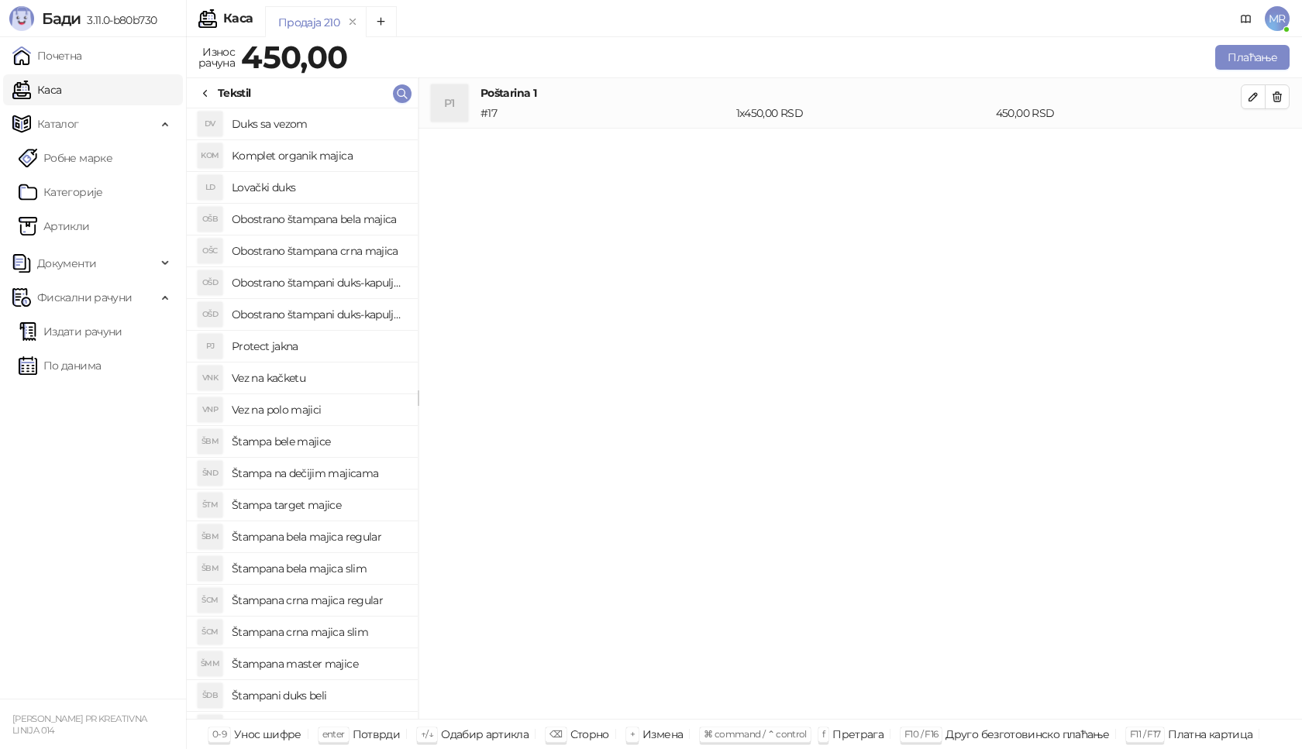
click at [363, 601] on h4 "Štampana crna majica regular" at bounding box center [319, 600] width 174 height 25
click at [1253, 147] on icon "button" at bounding box center [1253, 147] width 12 height 12
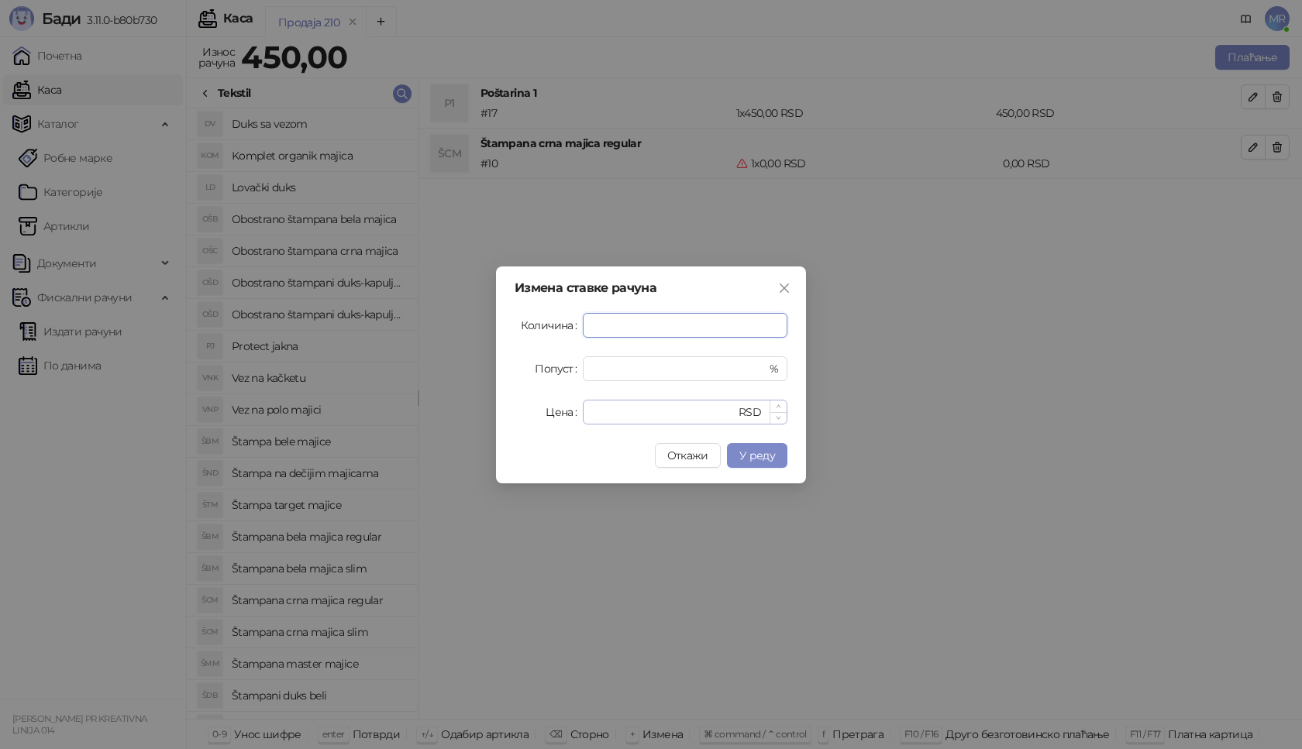
type input "*"
drag, startPoint x: 625, startPoint y: 412, endPoint x: 476, endPoint y: 412, distance: 148.8
click at [476, 412] on div "Измена ставке рачуна Количина * Попуст * % Цена * RSD Откажи У реду" at bounding box center [651, 374] width 1302 height 749
type input "****"
click at [761, 449] on span "У реду" at bounding box center [757, 456] width 36 height 14
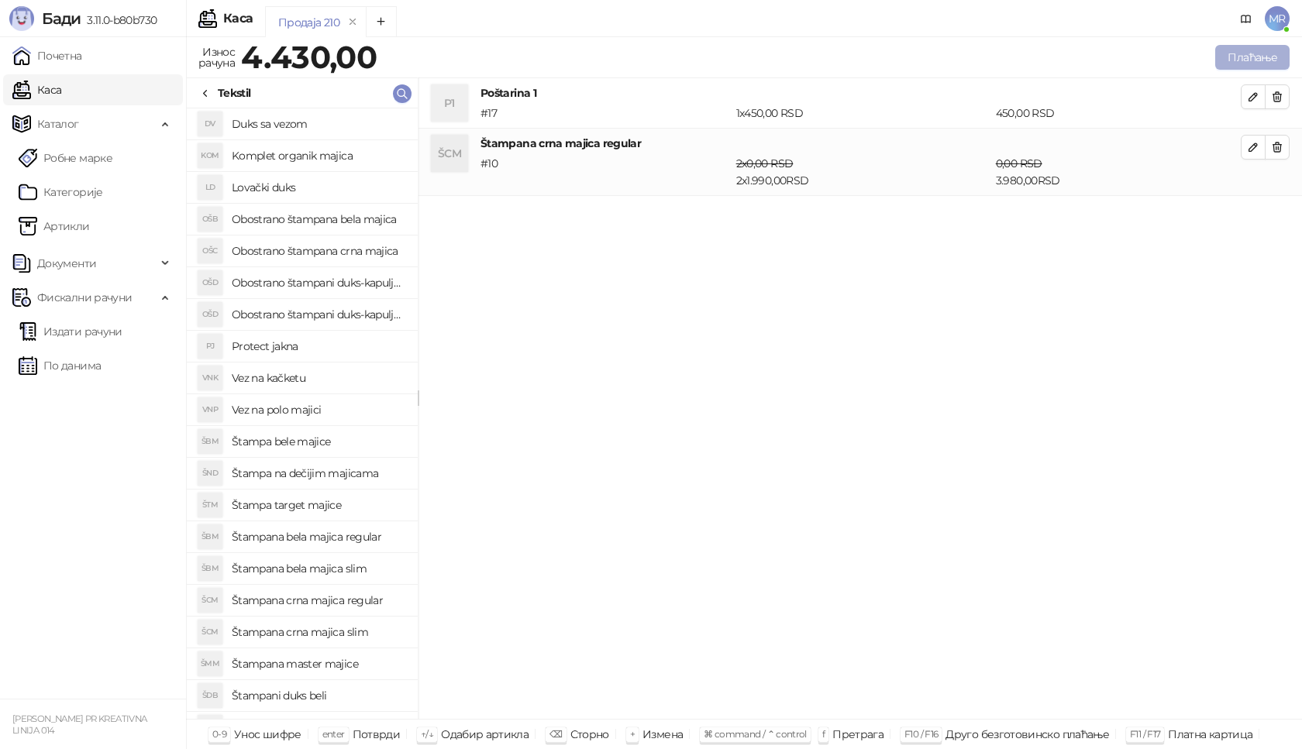
click at [1265, 53] on button "Плаћање" at bounding box center [1252, 57] width 74 height 25
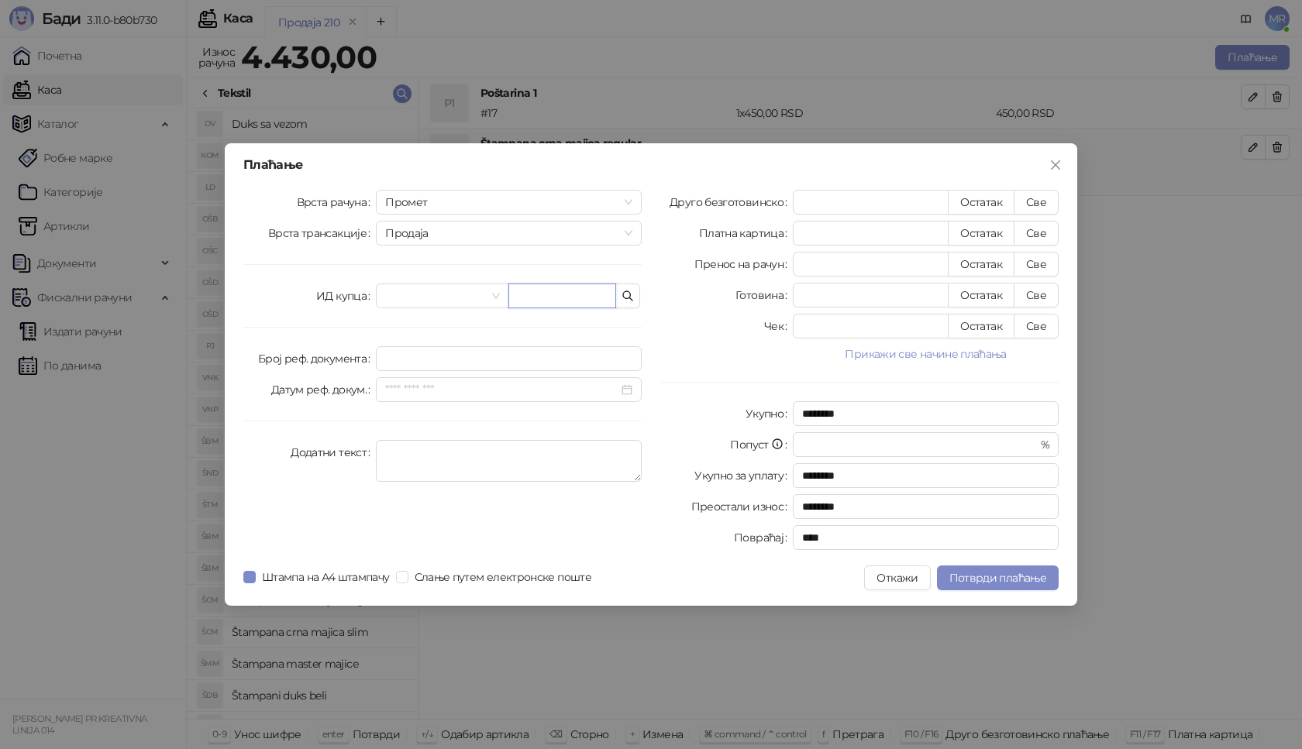
click at [552, 291] on input "text" at bounding box center [562, 296] width 108 height 25
paste input "**********"
type input "**********"
click at [1036, 203] on button "Све" at bounding box center [1035, 202] width 45 height 25
type input "****"
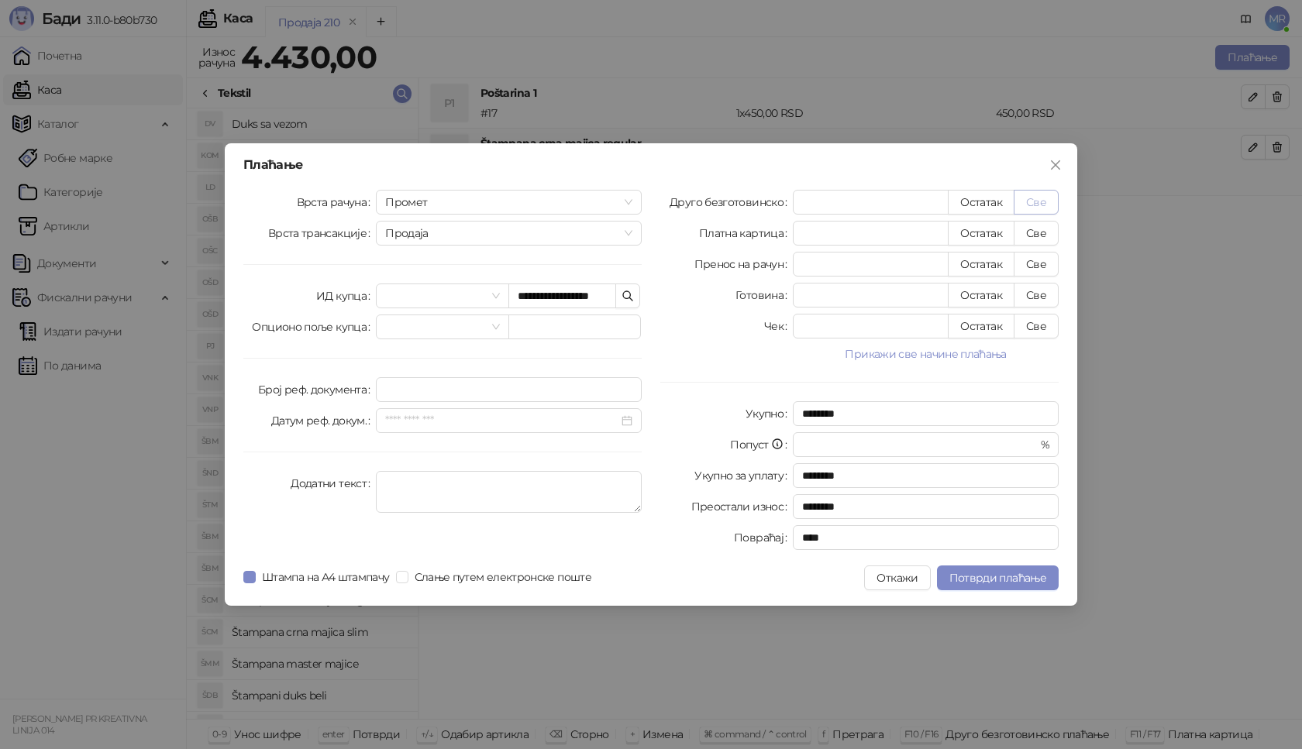
type input "****"
click at [990, 574] on span "Потврди плаћање" at bounding box center [997, 578] width 97 height 14
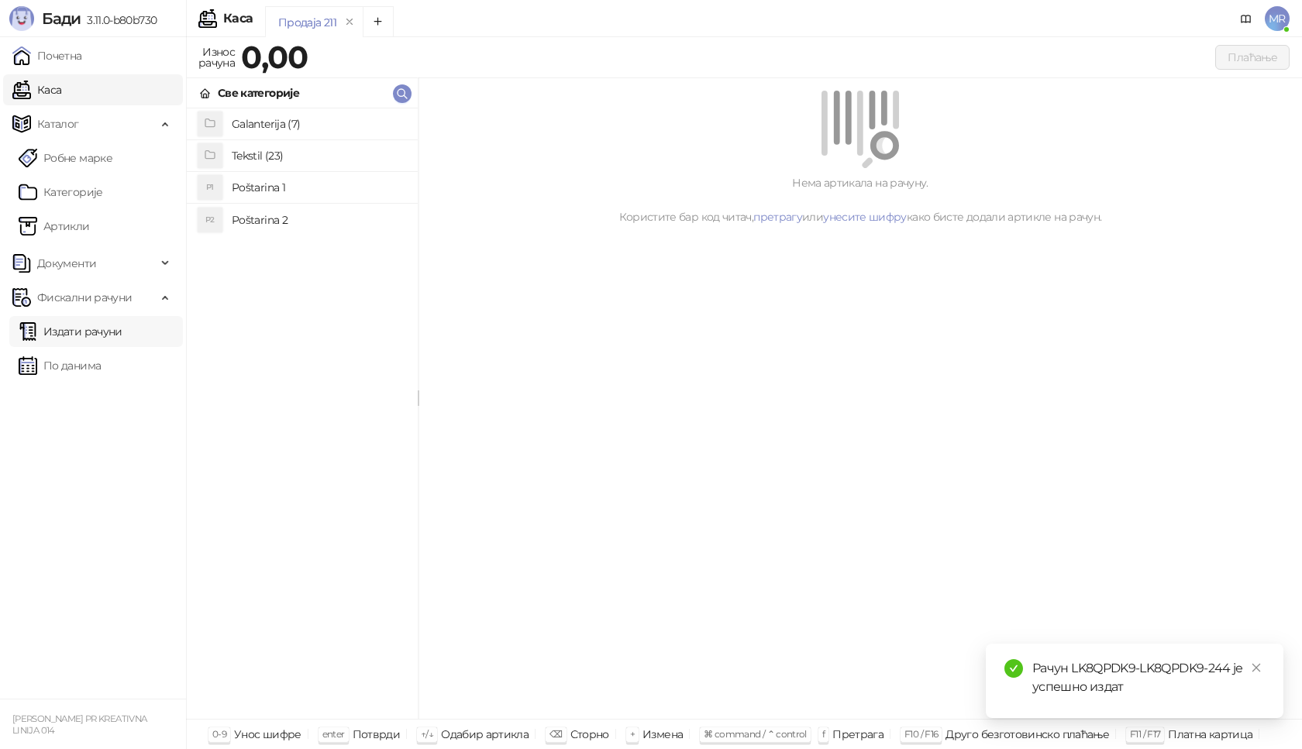
click at [78, 331] on link "Издати рачуни" at bounding box center [71, 331] width 104 height 31
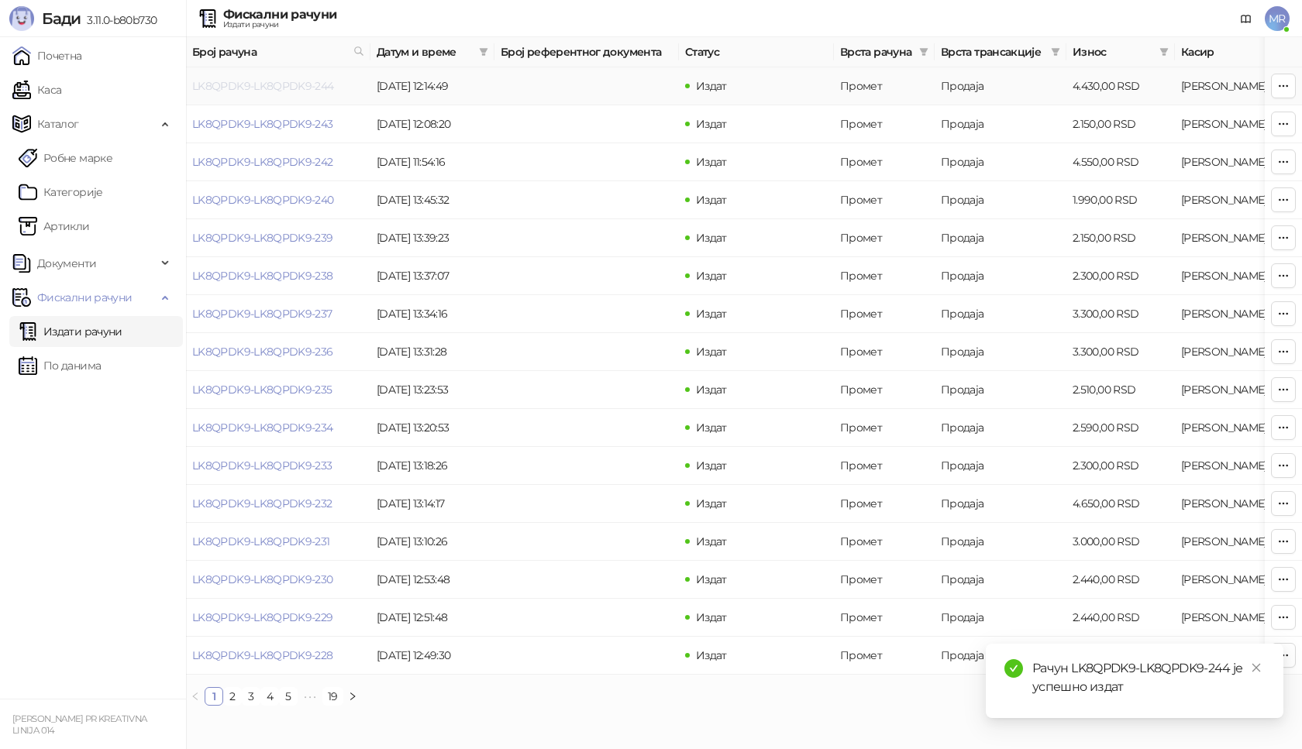
click at [293, 86] on link "LK8QPDK9-LK8QPDK9-244" at bounding box center [263, 86] width 142 height 14
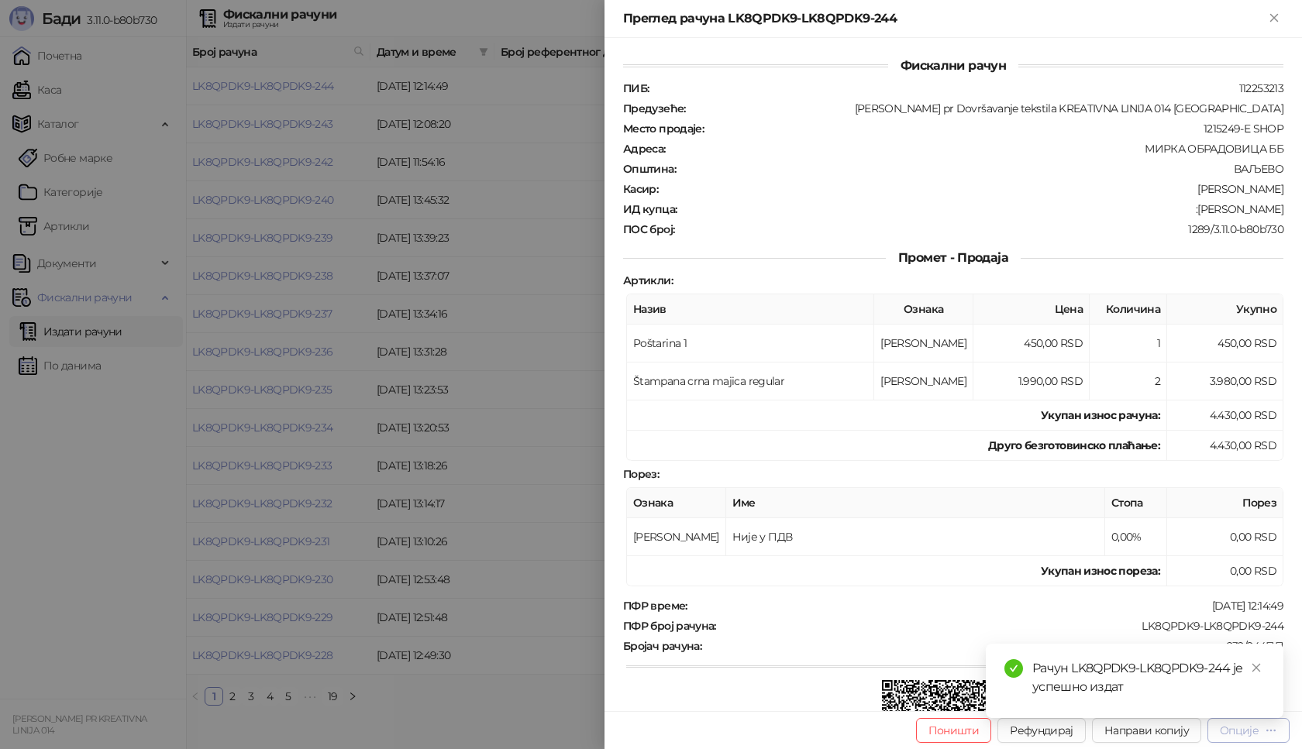
click at [1243, 731] on div "Опције" at bounding box center [1238, 731] width 39 height 14
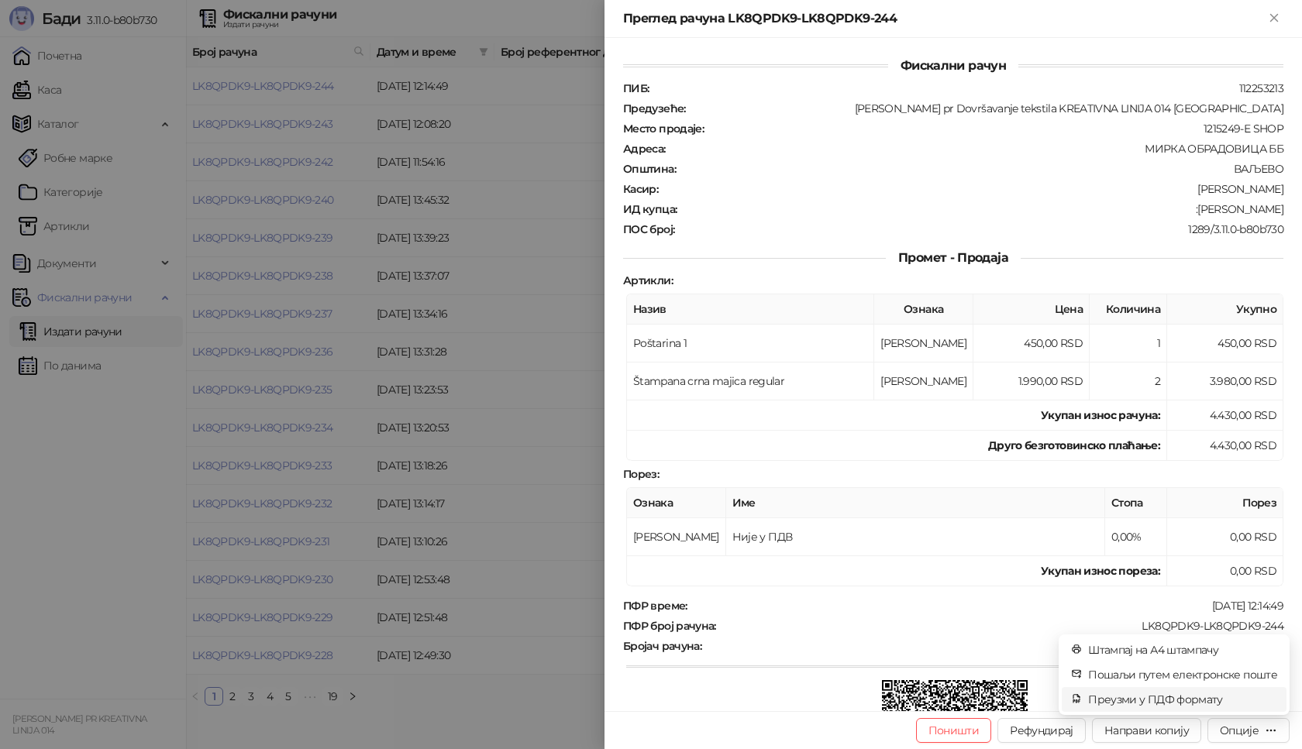
click at [1199, 700] on span "Преузми у ПДФ формату" at bounding box center [1182, 699] width 189 height 17
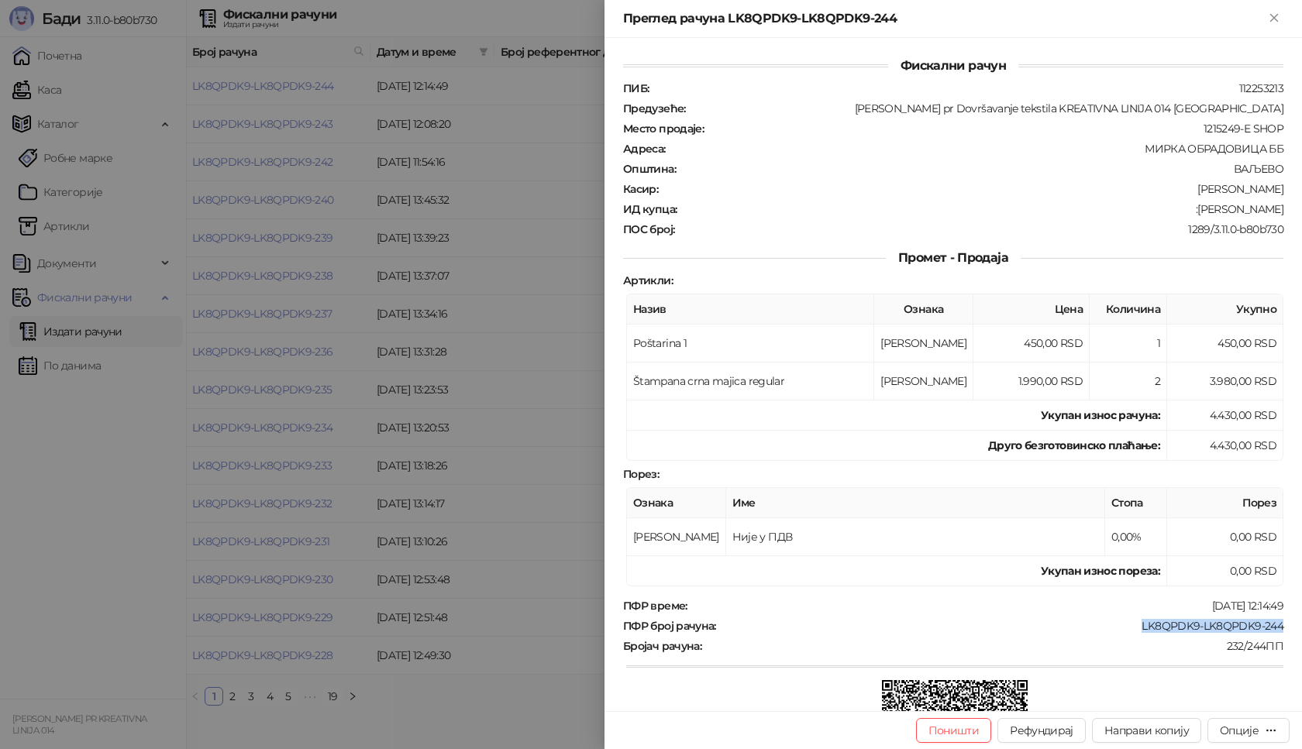
drag, startPoint x: 1121, startPoint y: 630, endPoint x: 1276, endPoint y: 625, distance: 155.0
click at [1276, 625] on div "Фискални рачун ПИБ : 112253213 Предузеће : [PERSON_NAME] pr Dovršavanje tekstil…" at bounding box center [952, 374] width 697 height 673
copy div "LK8QPDK9-LK8QPDK9-244"
drag, startPoint x: 1185, startPoint y: 212, endPoint x: 1276, endPoint y: 209, distance: 90.7
click at [1276, 209] on div "Фискални рачун ПИБ : 112253213 Предузеће : [PERSON_NAME] pr Dovršavanje tekstil…" at bounding box center [952, 374] width 697 height 673
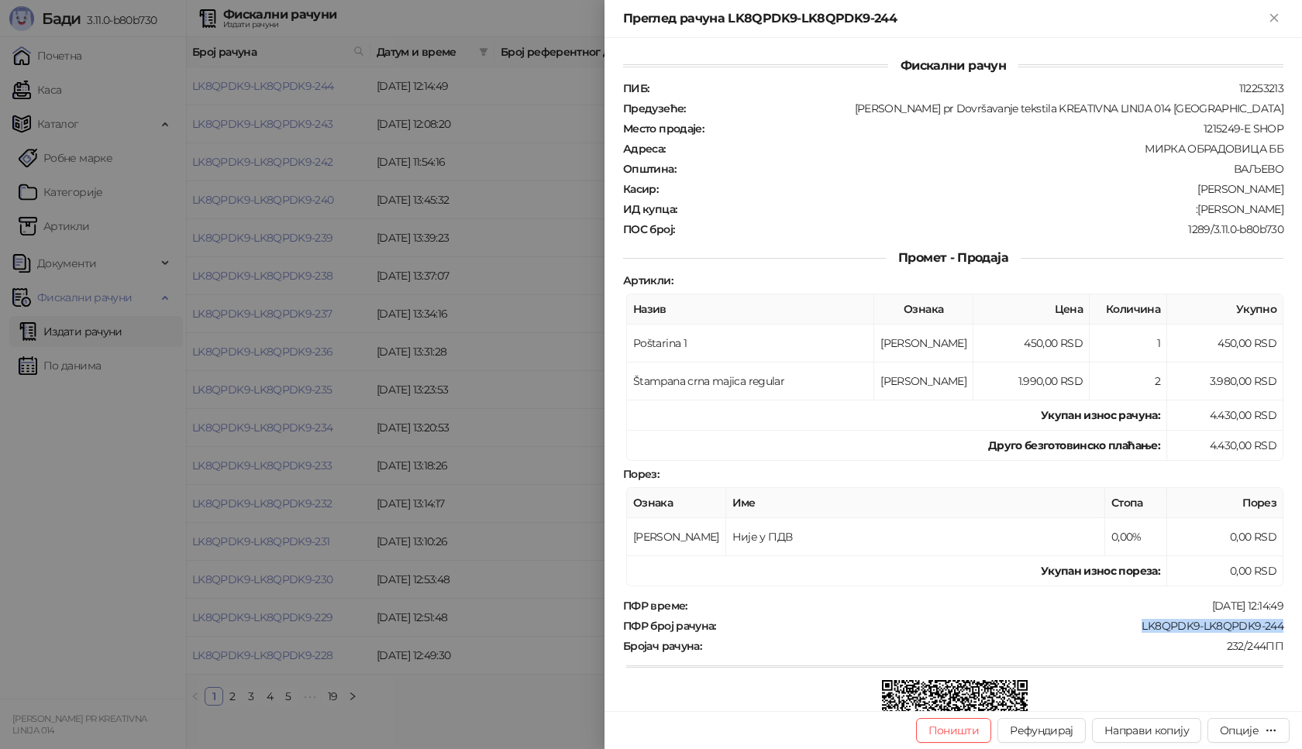
copy div "[PERSON_NAME]"
